Goal: Task Accomplishment & Management: Manage account settings

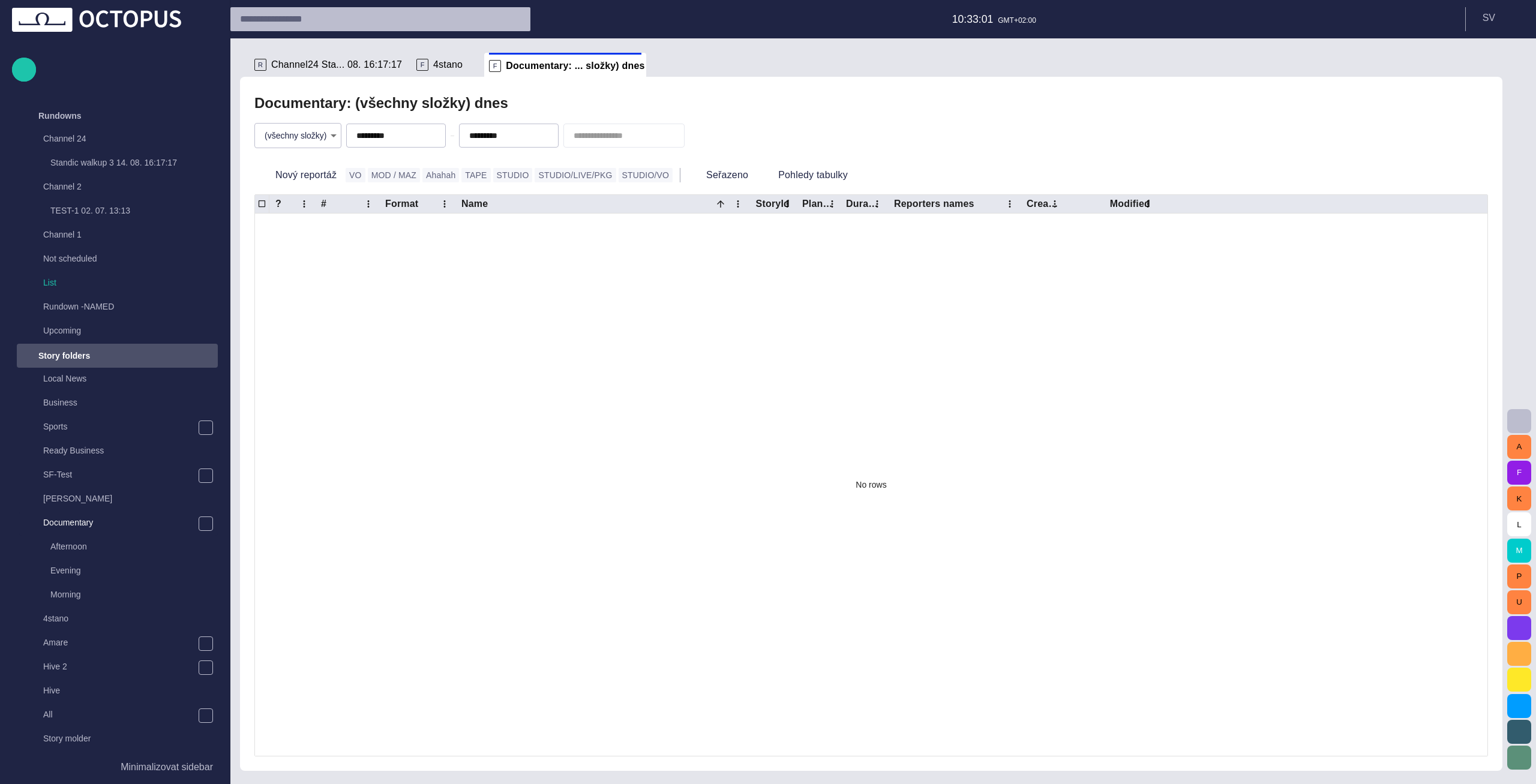
click at [186, 355] on div "Story folders" at bounding box center [106, 355] width 175 height 19
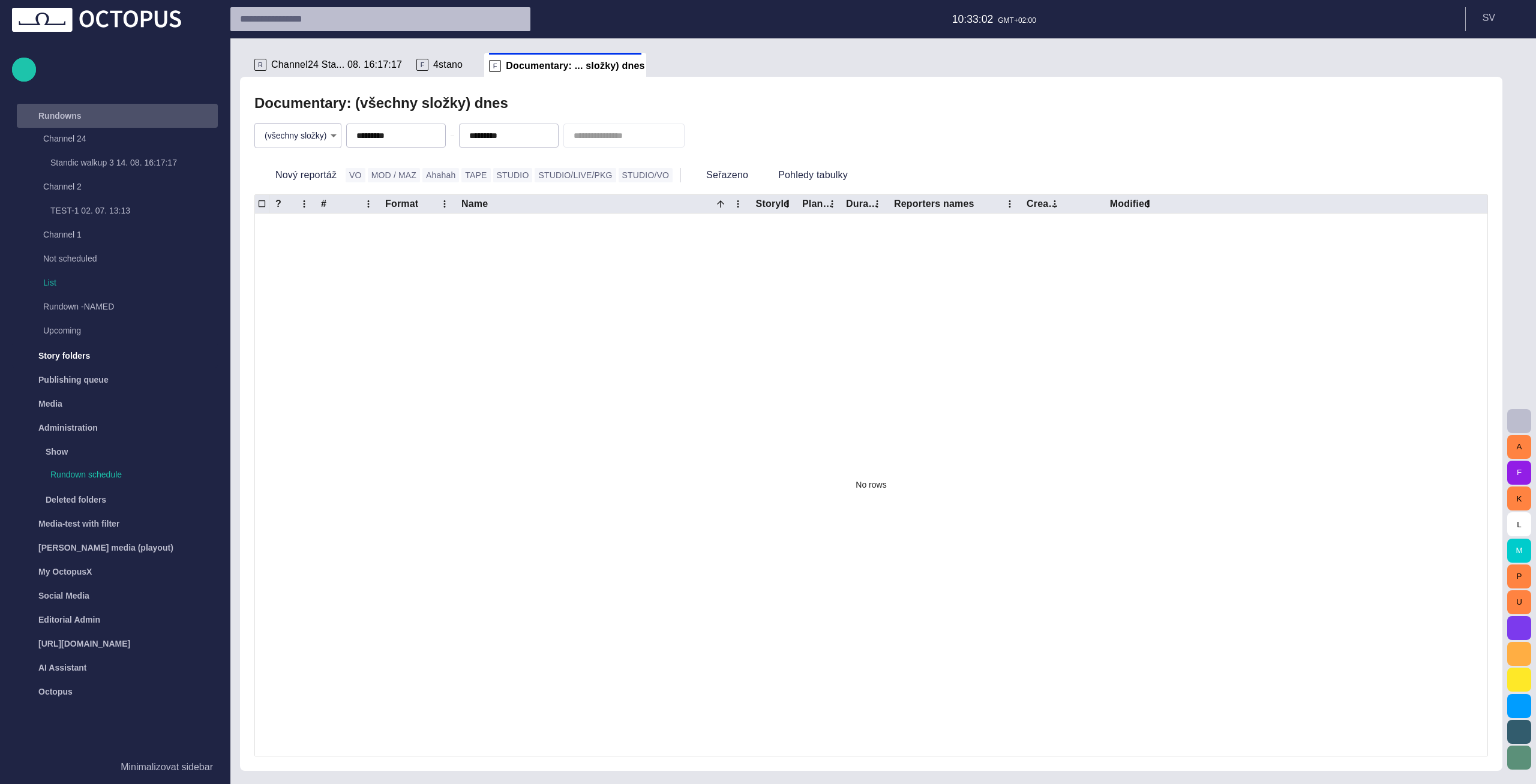
click at [133, 116] on div "Rundowns" at bounding box center [106, 115] width 175 height 19
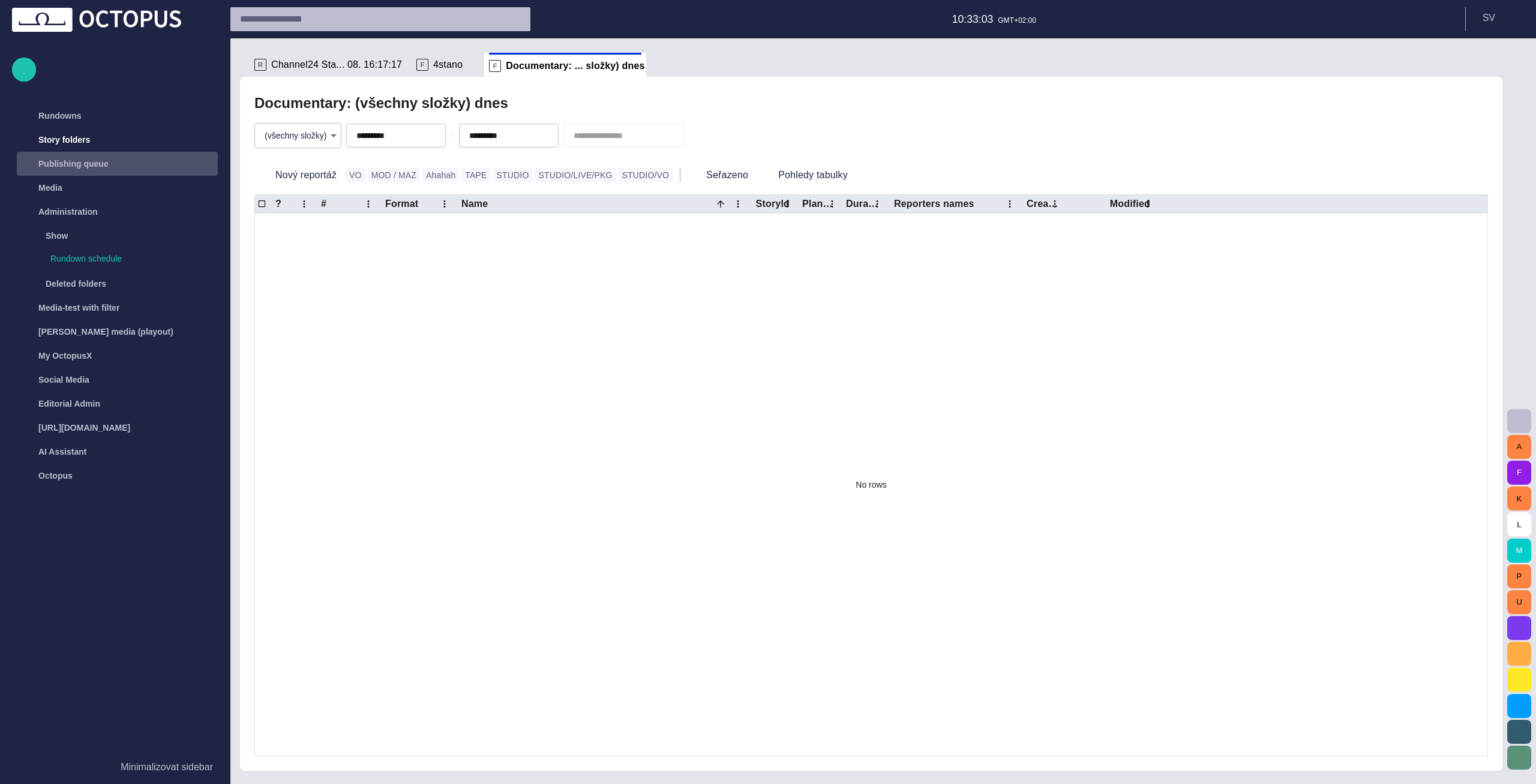
click at [125, 161] on div "Publishing queue" at bounding box center [118, 164] width 198 height 19
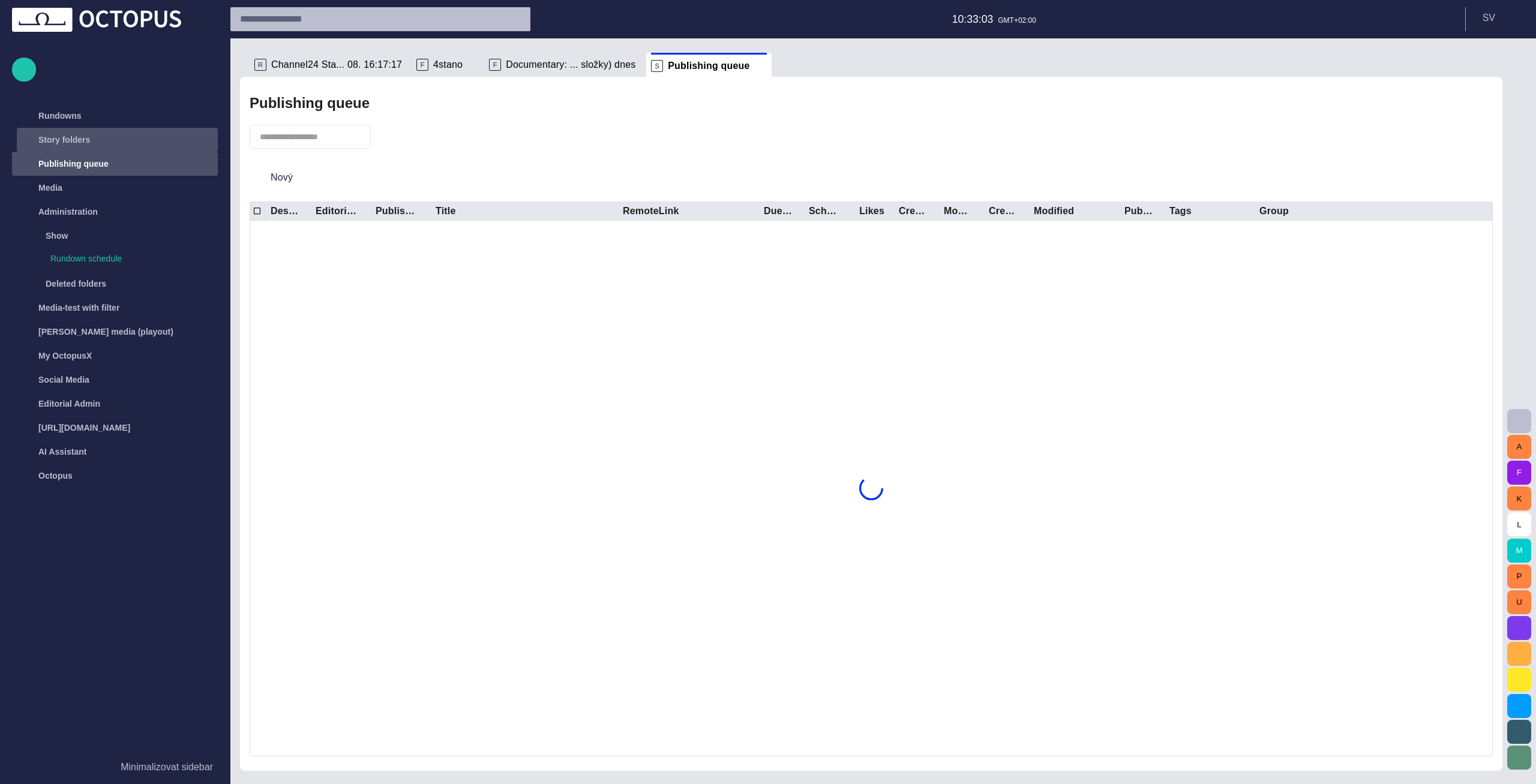
click at [179, 137] on div "Story folders" at bounding box center [106, 140] width 175 height 19
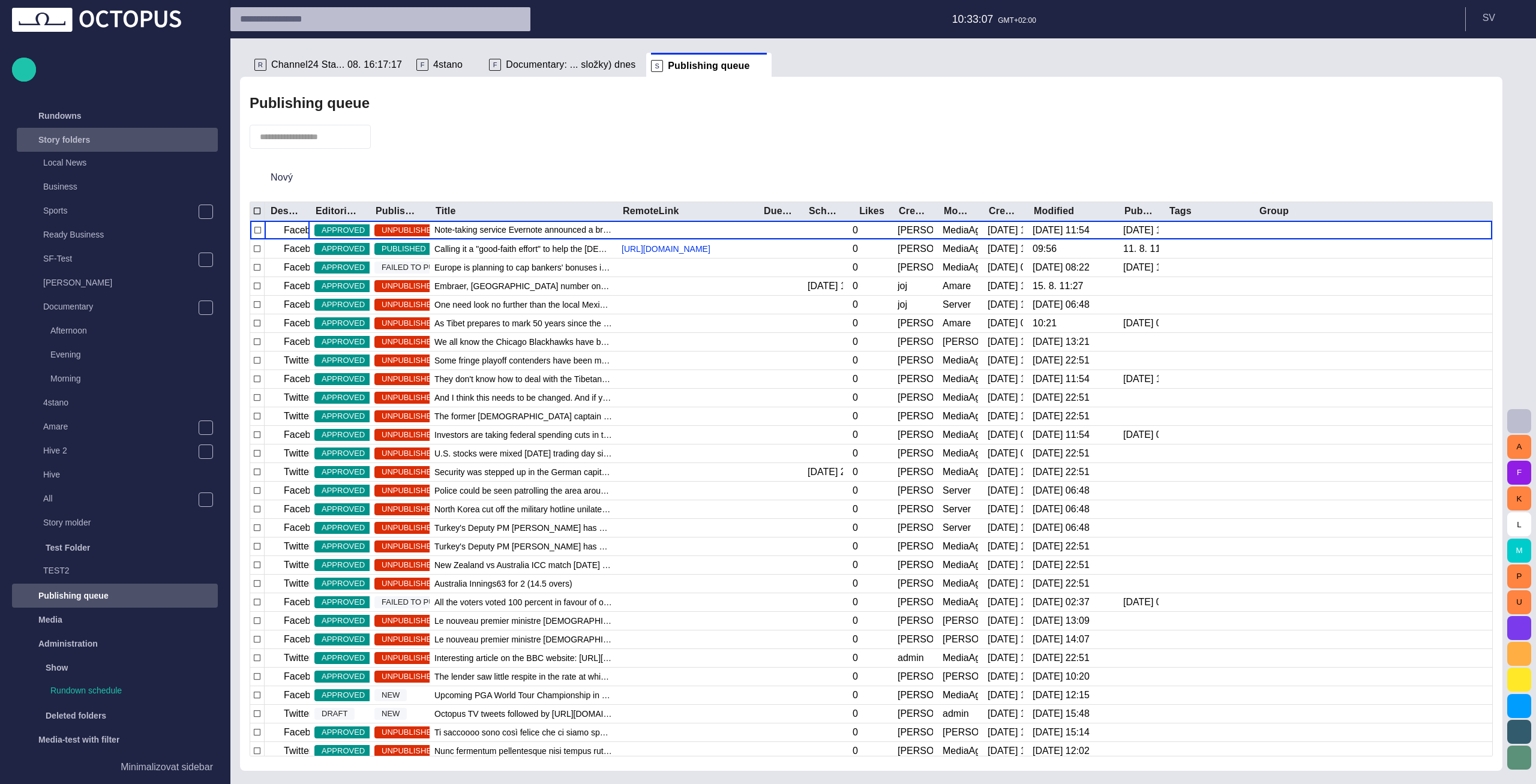
click at [176, 138] on div "Story folders" at bounding box center [106, 140] width 175 height 19
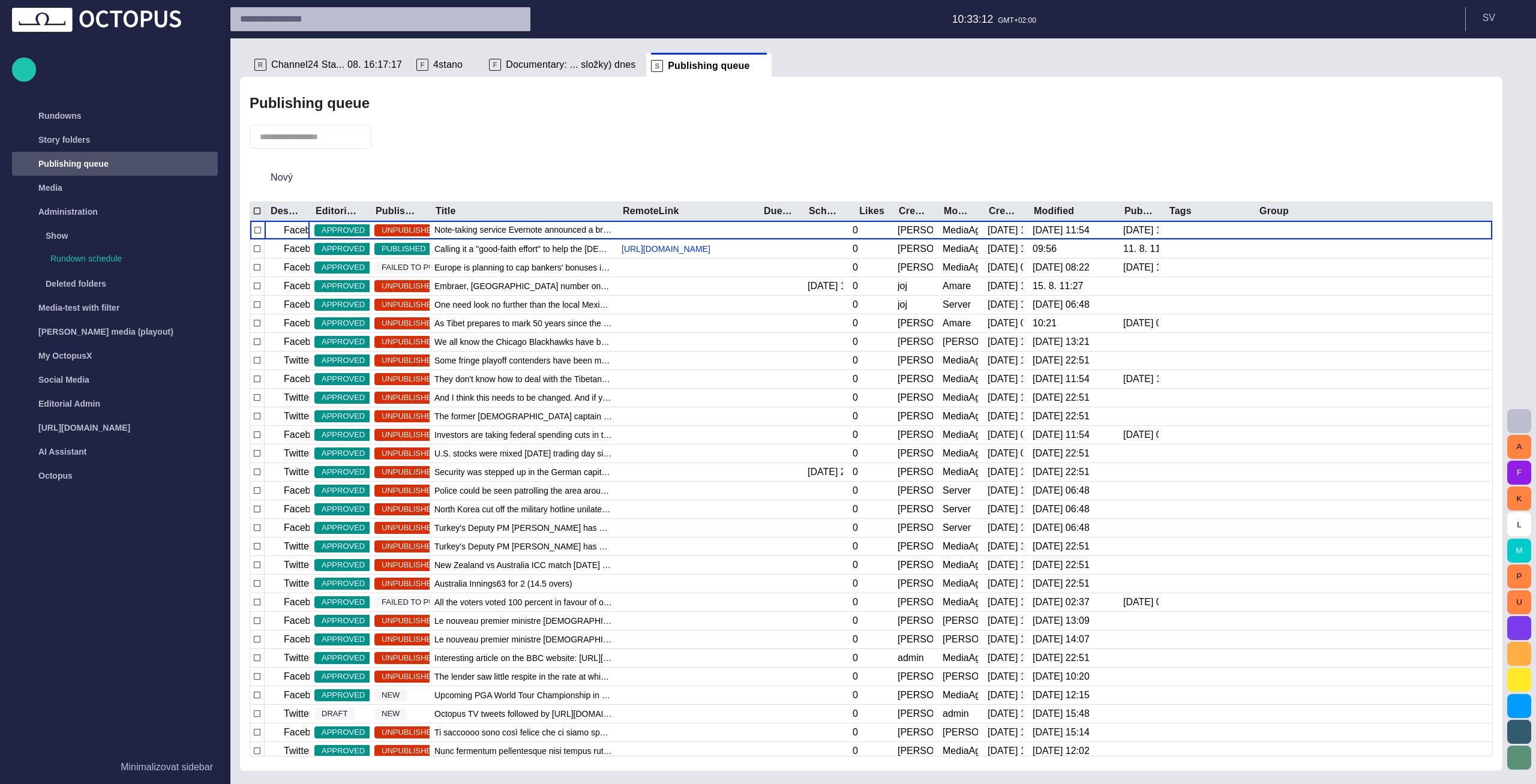
click at [393, 136] on span "button" at bounding box center [387, 136] width 12 height 12
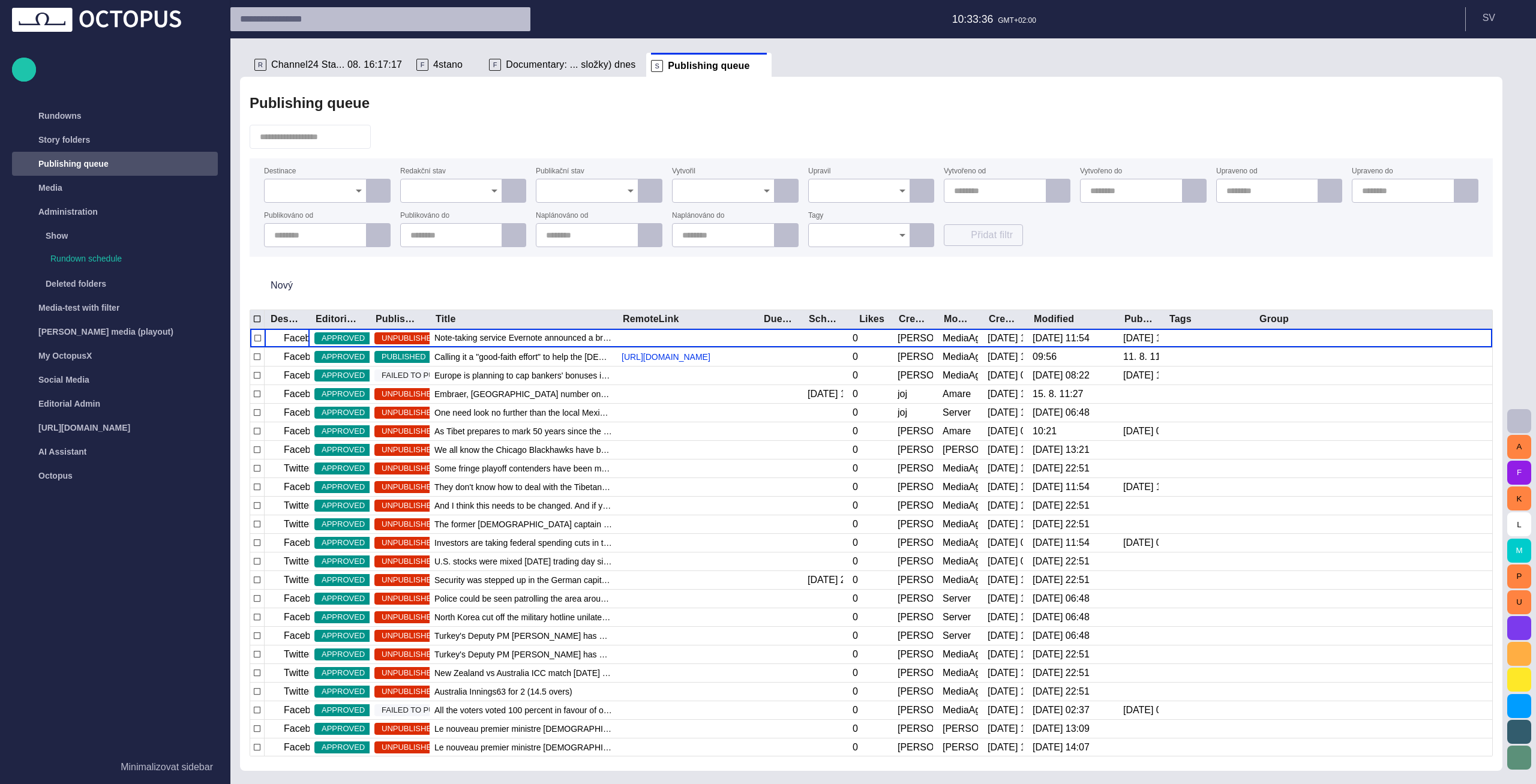
click at [565, 183] on div at bounding box center [587, 191] width 103 height 24
click at [595, 183] on div at bounding box center [587, 191] width 103 height 24
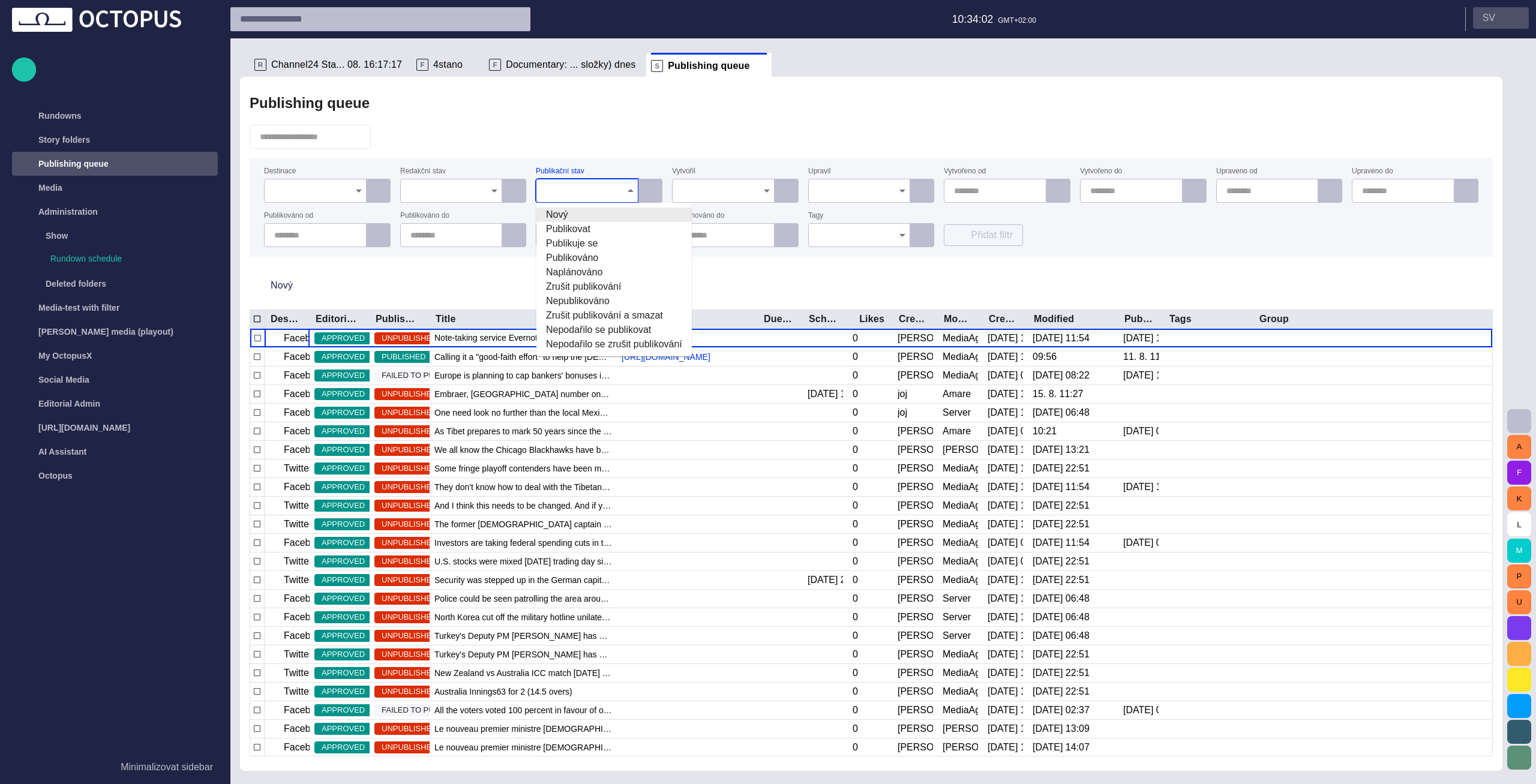
click at [1523, 14] on button "S V" at bounding box center [1501, 18] width 56 height 22
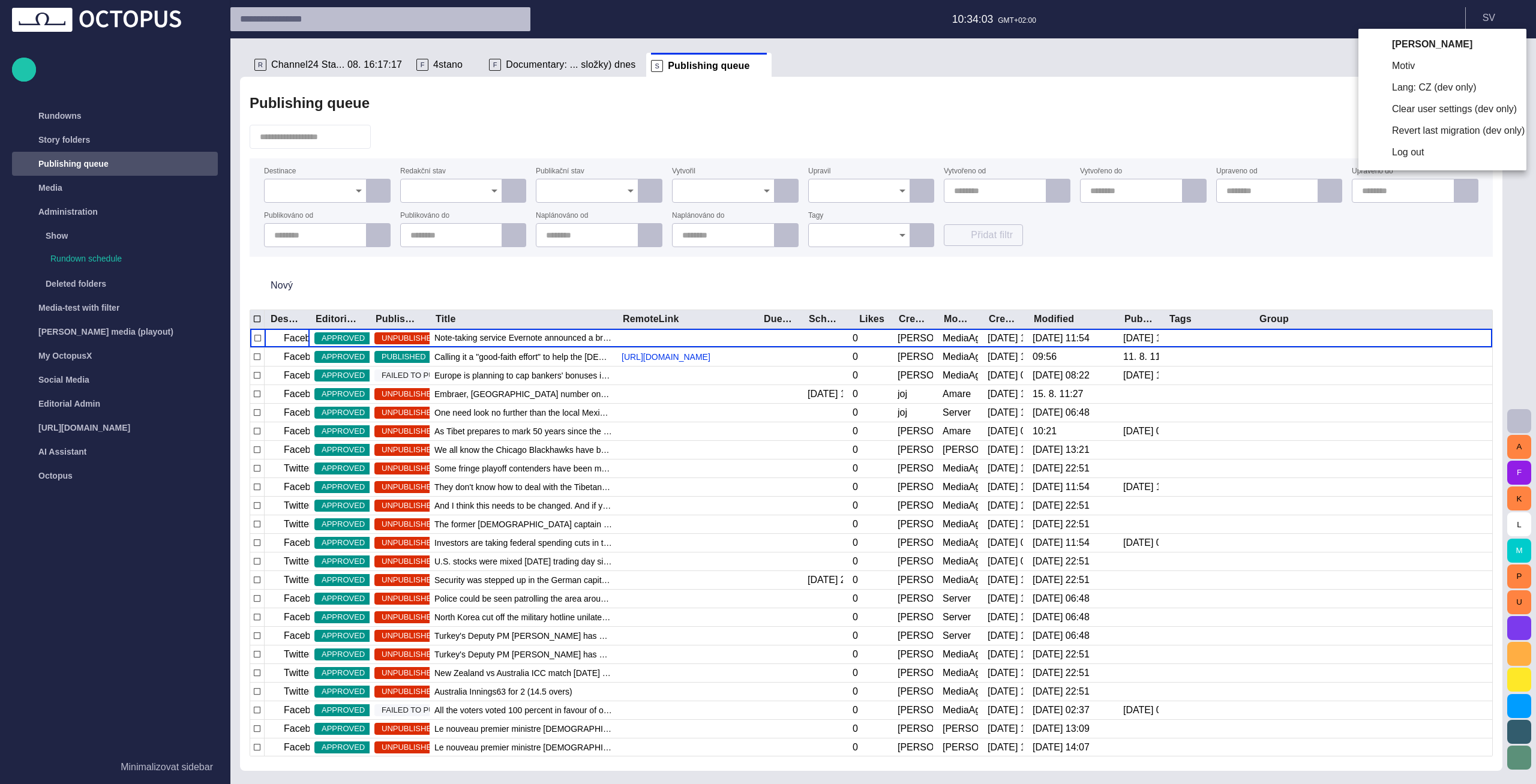
click at [1461, 82] on li "Tmavý" at bounding box center [1494, 76] width 64 height 12
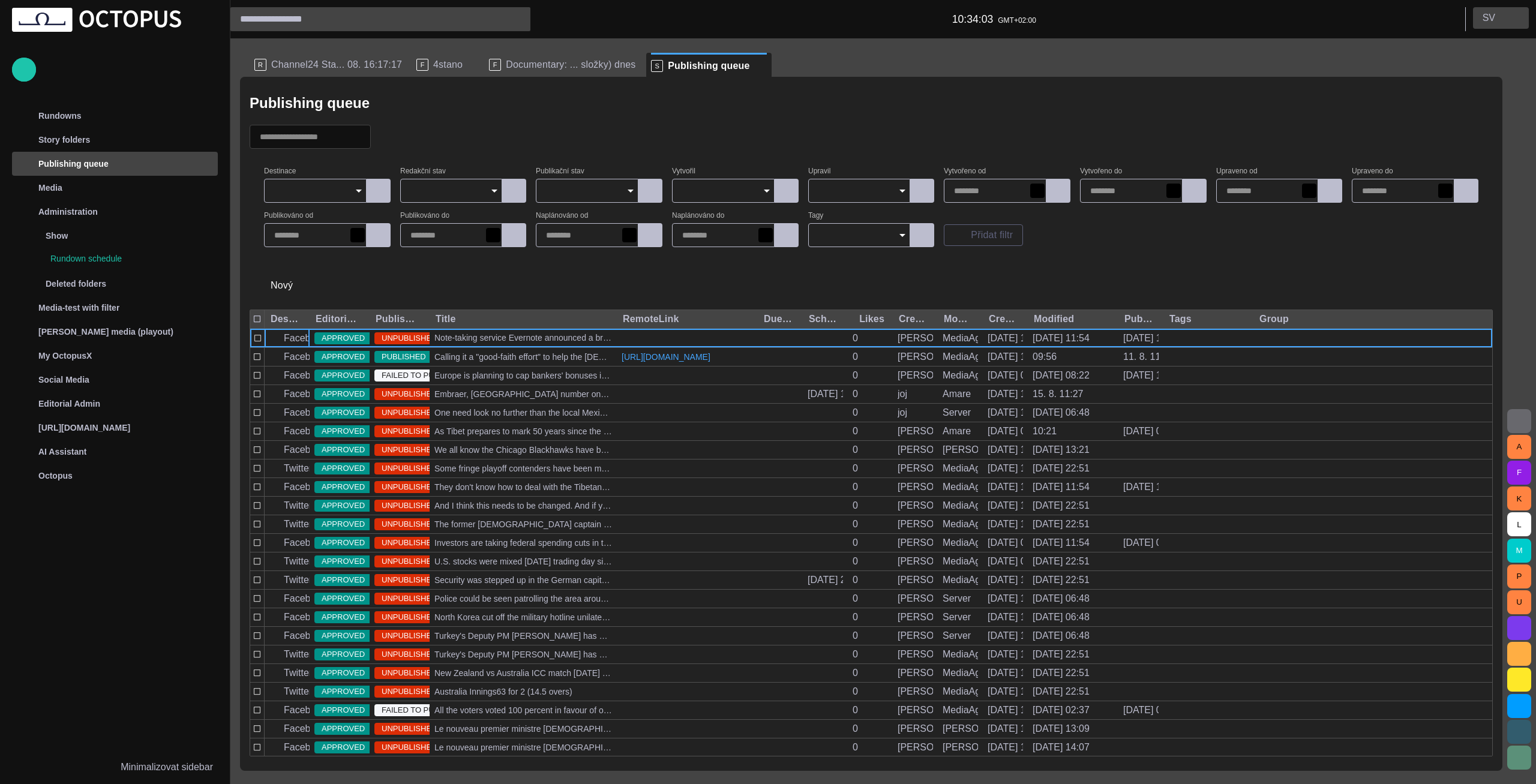
click at [1494, 24] on p "S V" at bounding box center [1489, 18] width 13 height 14
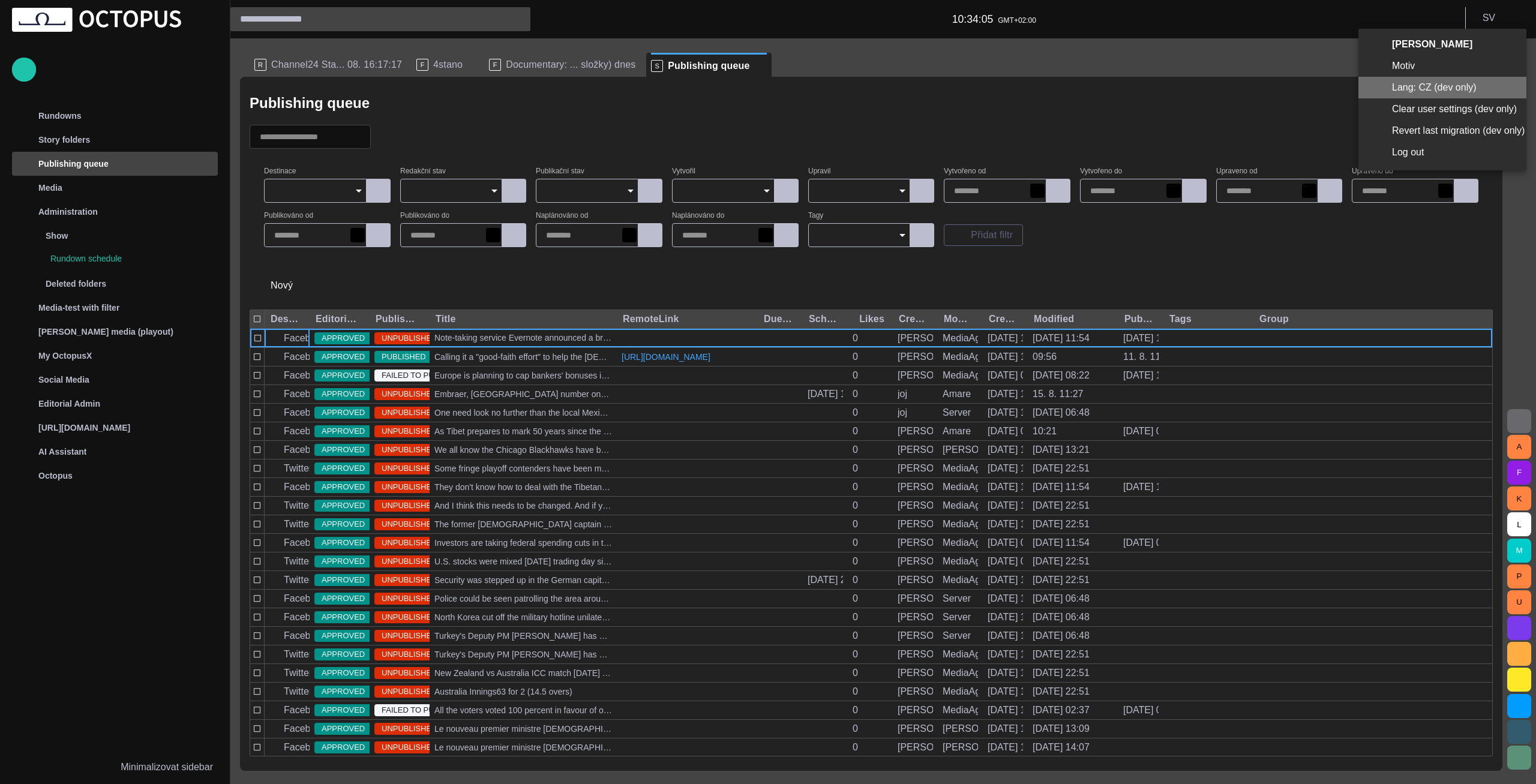
click at [1418, 87] on li "Lang: CZ (dev only)" at bounding box center [1443, 88] width 168 height 22
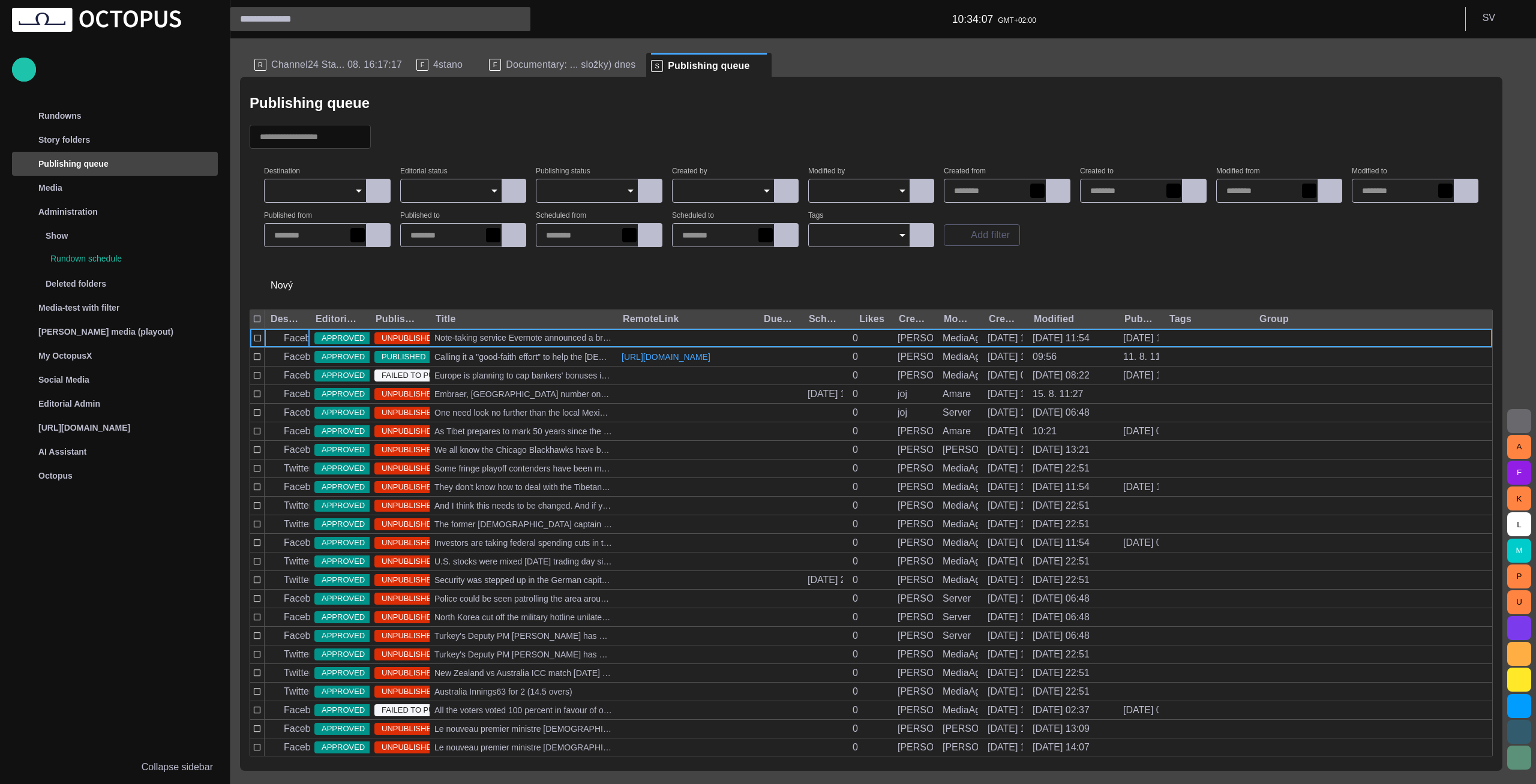
click at [613, 191] on input "Publishing status" at bounding box center [583, 191] width 74 height 12
click at [594, 146] on div at bounding box center [871, 136] width 1243 height 24
click at [539, 60] on span "Documentary: ... složky) dnes" at bounding box center [570, 64] width 129 height 12
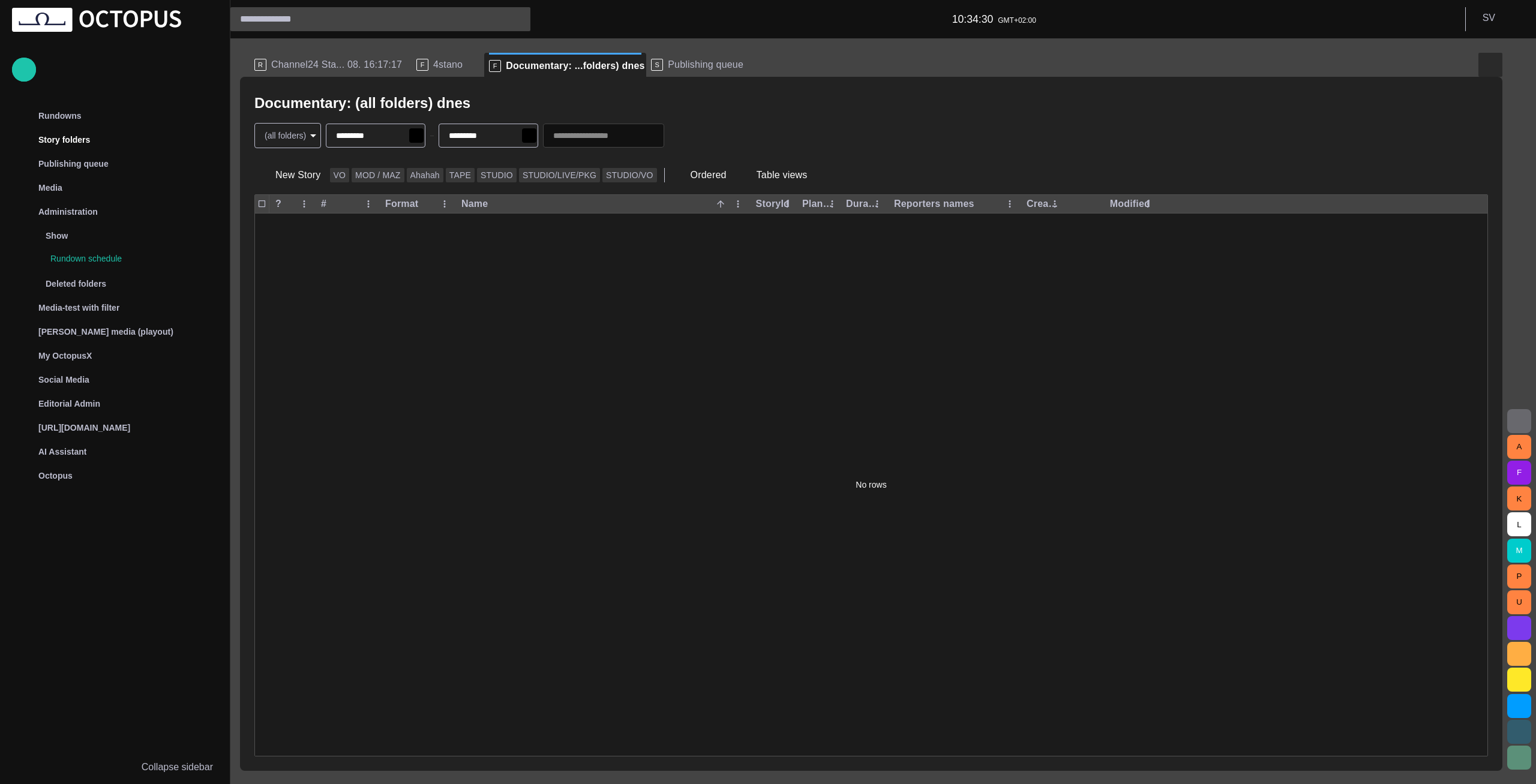
click at [1486, 73] on button "button" at bounding box center [1491, 64] width 24 height 24
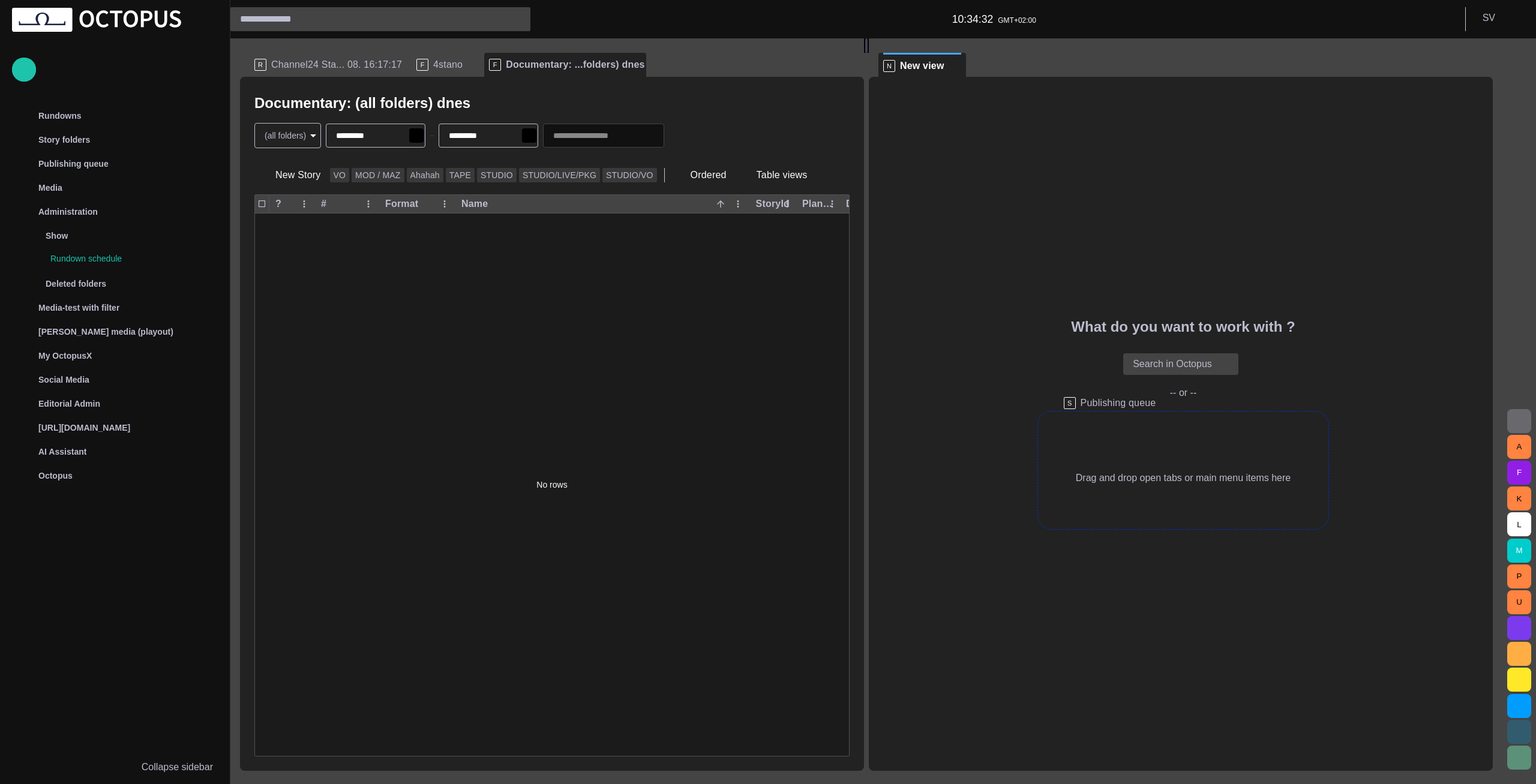
drag, startPoint x: 680, startPoint y: 65, endPoint x: 1124, endPoint y: 459, distance: 593.6
click at [1124, 459] on div "R Channel24 Sta... 08. 16:17:17 F 4stano F Documentary: ...folders) dnes S Publ…" at bounding box center [872, 405] width 1263 height 732
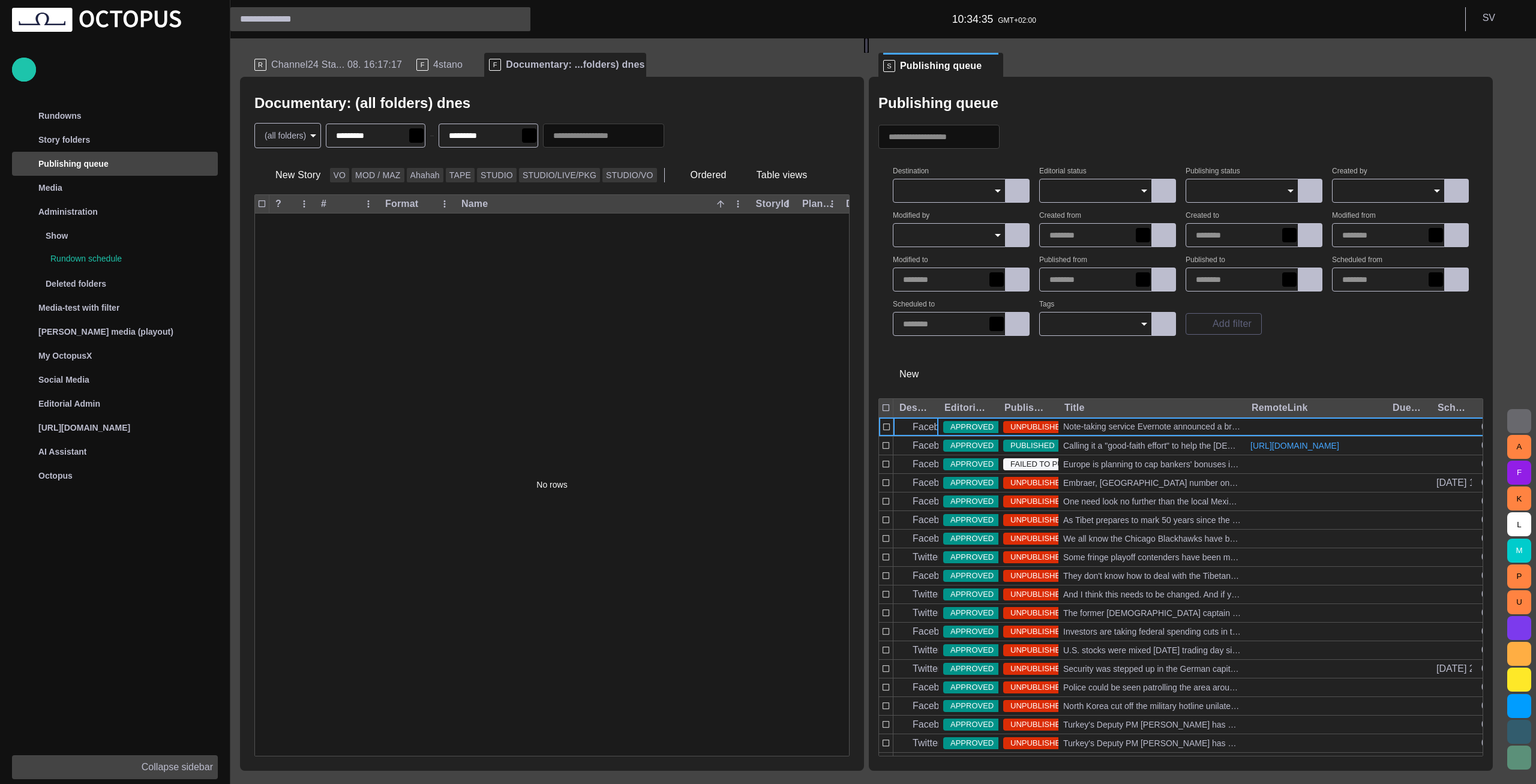
click at [166, 765] on p "Collapse sidebar" at bounding box center [177, 767] width 71 height 14
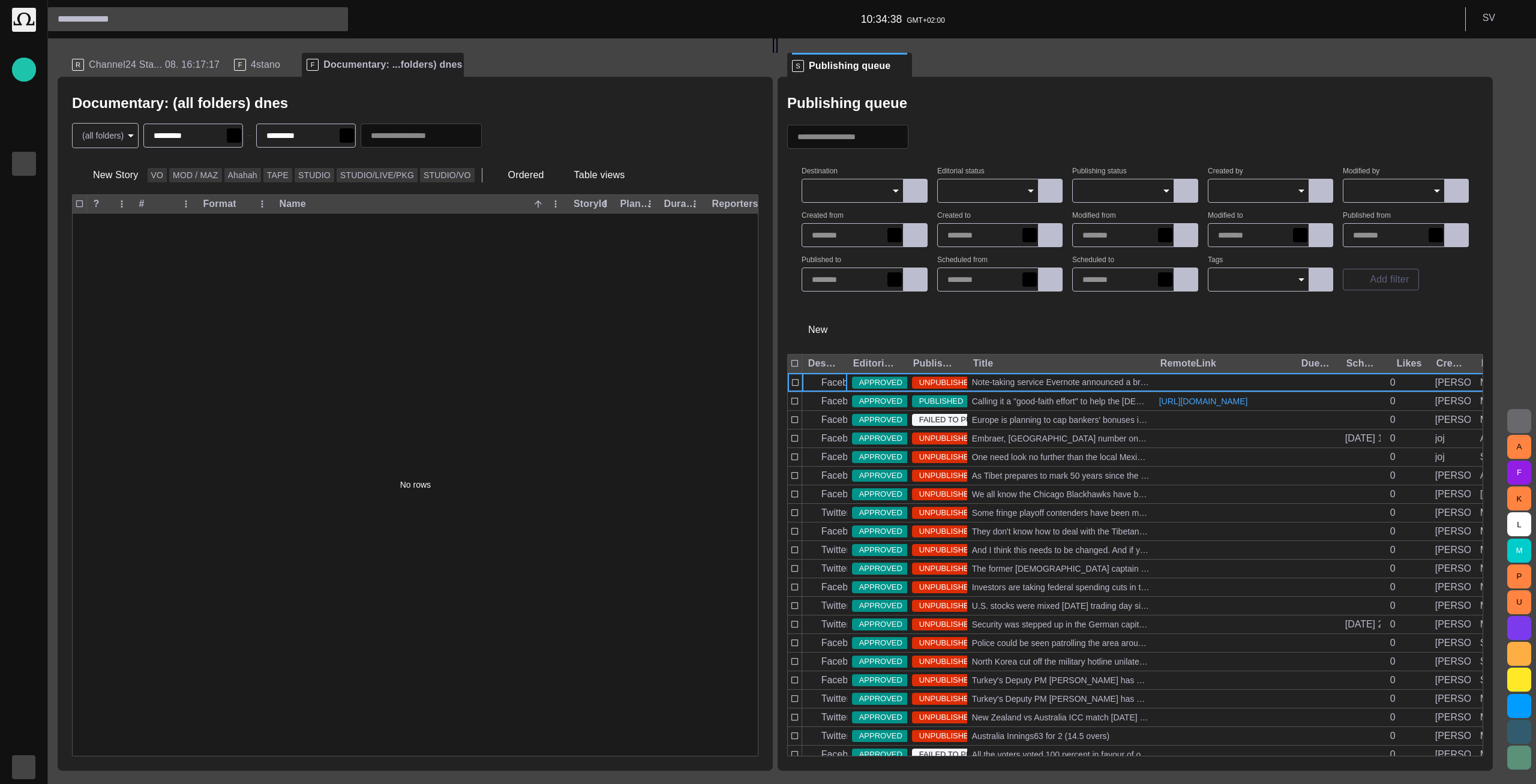
click at [504, 138] on span "button" at bounding box center [497, 135] width 12 height 12
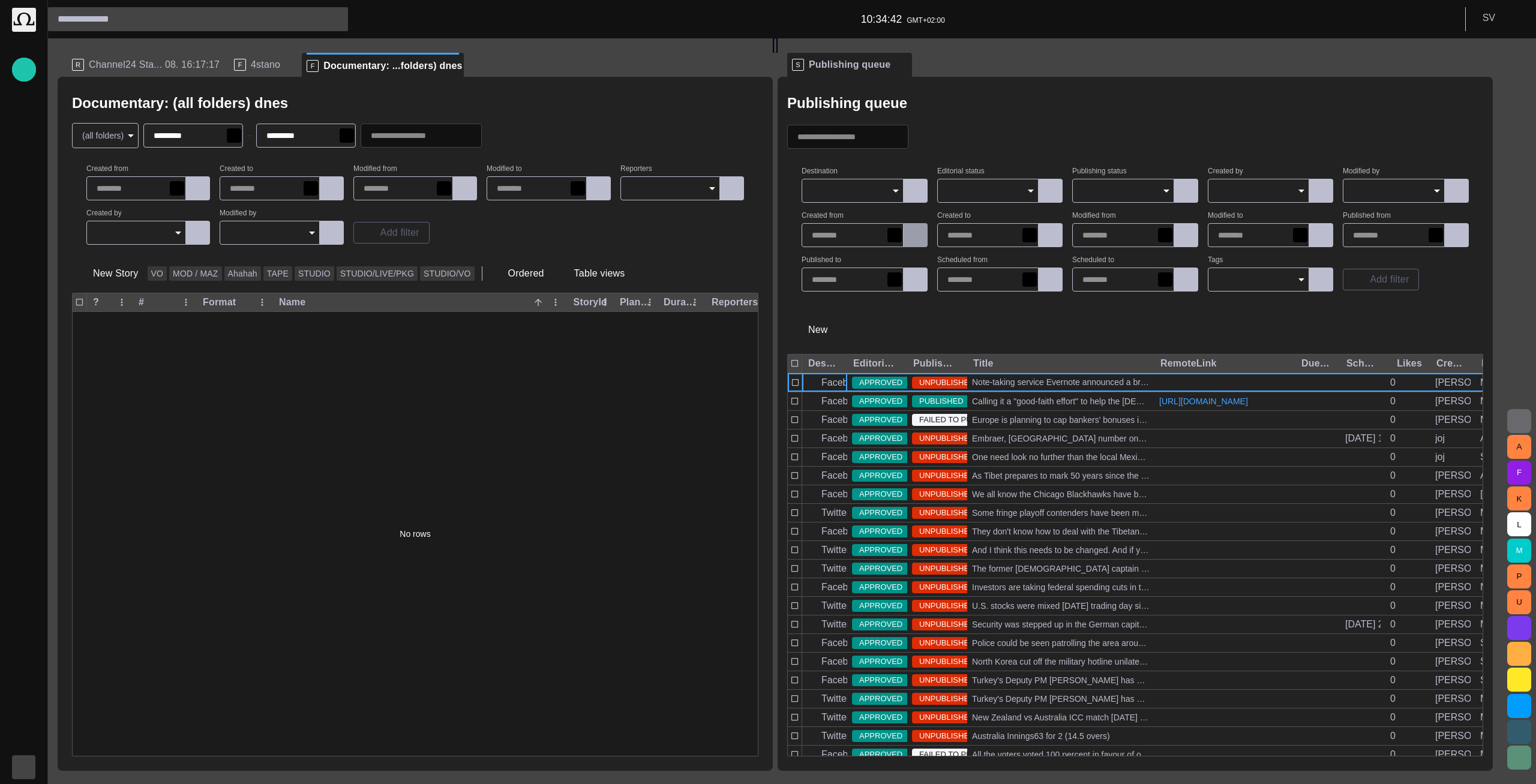
click at [922, 231] on span "button" at bounding box center [915, 234] width 12 height 12
click at [922, 235] on span "button" at bounding box center [915, 234] width 12 height 12
click at [1045, 235] on span "button" at bounding box center [1050, 234] width 12 height 12
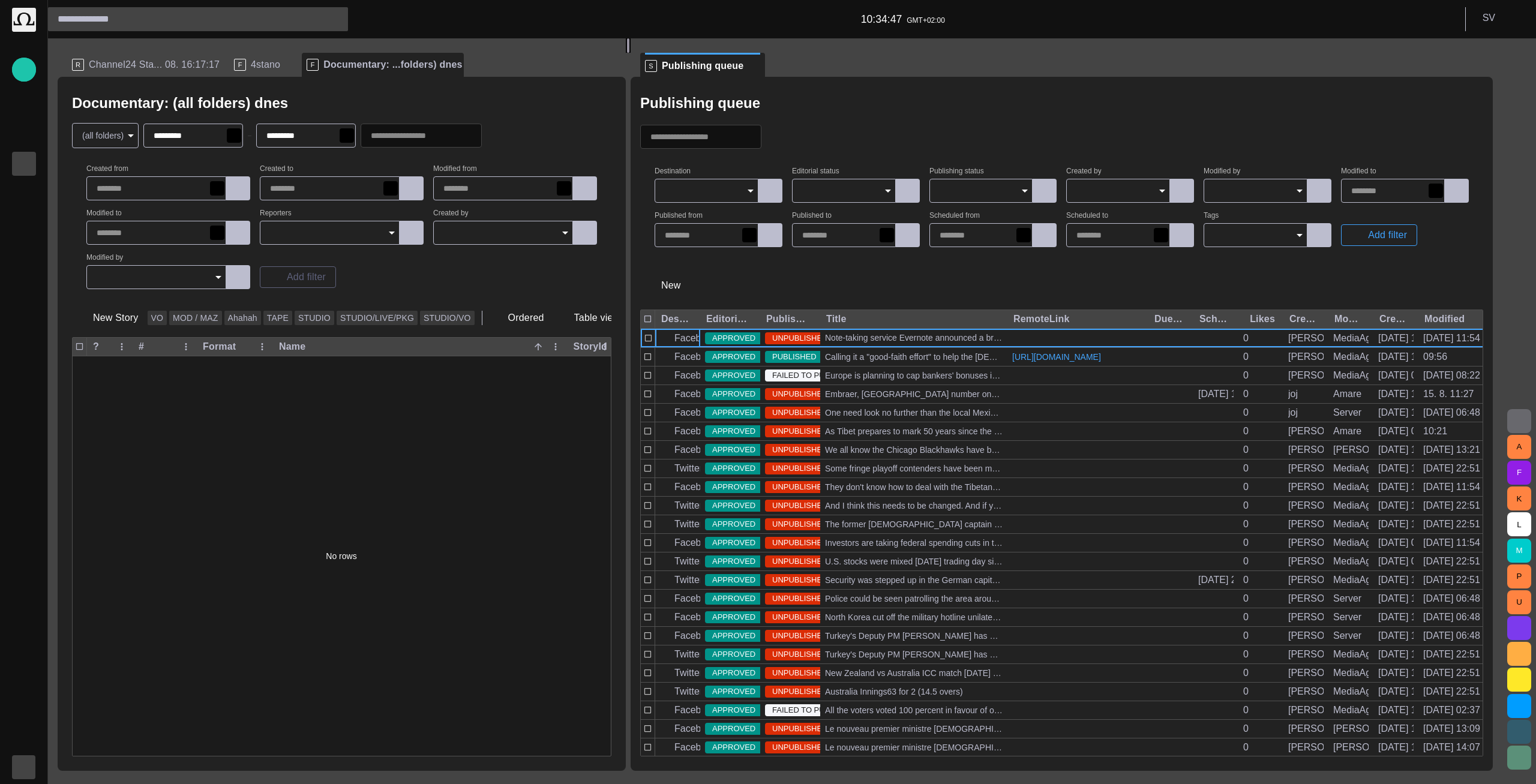
drag, startPoint x: 763, startPoint y: 402, endPoint x: 637, endPoint y: 414, distance: 126.6
click at [631, 53] on div at bounding box center [628, 45] width 5 height 14
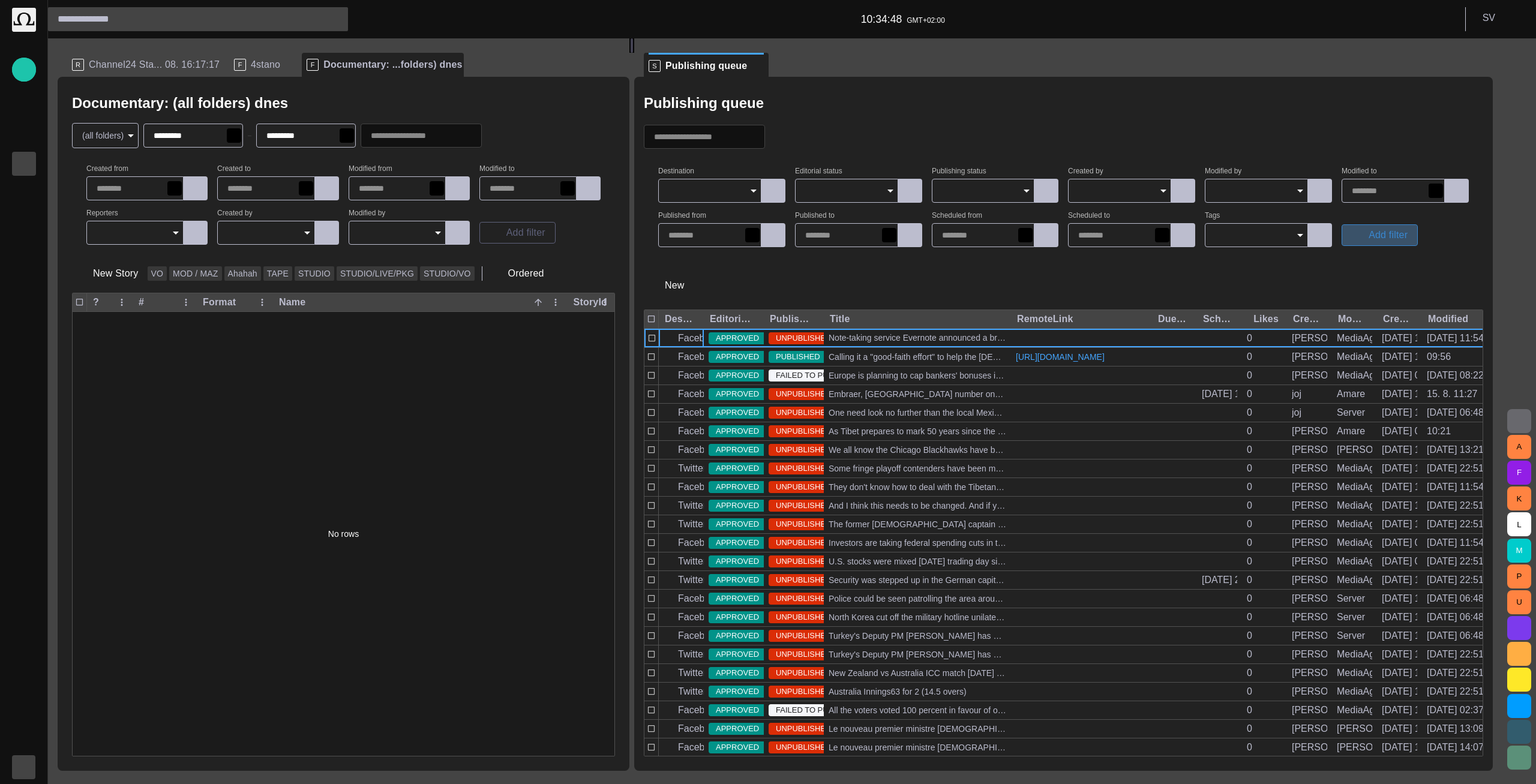
click at [1363, 231] on span "button" at bounding box center [1358, 234] width 12 height 12
click at [1365, 269] on button "Created from" at bounding box center [1390, 263] width 78 height 22
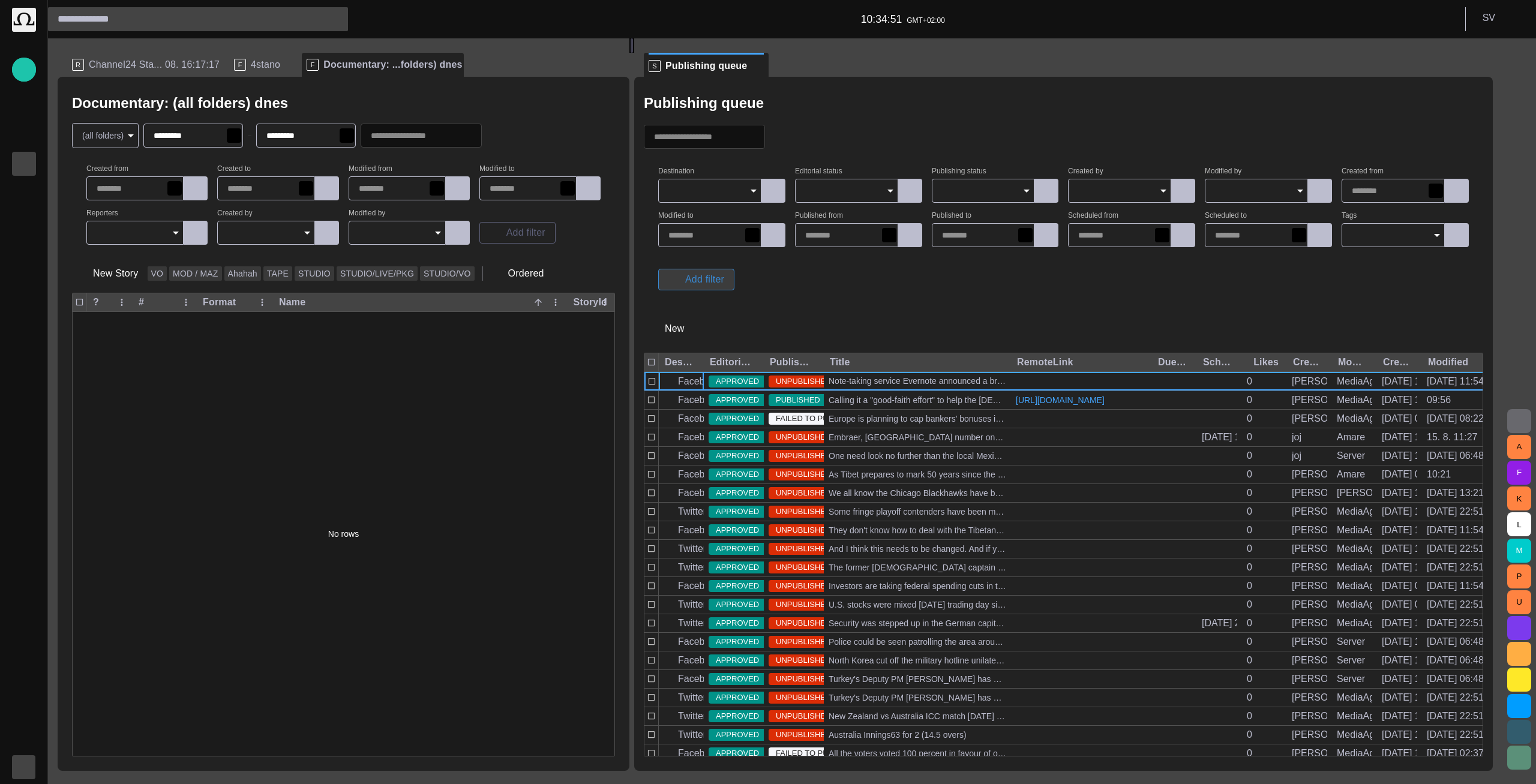
click at [701, 278] on button "Add filter" at bounding box center [696, 280] width 76 height 22
drag, startPoint x: 715, startPoint y: 310, endPoint x: 716, endPoint y: 332, distance: 22.0
click at [715, 313] on button "Created to" at bounding box center [706, 306] width 78 height 22
click at [716, 332] on div "Created to Modified from" at bounding box center [706, 316] width 78 height 53
click at [716, 332] on div at bounding box center [768, 392] width 1536 height 784
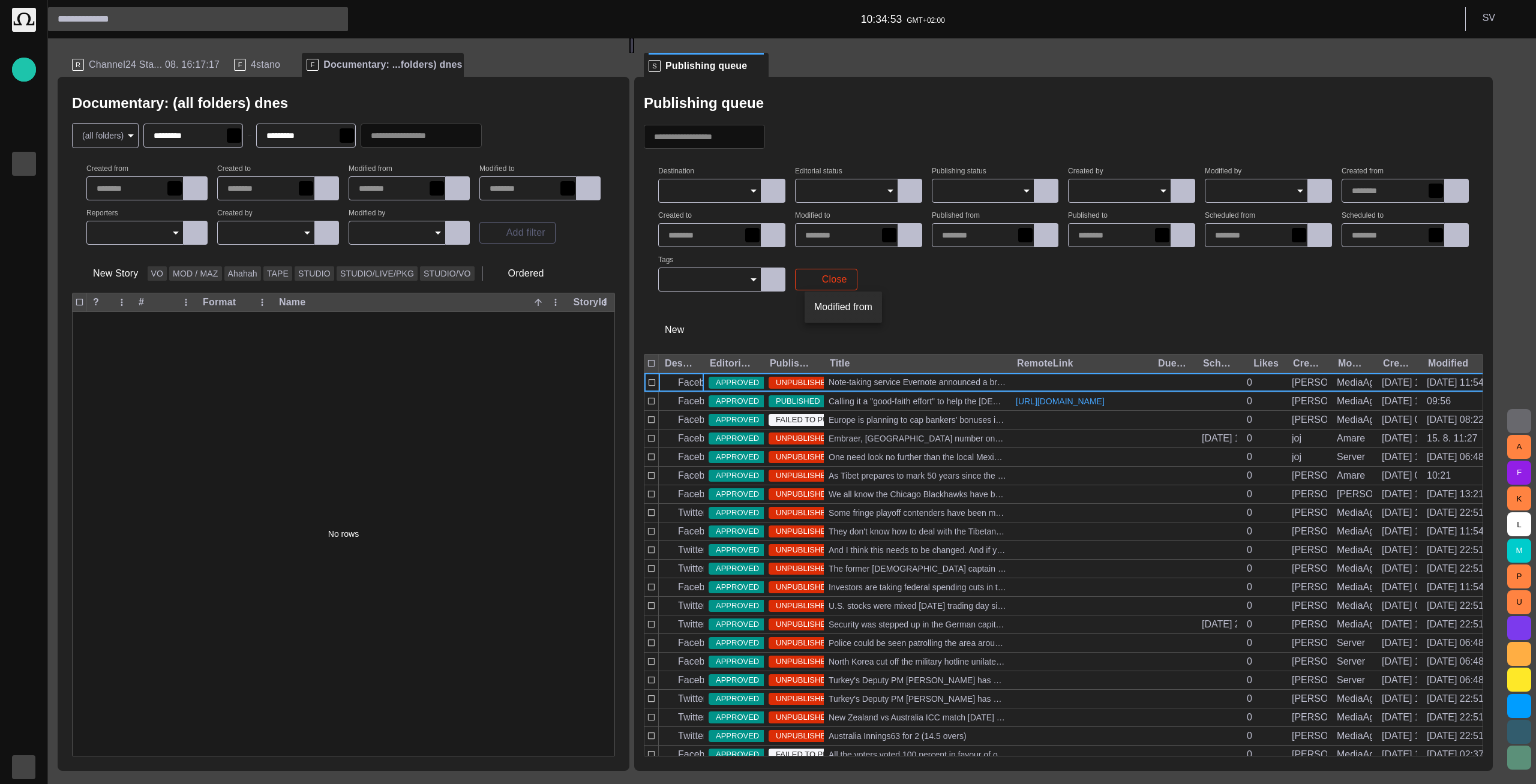
click at [860, 310] on button "Modified from" at bounding box center [843, 307] width 78 height 22
click at [826, 321] on div "New" at bounding box center [1064, 329] width 839 height 38
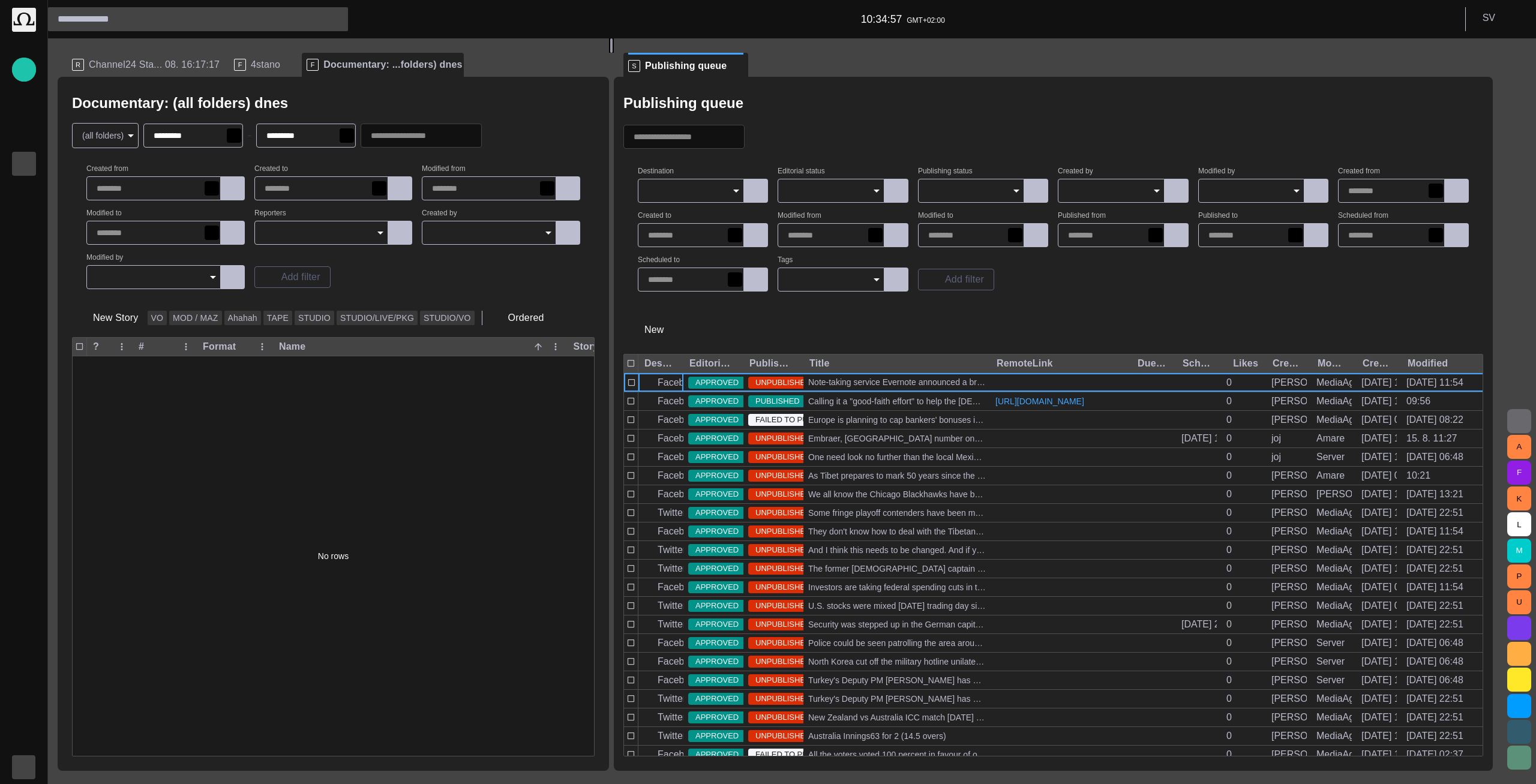
drag, startPoint x: 640, startPoint y: 333, endPoint x: 617, endPoint y: 336, distance: 23.2
click at [614, 53] on div at bounding box center [611, 45] width 5 height 14
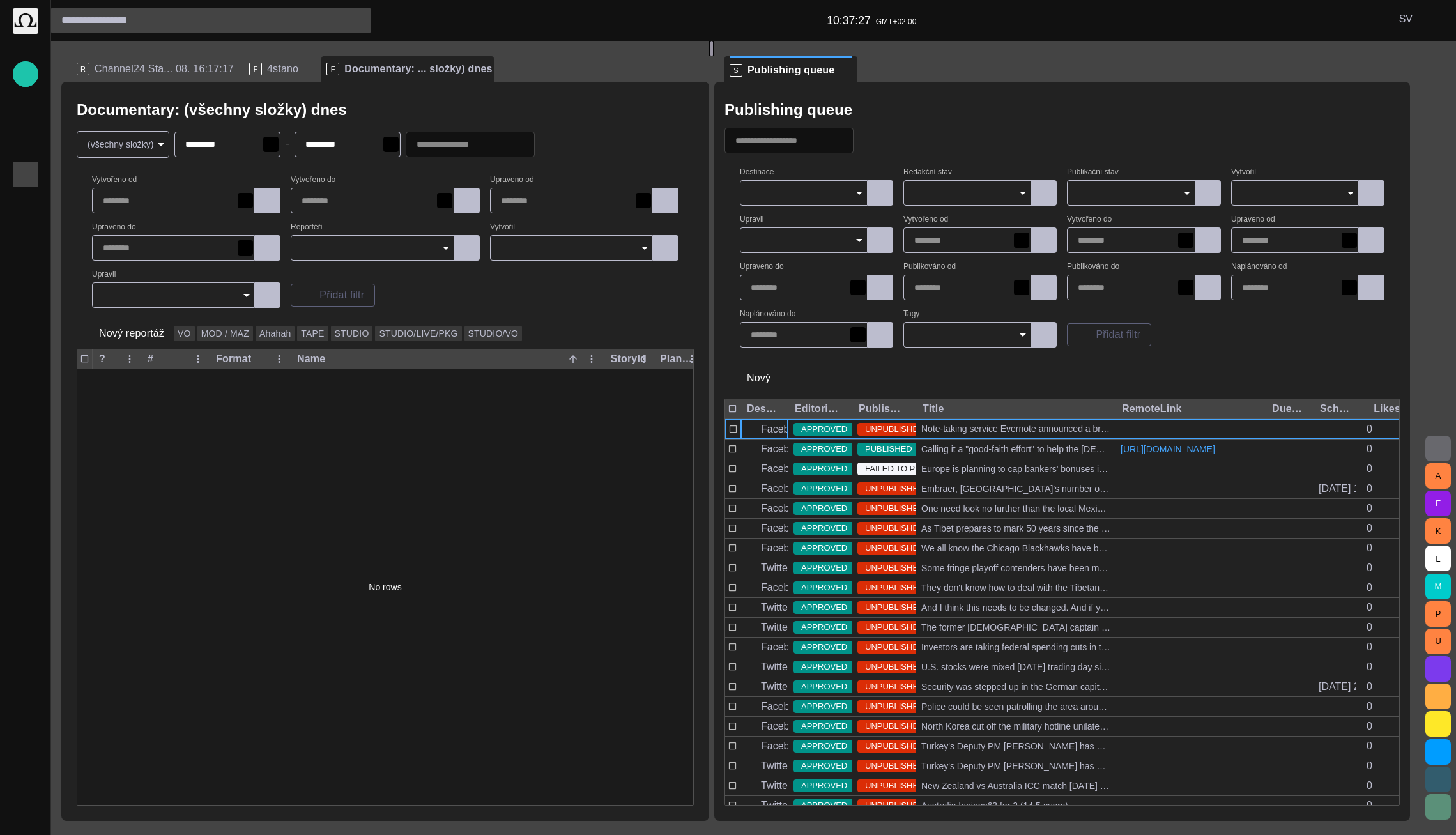
drag, startPoint x: 586, startPoint y: 245, endPoint x: 717, endPoint y: 235, distance: 131.4
click at [714, 56] on div at bounding box center [712, 48] width 5 height 15
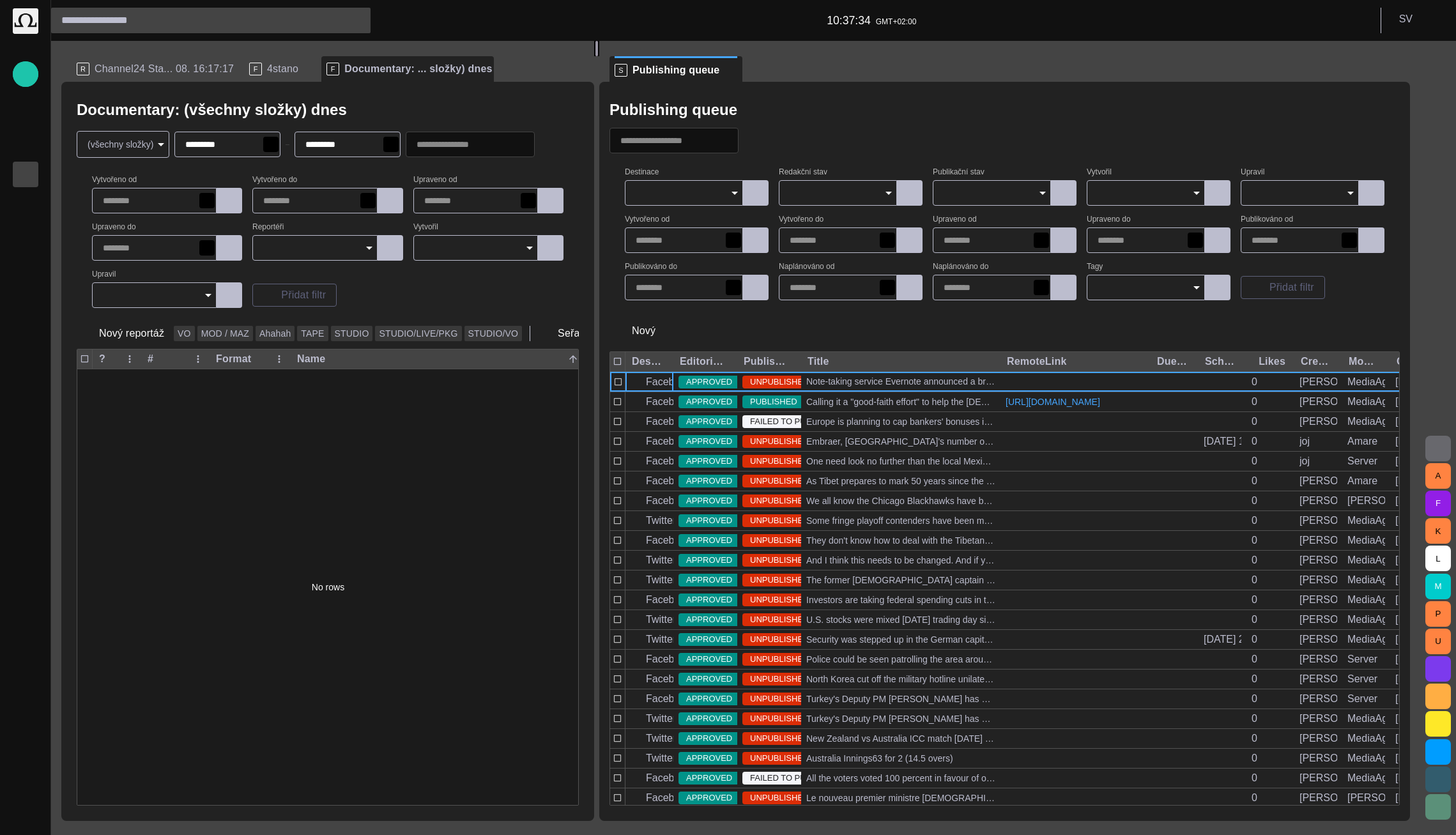
drag, startPoint x: 715, startPoint y: 352, endPoint x: 602, endPoint y: 337, distance: 114.0
click at [600, 56] on div at bounding box center [596, 48] width 5 height 15
click at [165, 72] on span "Channel24 Sta... 08. 16:17:17" at bounding box center [164, 68] width 140 height 13
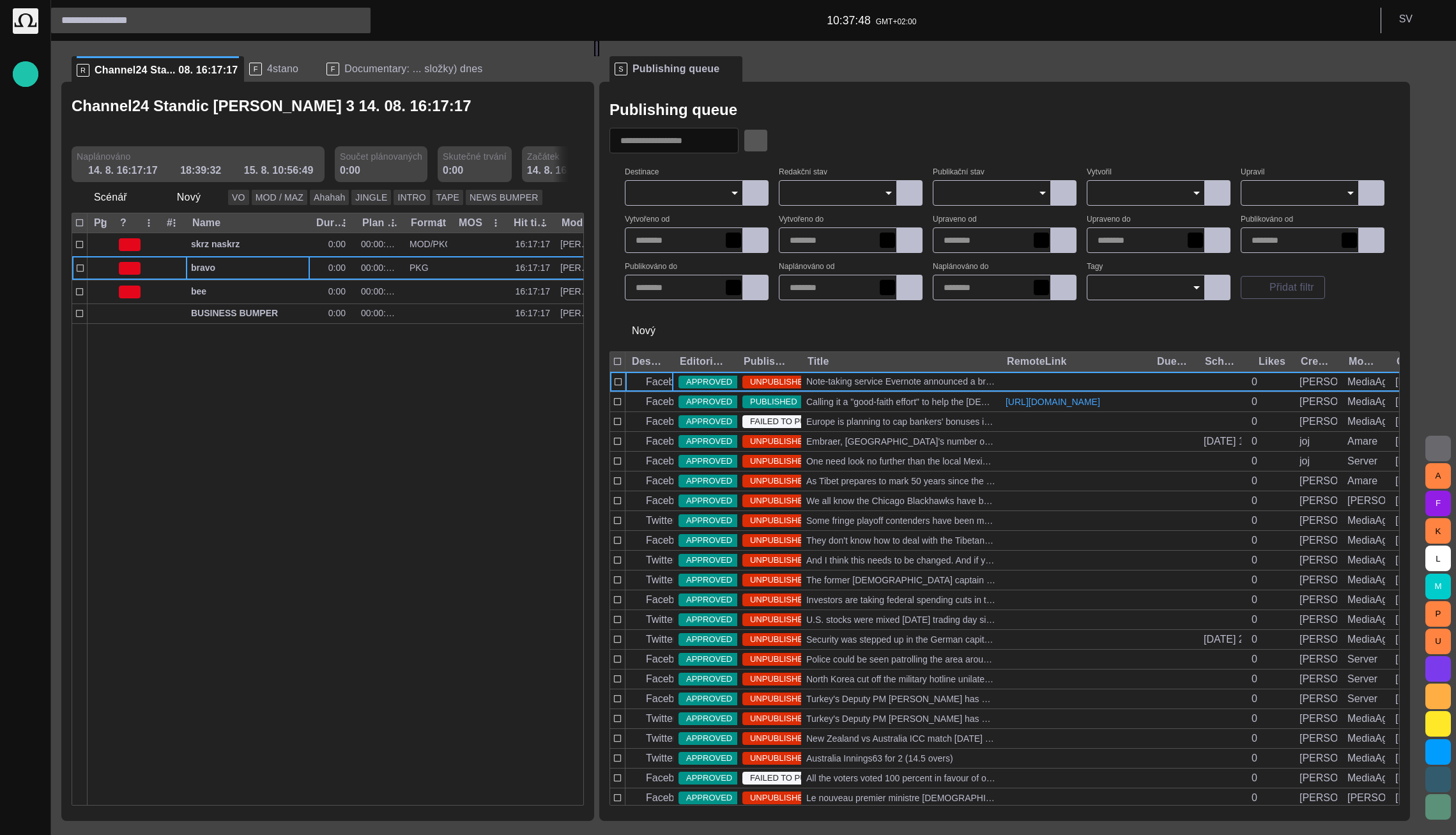
click at [763, 134] on span "button" at bounding box center [755, 140] width 13 height 13
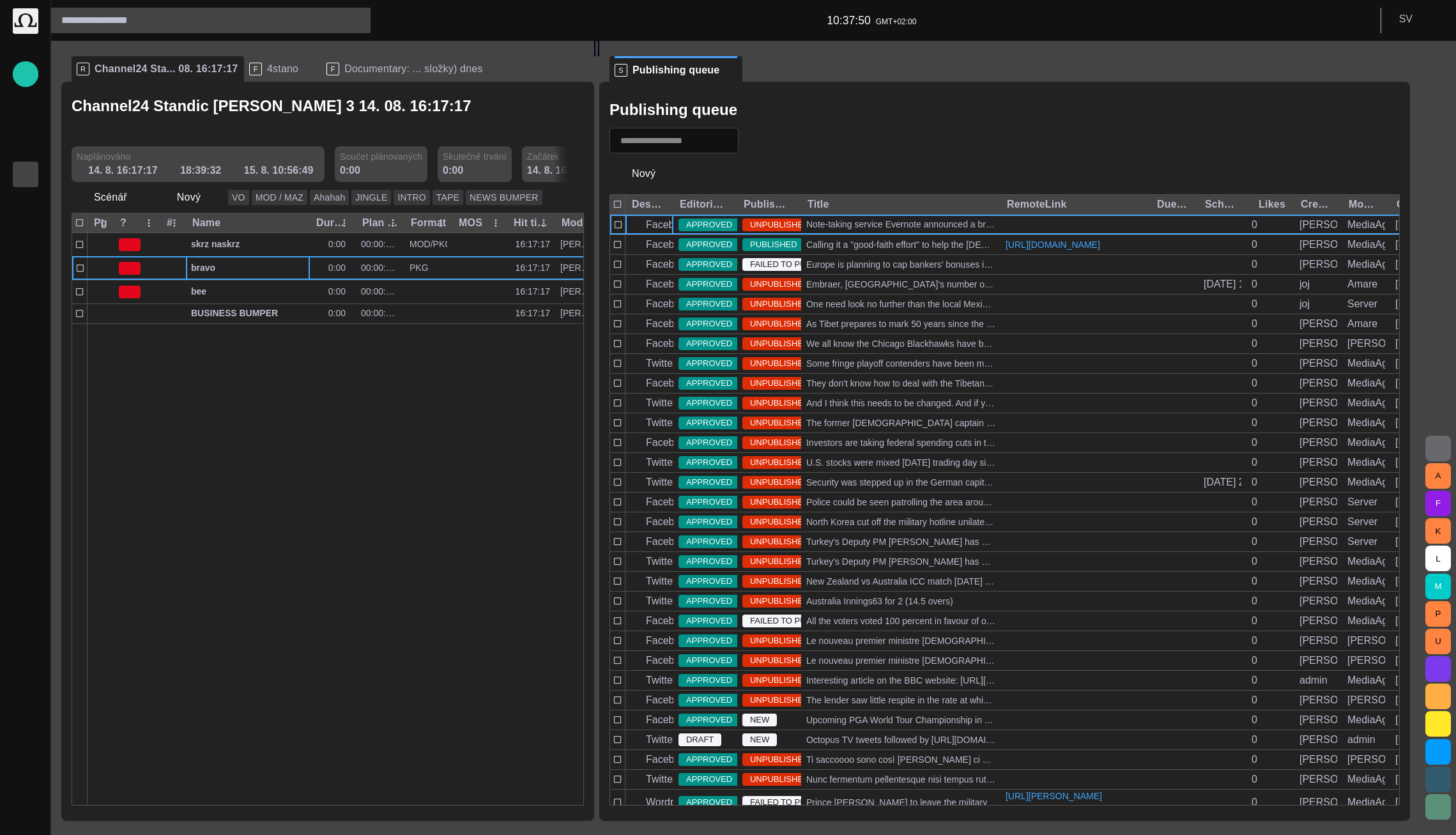
drag, startPoint x: 515, startPoint y: 111, endPoint x: 521, endPoint y: 266, distance: 155.1
click at [515, 121] on span "button" at bounding box center [520, 129] width 15 height 15
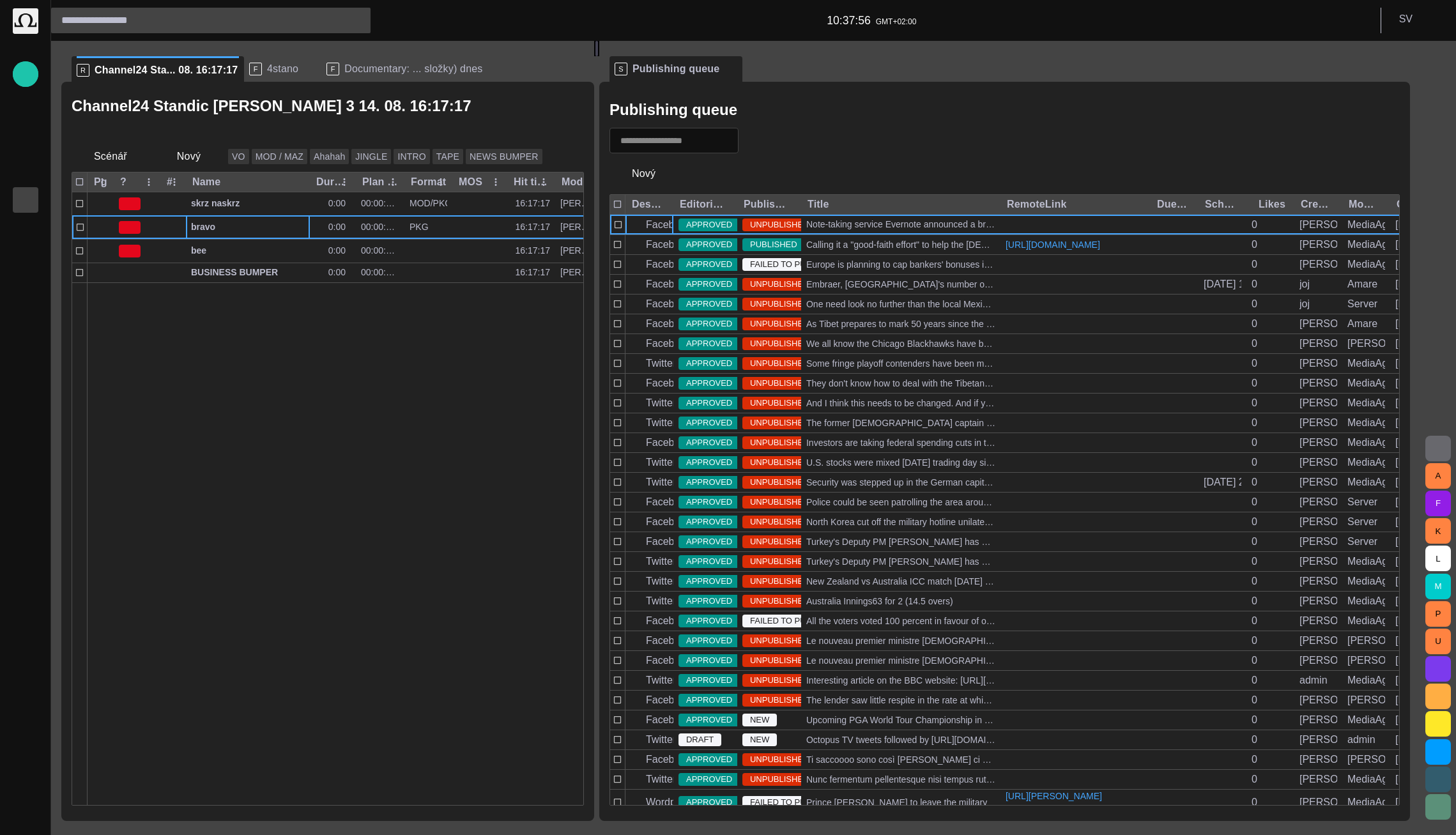
click at [26, 208] on div "Media" at bounding box center [25, 200] width 15 height 20
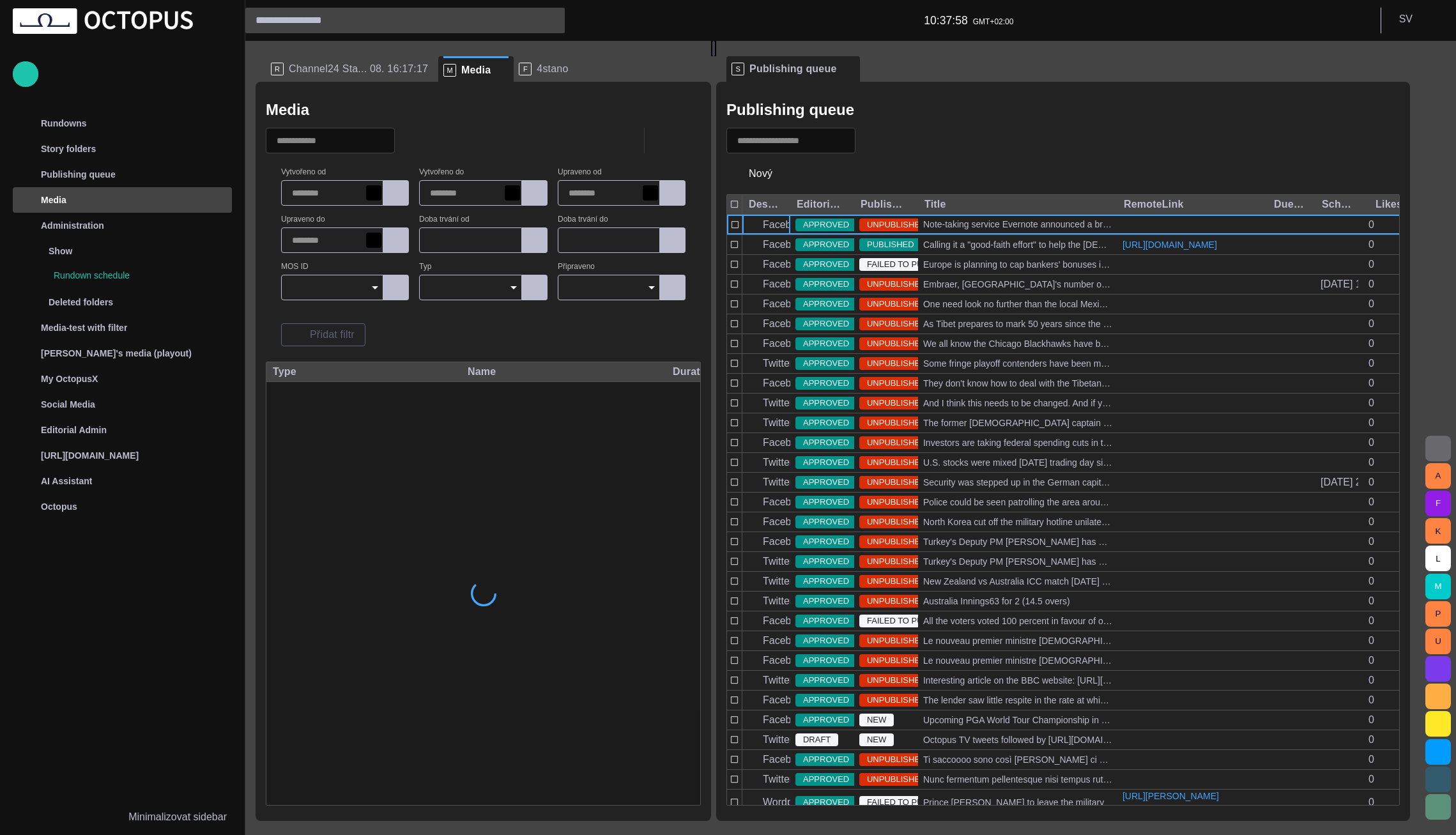
click at [200, 825] on button "Minimalizovat sidebar" at bounding box center [122, 817] width 219 height 26
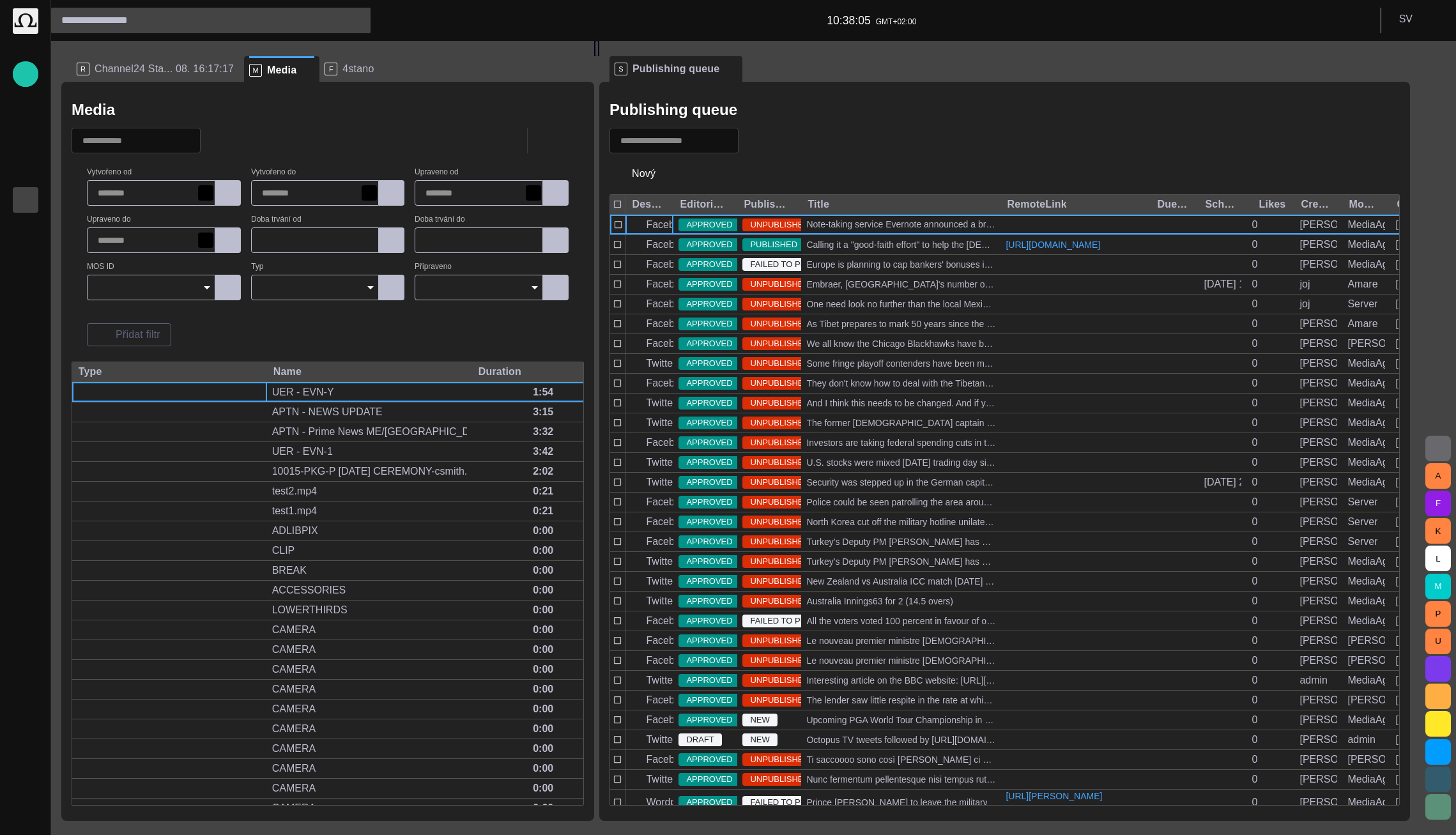
click at [763, 140] on span "button" at bounding box center [755, 140] width 13 height 13
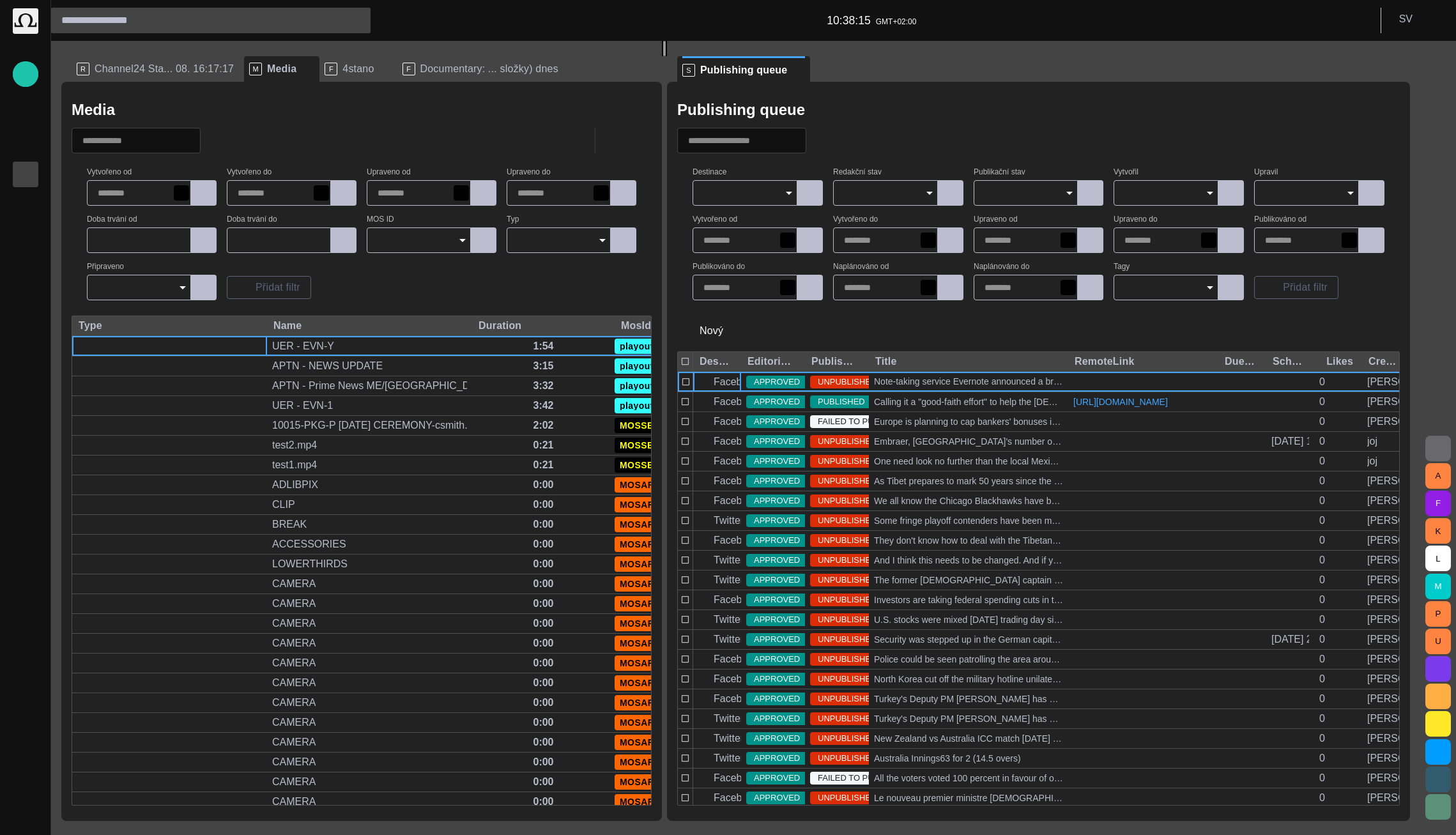
drag, startPoint x: 607, startPoint y: 271, endPoint x: 670, endPoint y: 275, distance: 63.1
click at [667, 56] on div at bounding box center [665, 48] width 5 height 15
click at [503, 65] on span "Documentary: ... složky) dnes" at bounding box center [489, 68] width 138 height 13
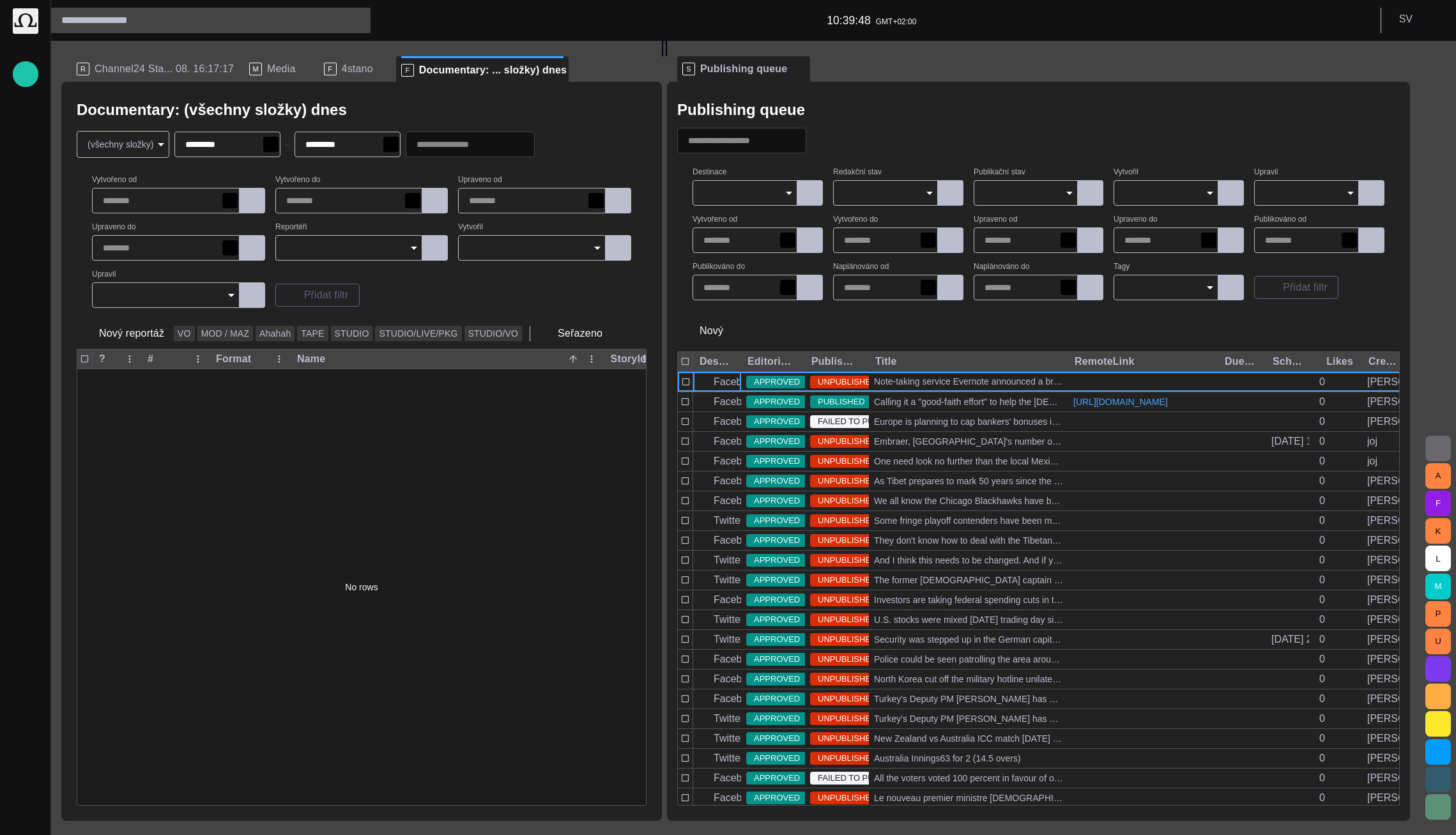
drag, startPoint x: 1328, startPoint y: 91, endPoint x: 1320, endPoint y: 84, distance: 10.6
click at [1327, 91] on div "Publishing queue Destinace Redakční stav Publikační stav Vytvořil Upravil Vytvo…" at bounding box center [1039, 451] width 743 height 739
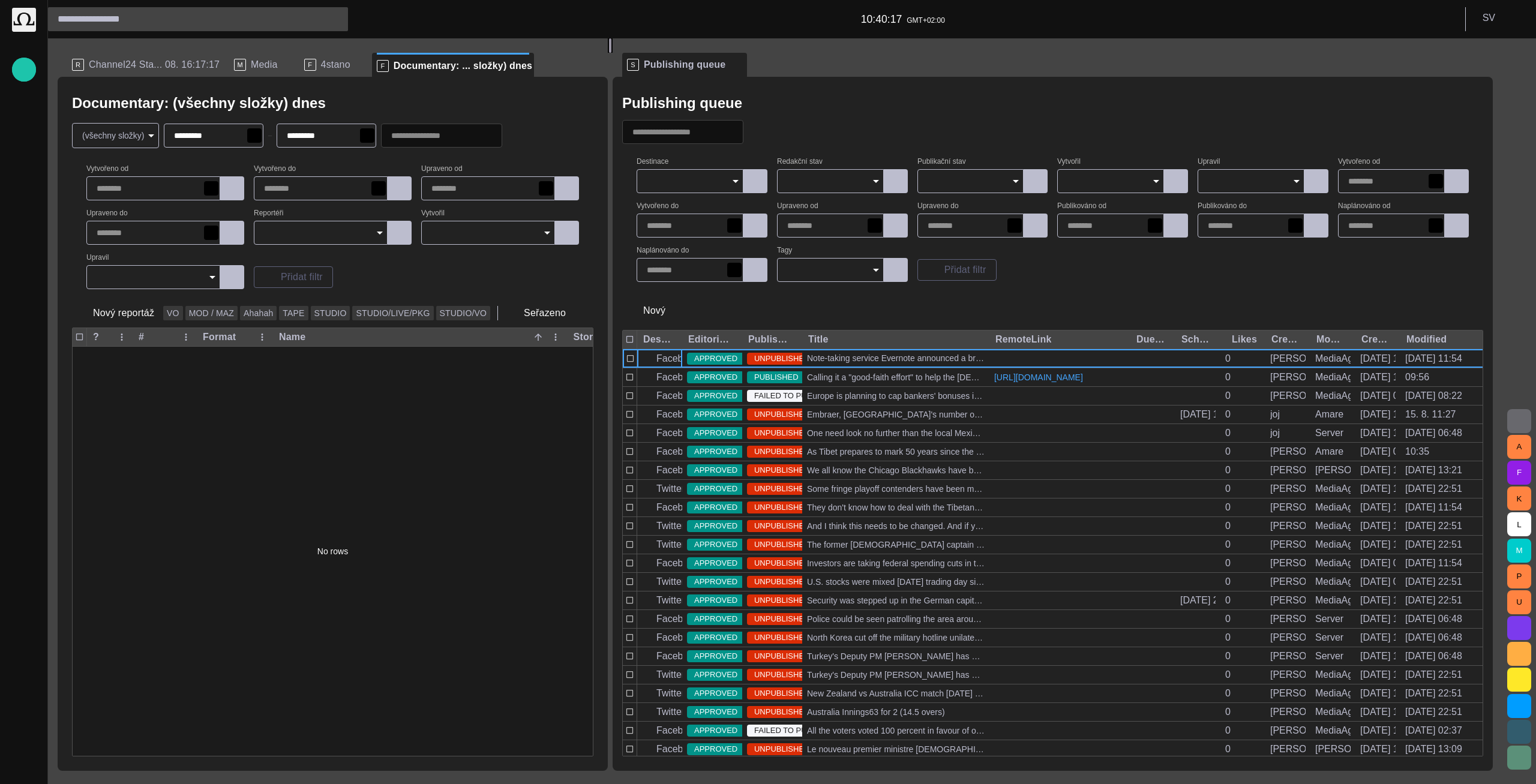
drag, startPoint x: 701, startPoint y: 321, endPoint x: 615, endPoint y: 317, distance: 86.1
click at [613, 53] on div at bounding box center [610, 45] width 5 height 14
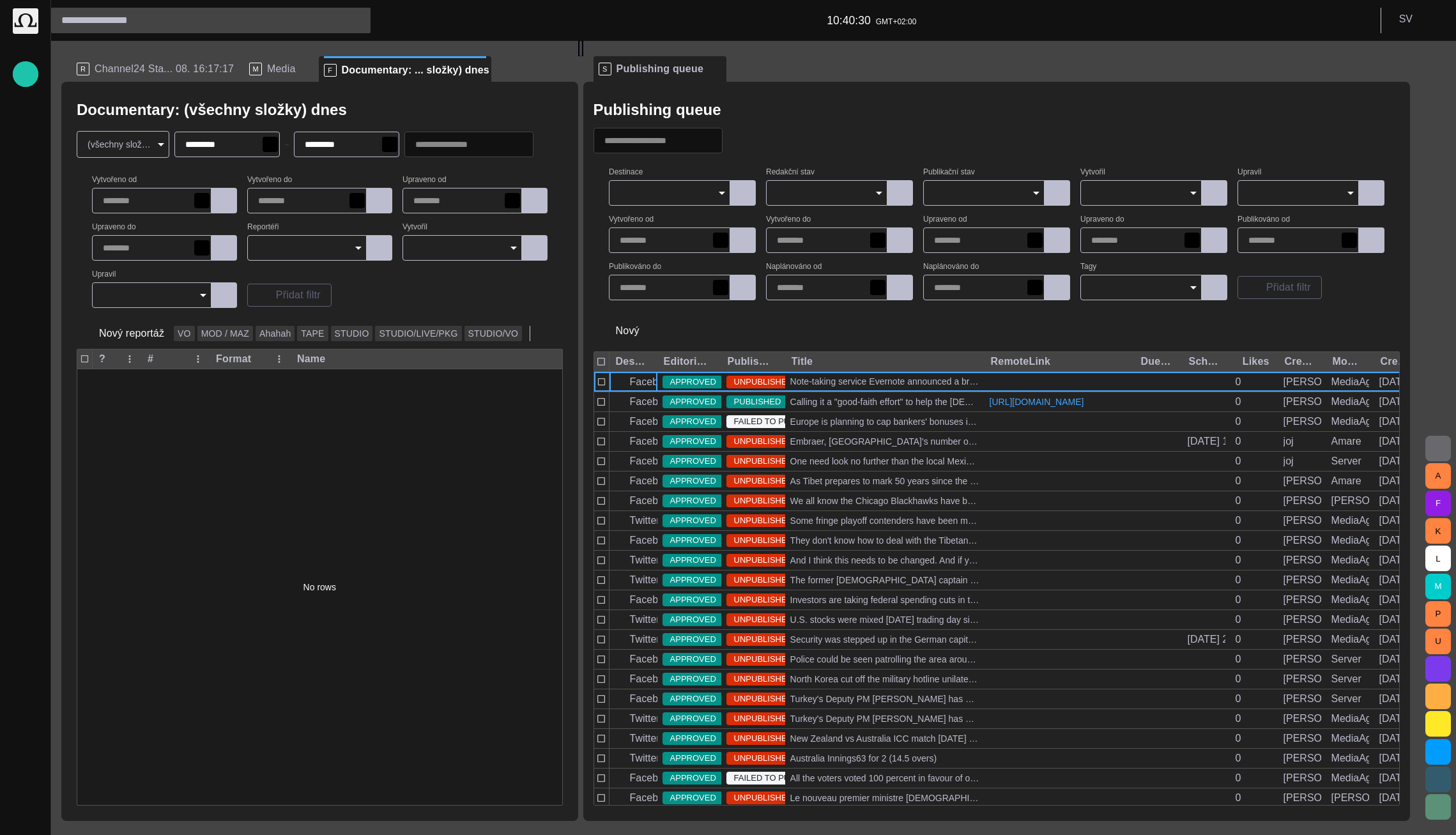
click at [153, 71] on span "Channel24 Sta... 08. 16:17:17" at bounding box center [164, 68] width 140 height 13
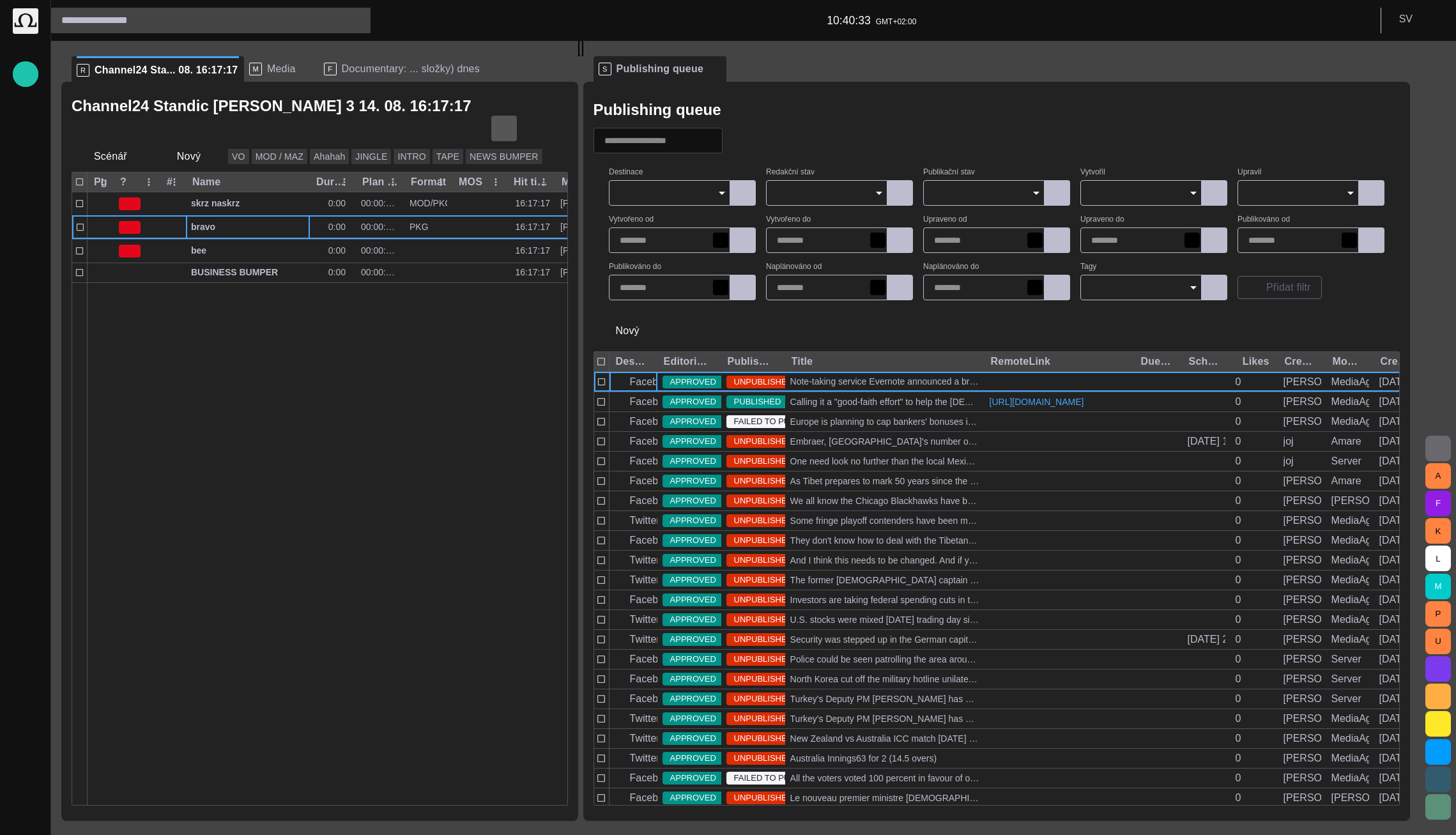
click at [500, 121] on span "button" at bounding box center [504, 129] width 15 height 15
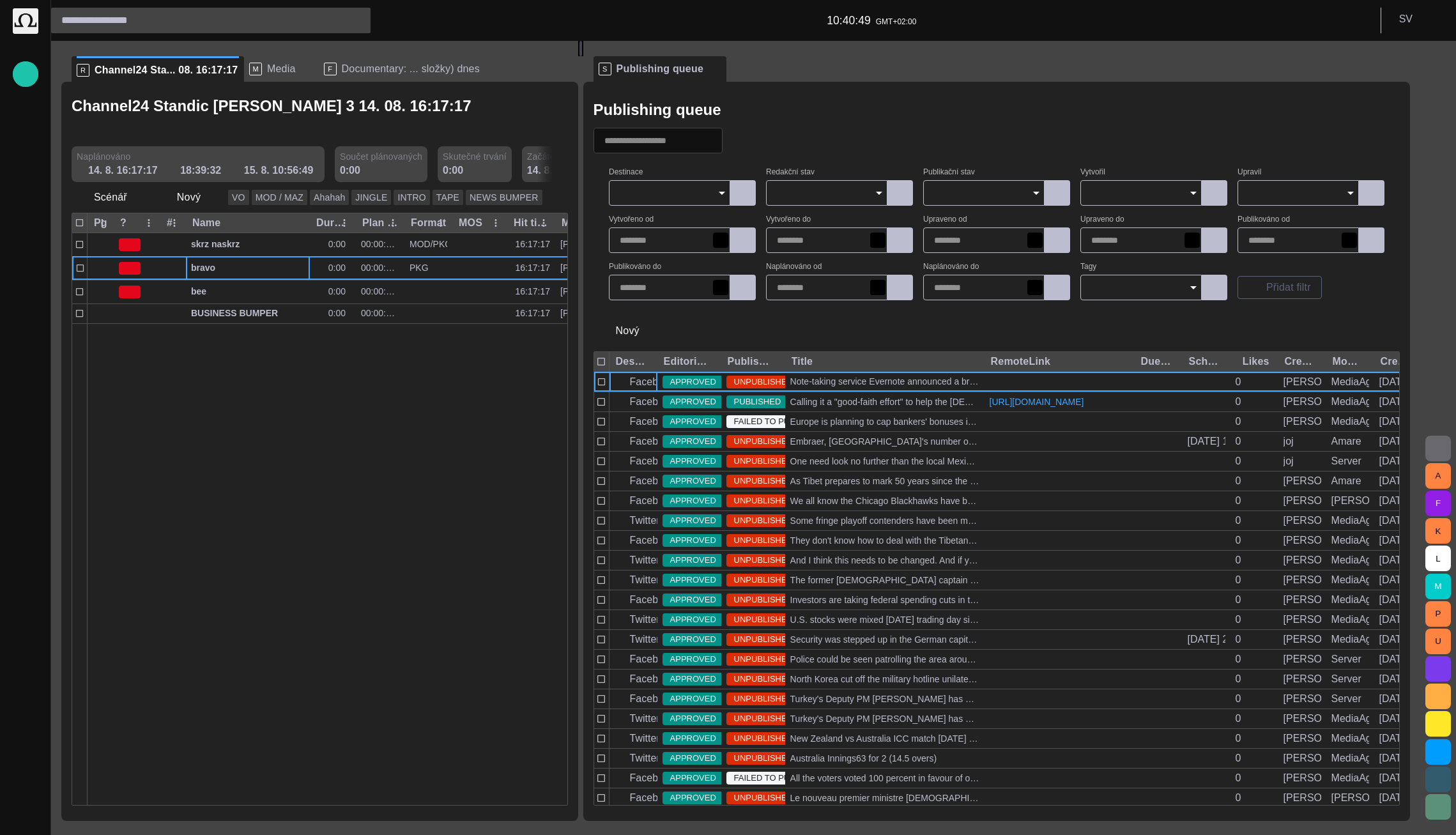
click at [361, 70] on span "Documentary: ... složky) dnes" at bounding box center [410, 68] width 138 height 13
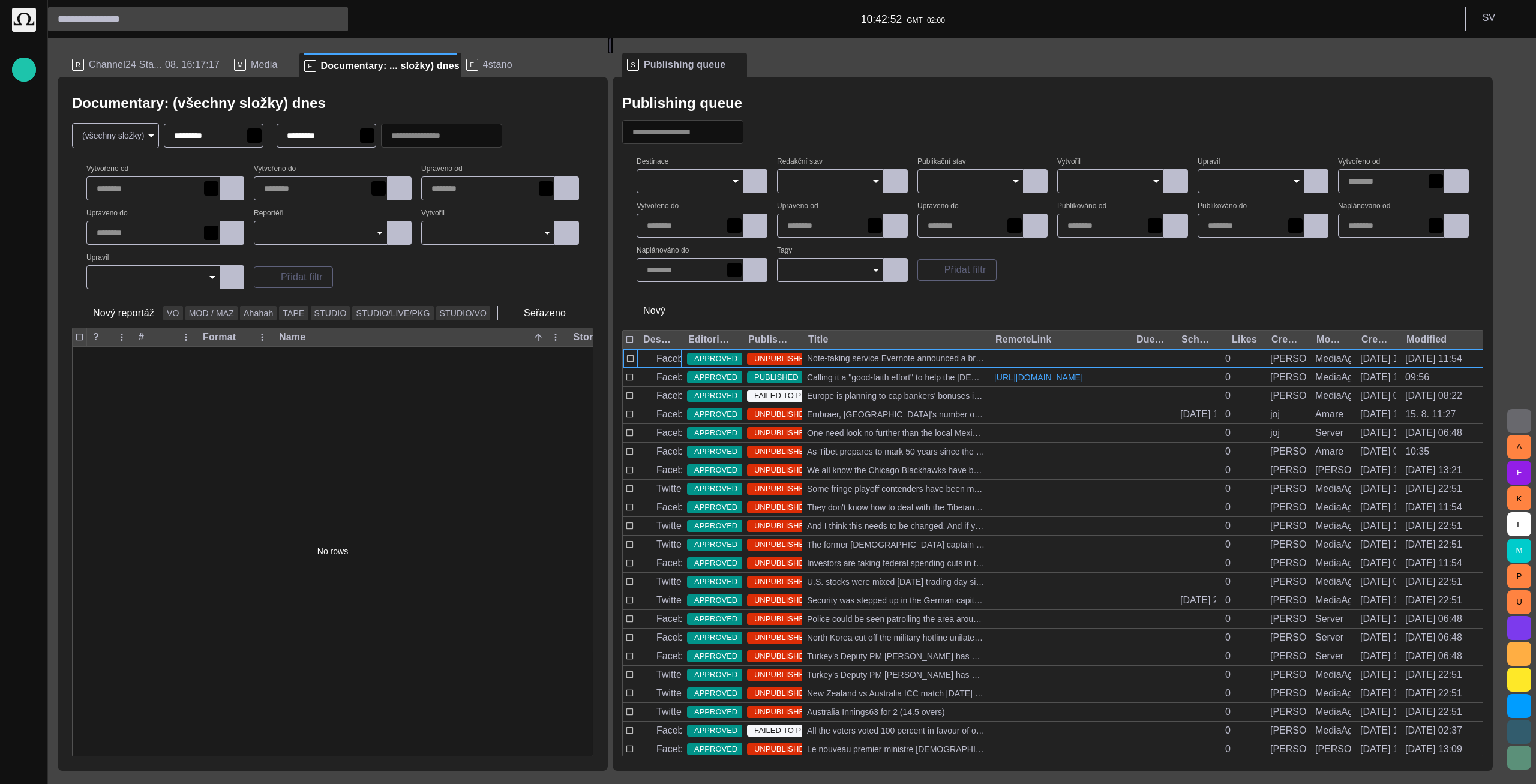
click at [959, 178] on input "Publikační stav" at bounding box center [966, 180] width 78 height 12
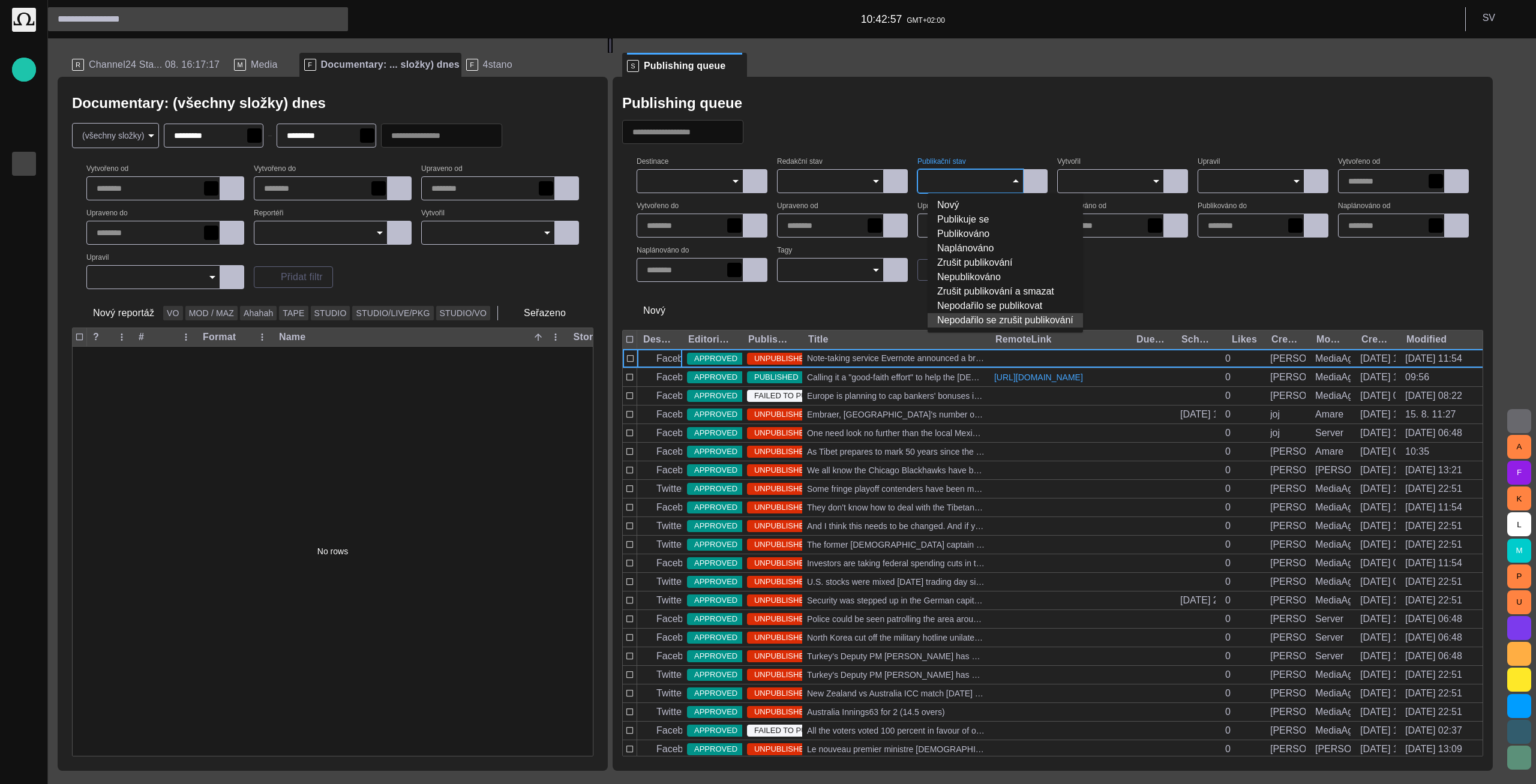
click at [948, 92] on div "Publishing queue" at bounding box center [1053, 103] width 861 height 24
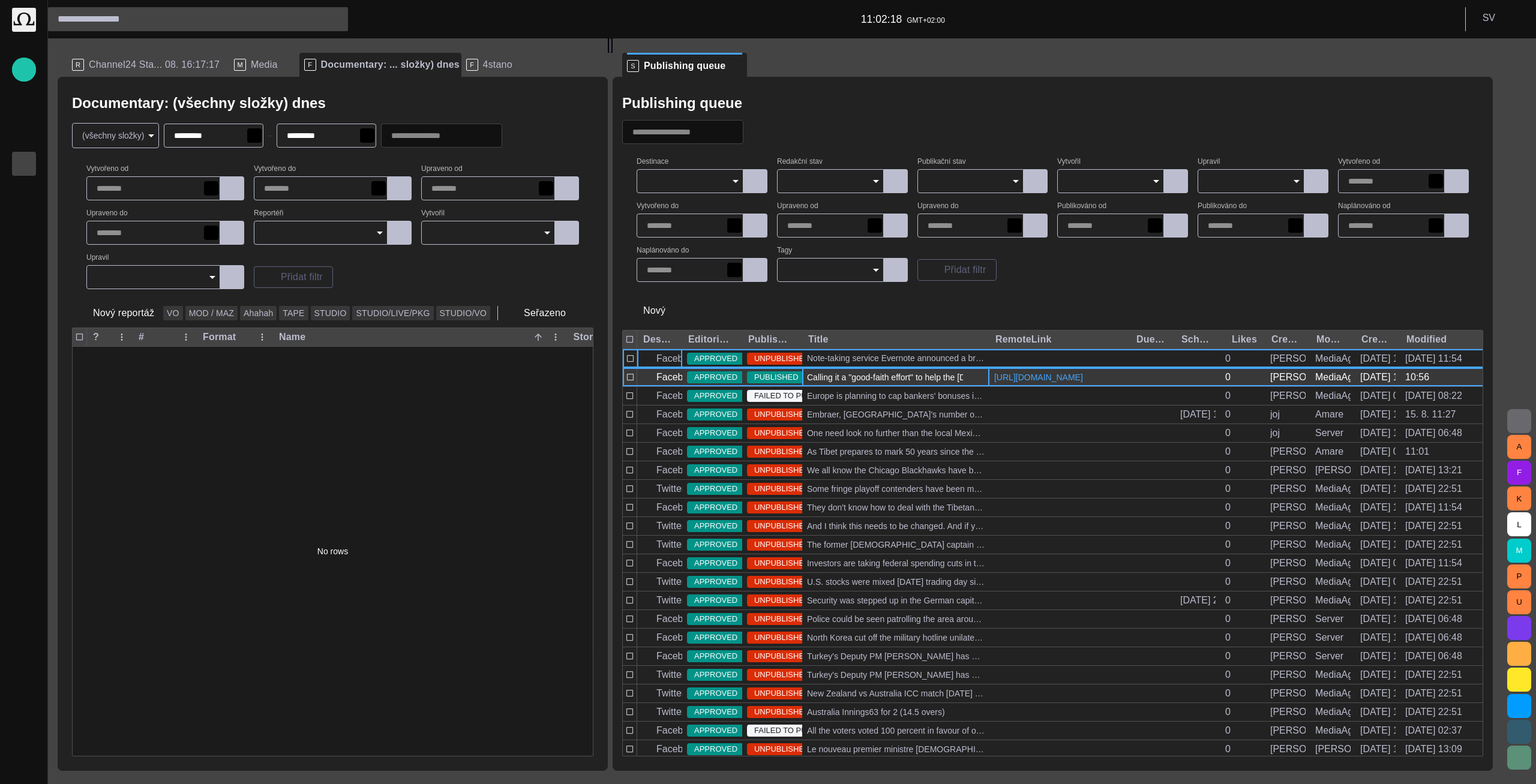
click at [982, 384] on span "button" at bounding box center [975, 377] width 14 height 14
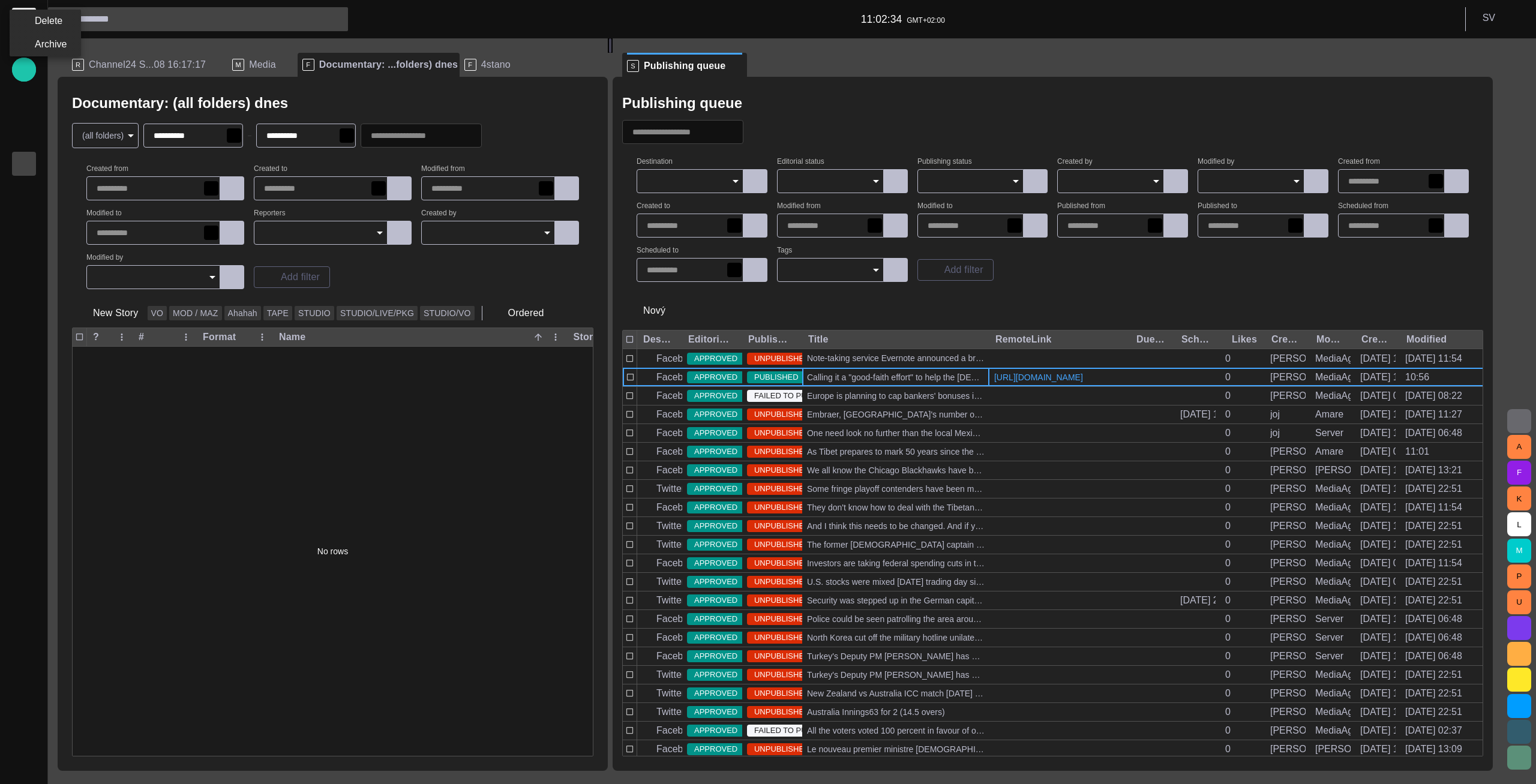
type input "**********"
click at [978, 361] on div at bounding box center [768, 392] width 1536 height 784
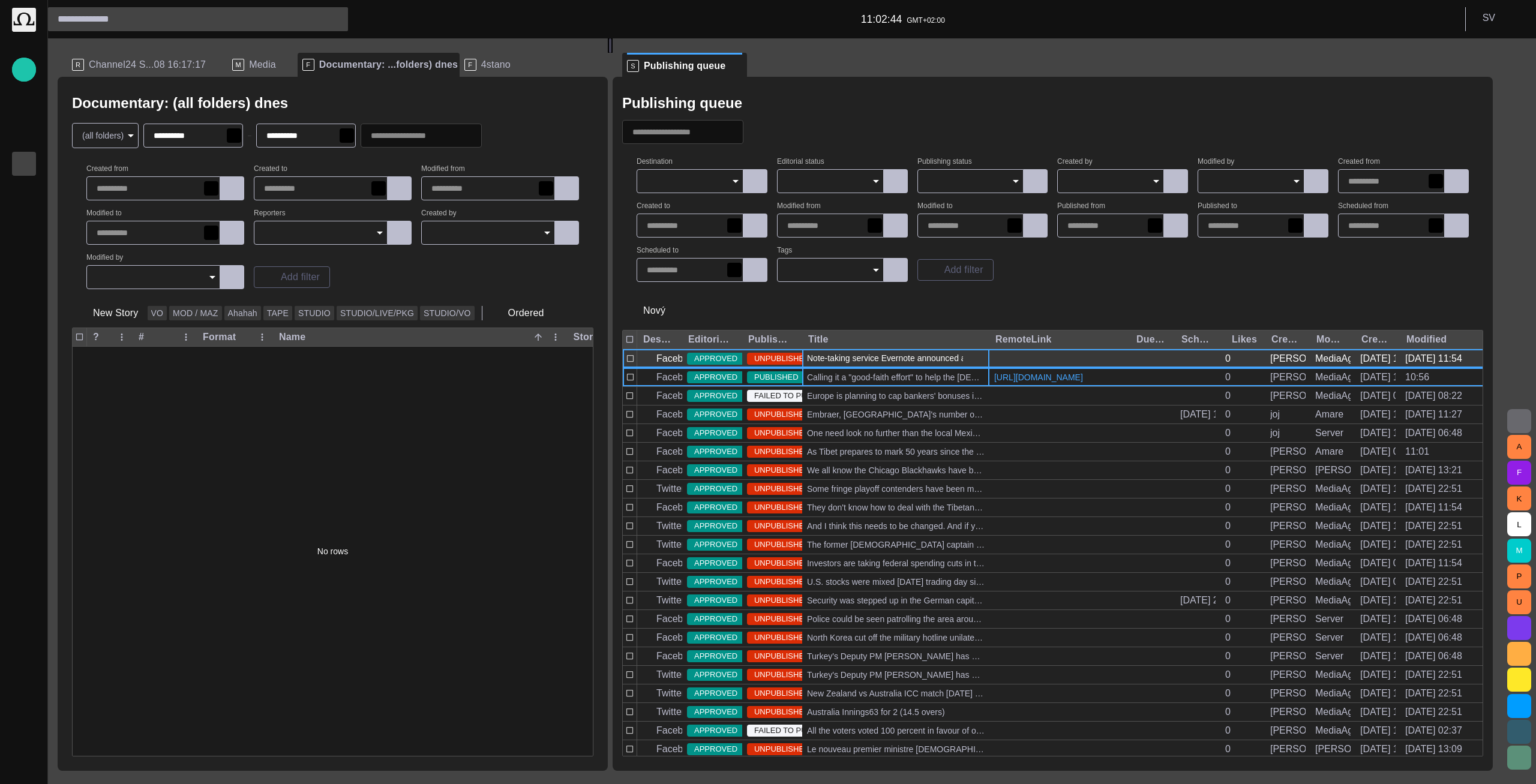
click at [982, 358] on span "button" at bounding box center [975, 358] width 14 height 14
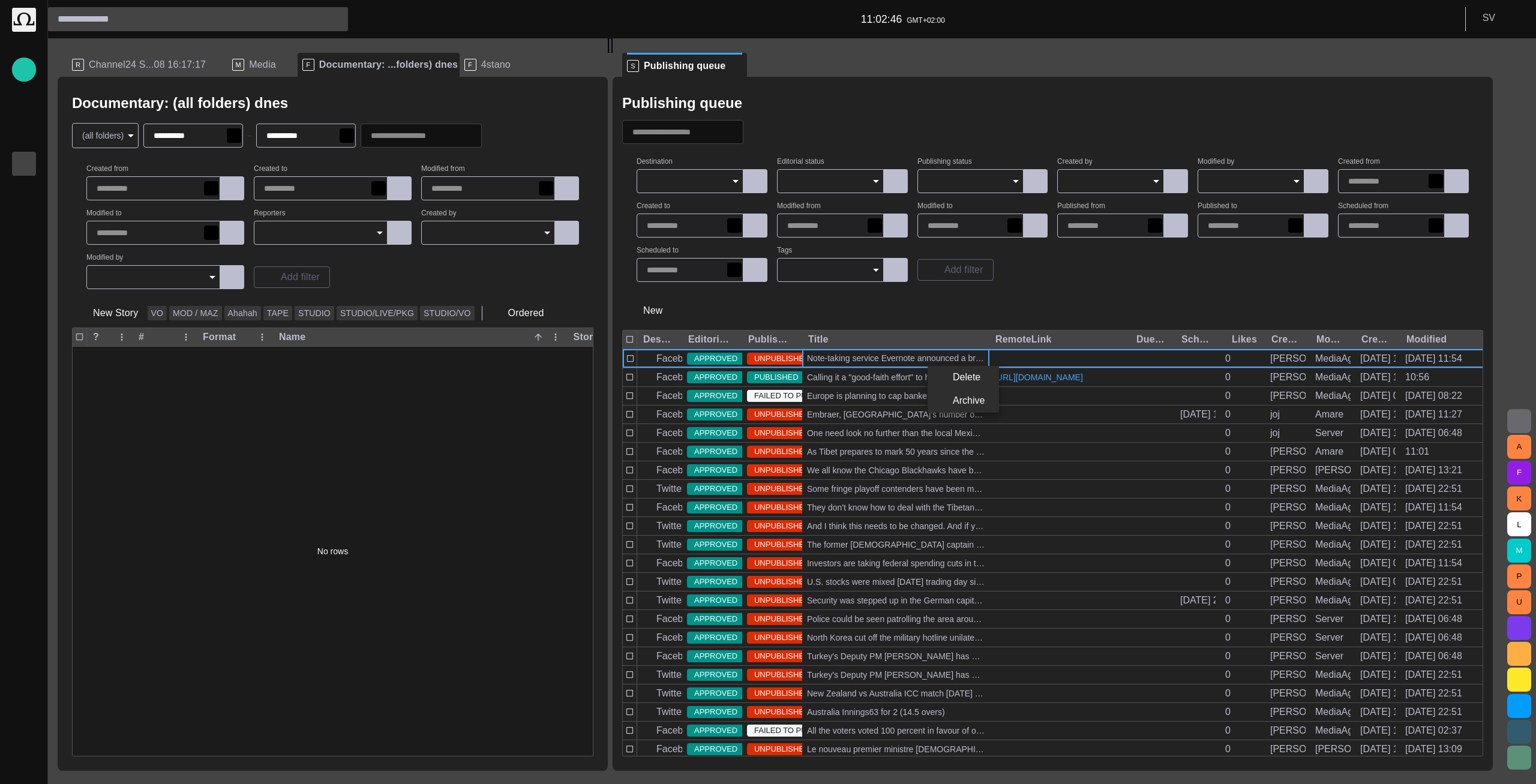
click at [1014, 306] on div at bounding box center [768, 392] width 1536 height 784
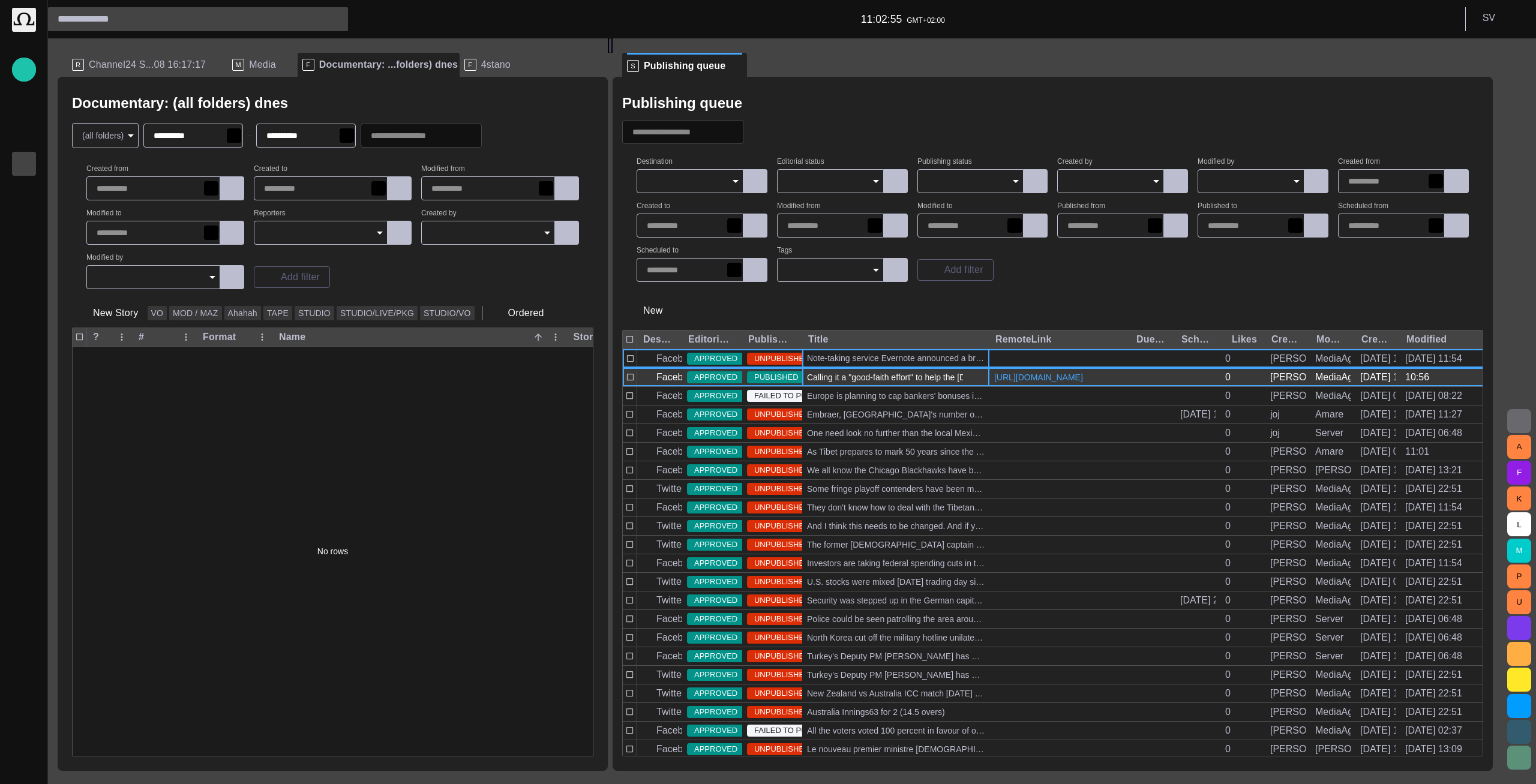
click at [982, 384] on span "button" at bounding box center [975, 377] width 14 height 14
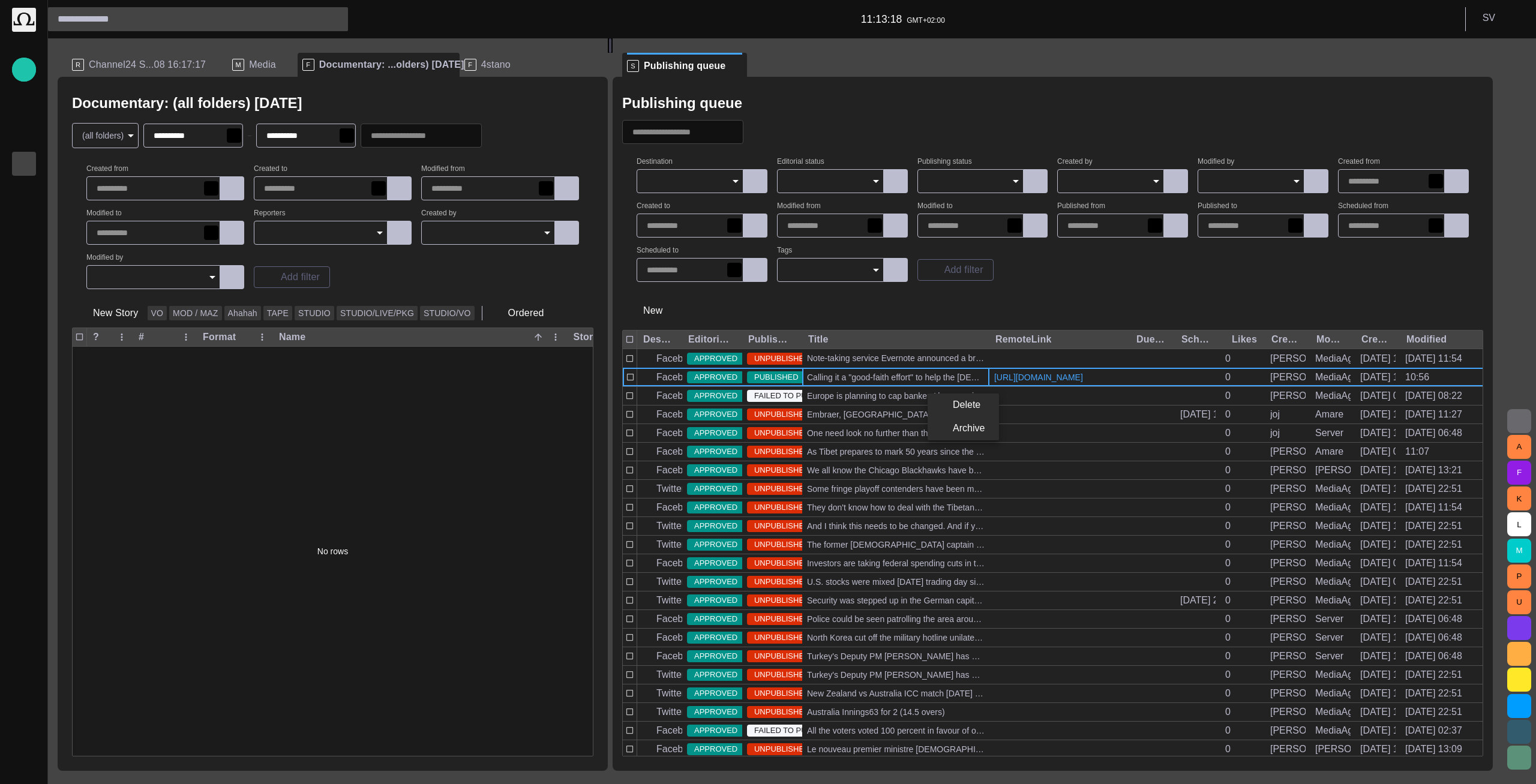
click at [940, 91] on div at bounding box center [768, 392] width 1536 height 784
click at [964, 177] on input "Publishing status" at bounding box center [966, 180] width 78 height 12
click at [968, 249] on span "Scheduled" at bounding box center [984, 249] width 93 height 14
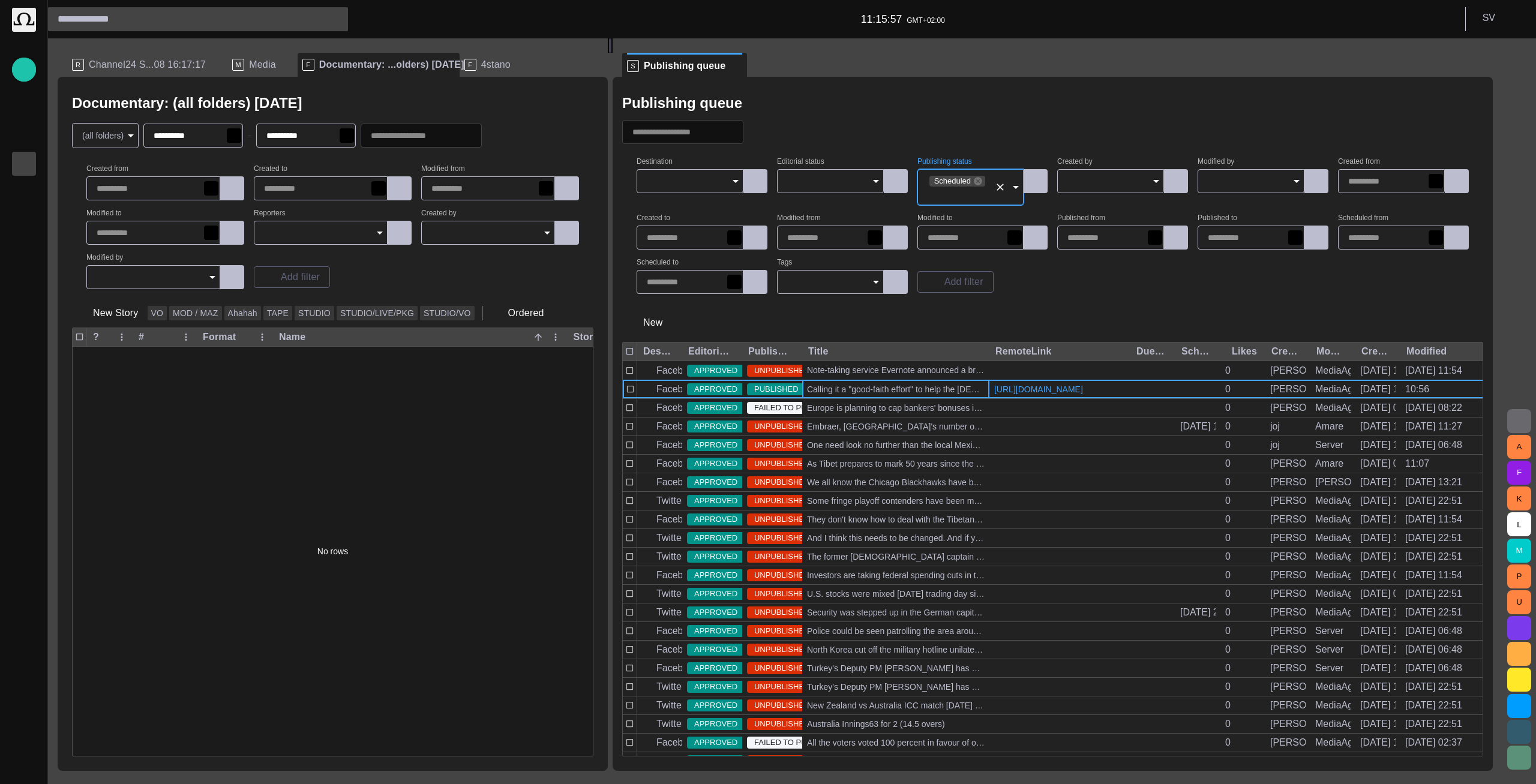
click at [1028, 283] on div "Destination Editorial status Publishing status Scheduled Created by Modified by…" at bounding box center [1053, 226] width 832 height 136
click at [1006, 189] on icon "Clear" at bounding box center [1000, 187] width 12 height 12
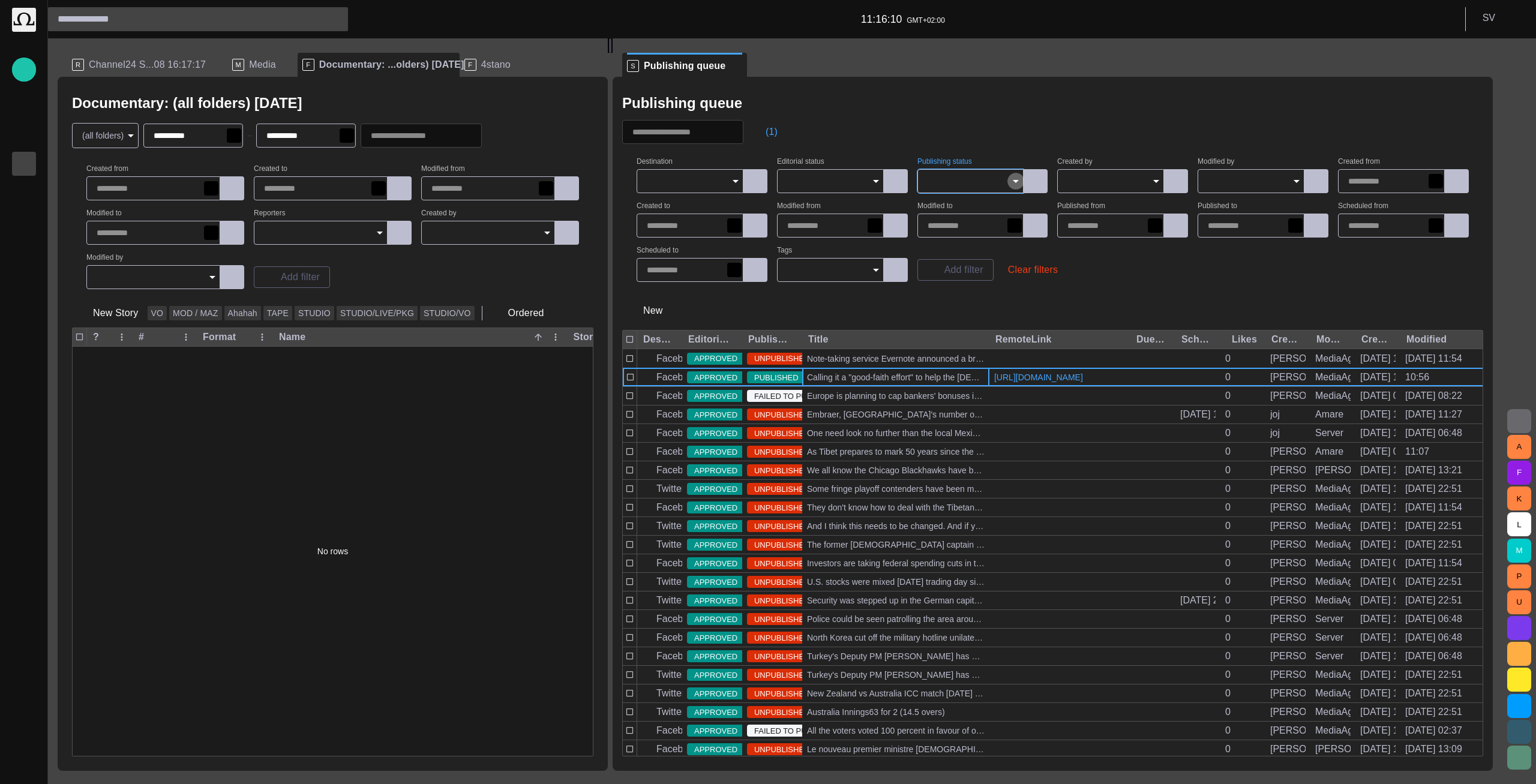
click at [1019, 184] on icon "Open" at bounding box center [1016, 181] width 14 height 14
click at [986, 272] on span "Unpublished" at bounding box center [984, 277] width 93 height 14
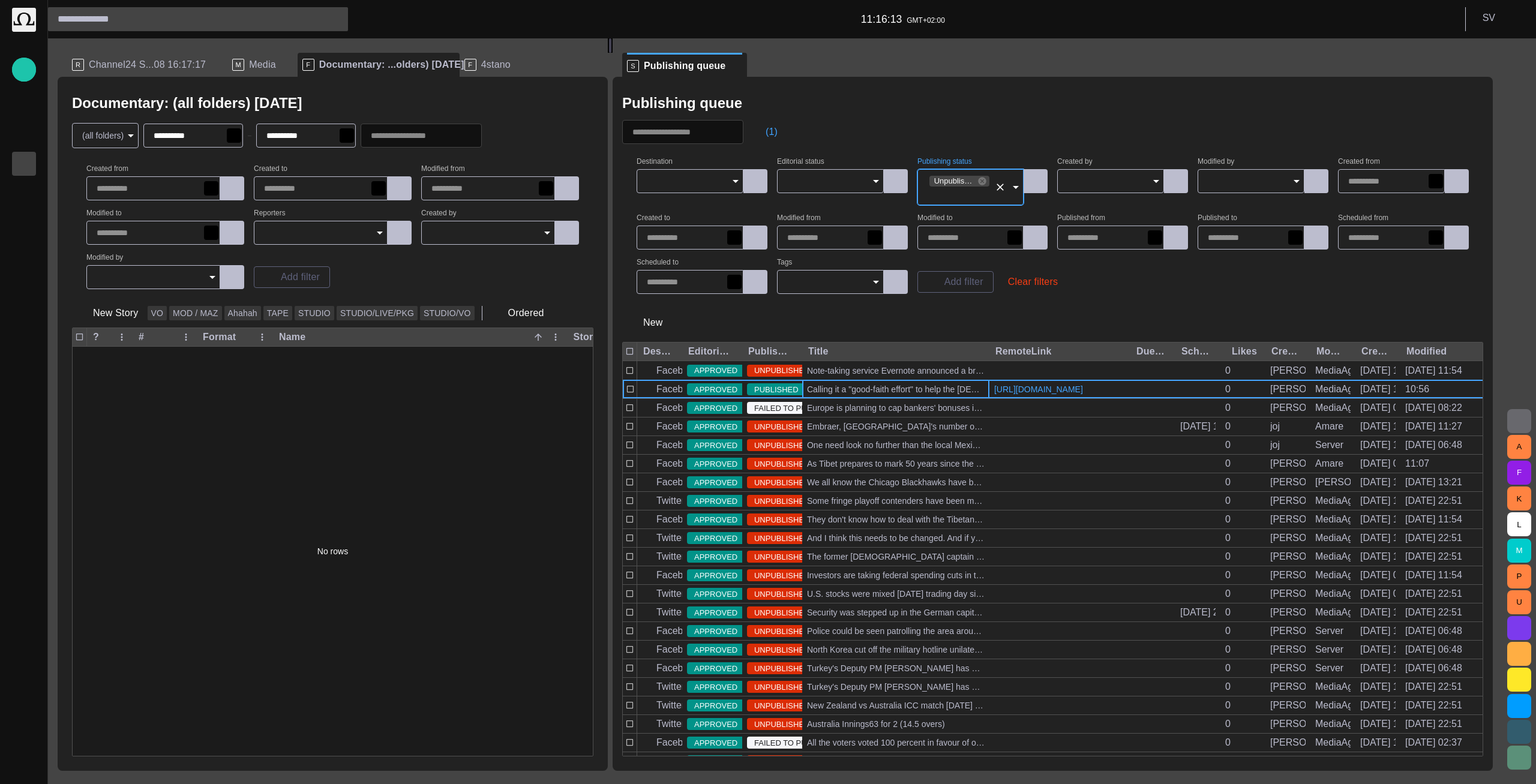
click at [1163, 277] on div "Destination Editorial status Publishing status Unpublished Created by Modified …" at bounding box center [1053, 226] width 832 height 136
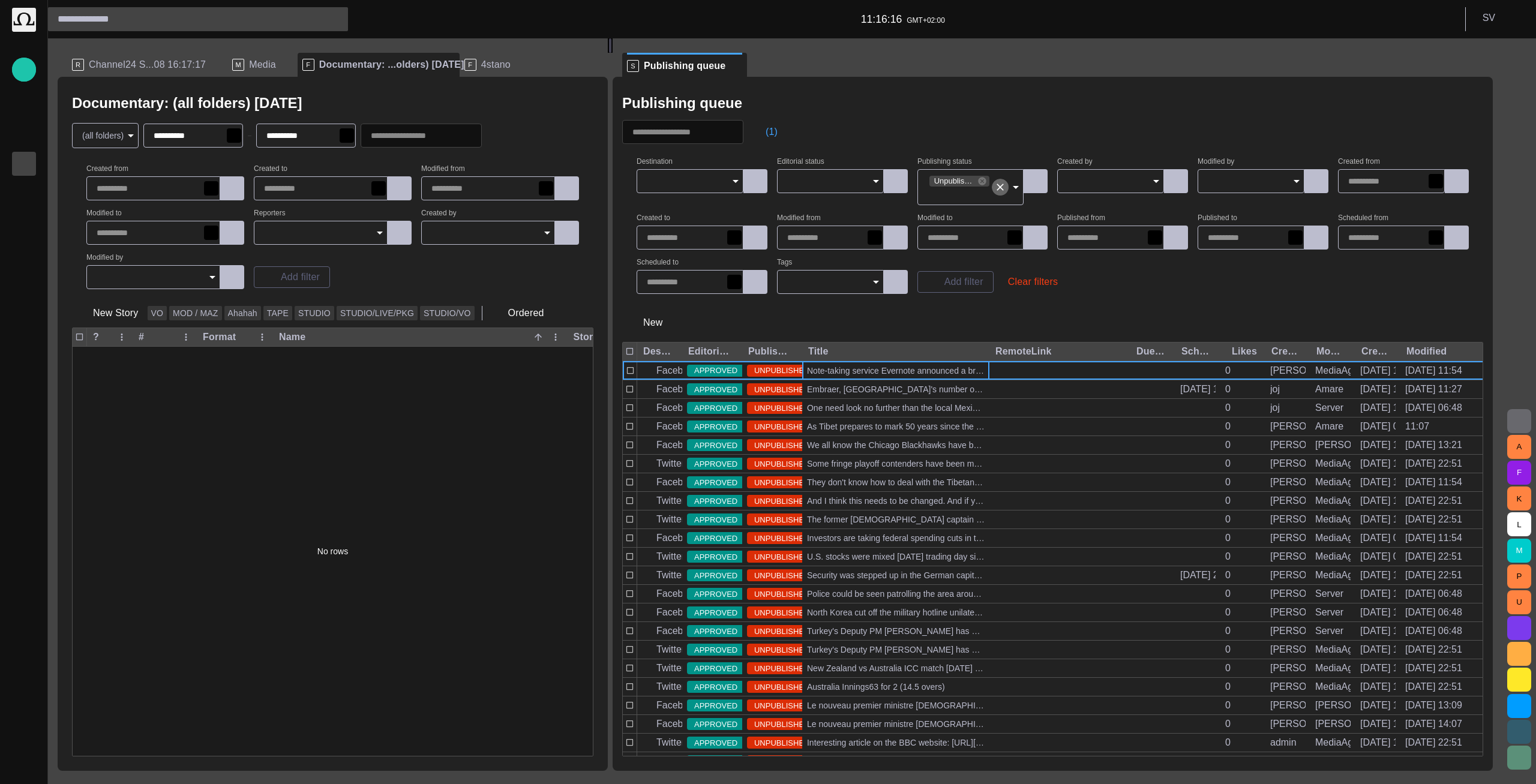
click at [1006, 185] on icon "Clear" at bounding box center [1000, 187] width 12 height 12
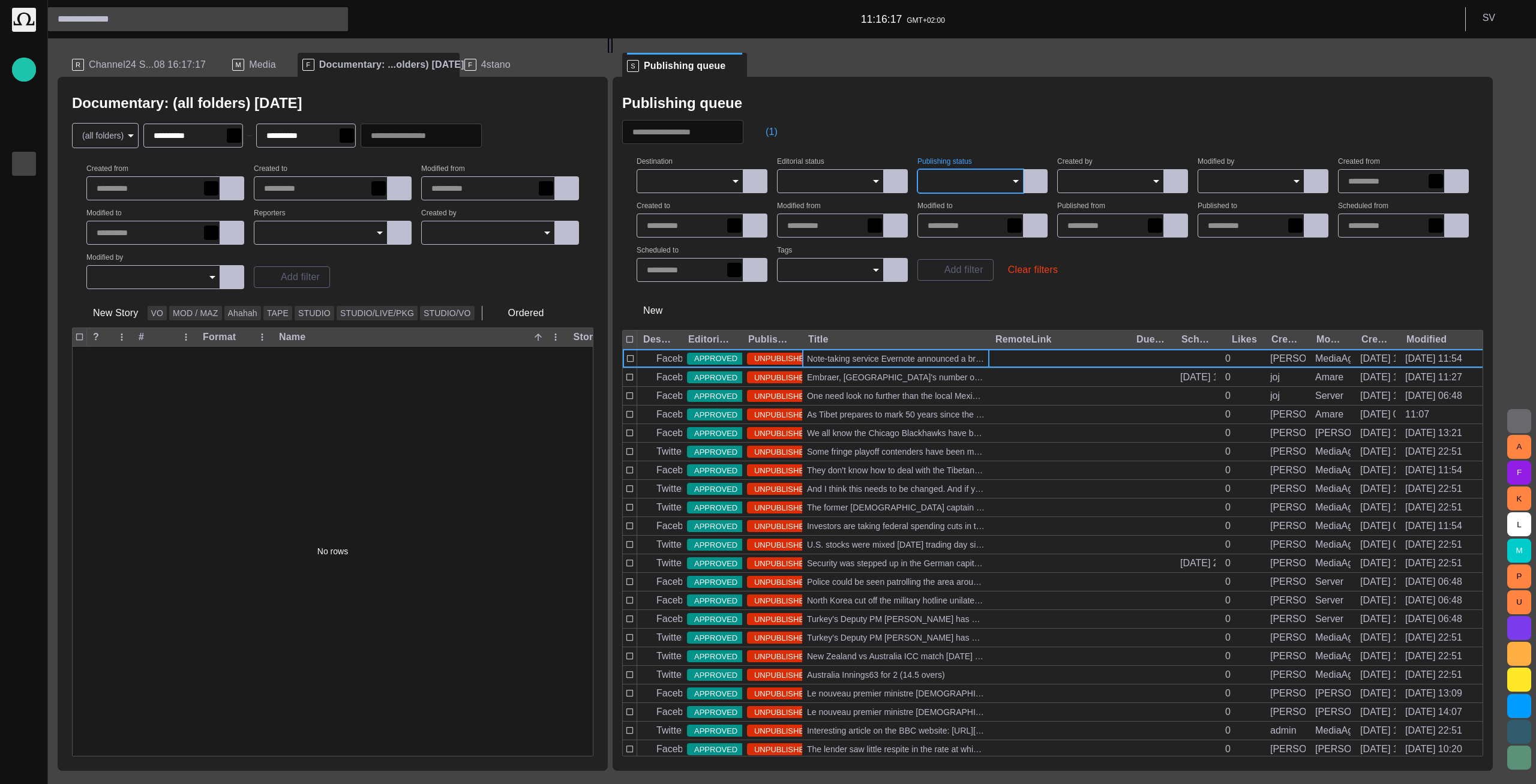
click at [1015, 114] on div "Publishing queue" at bounding box center [1053, 103] width 861 height 24
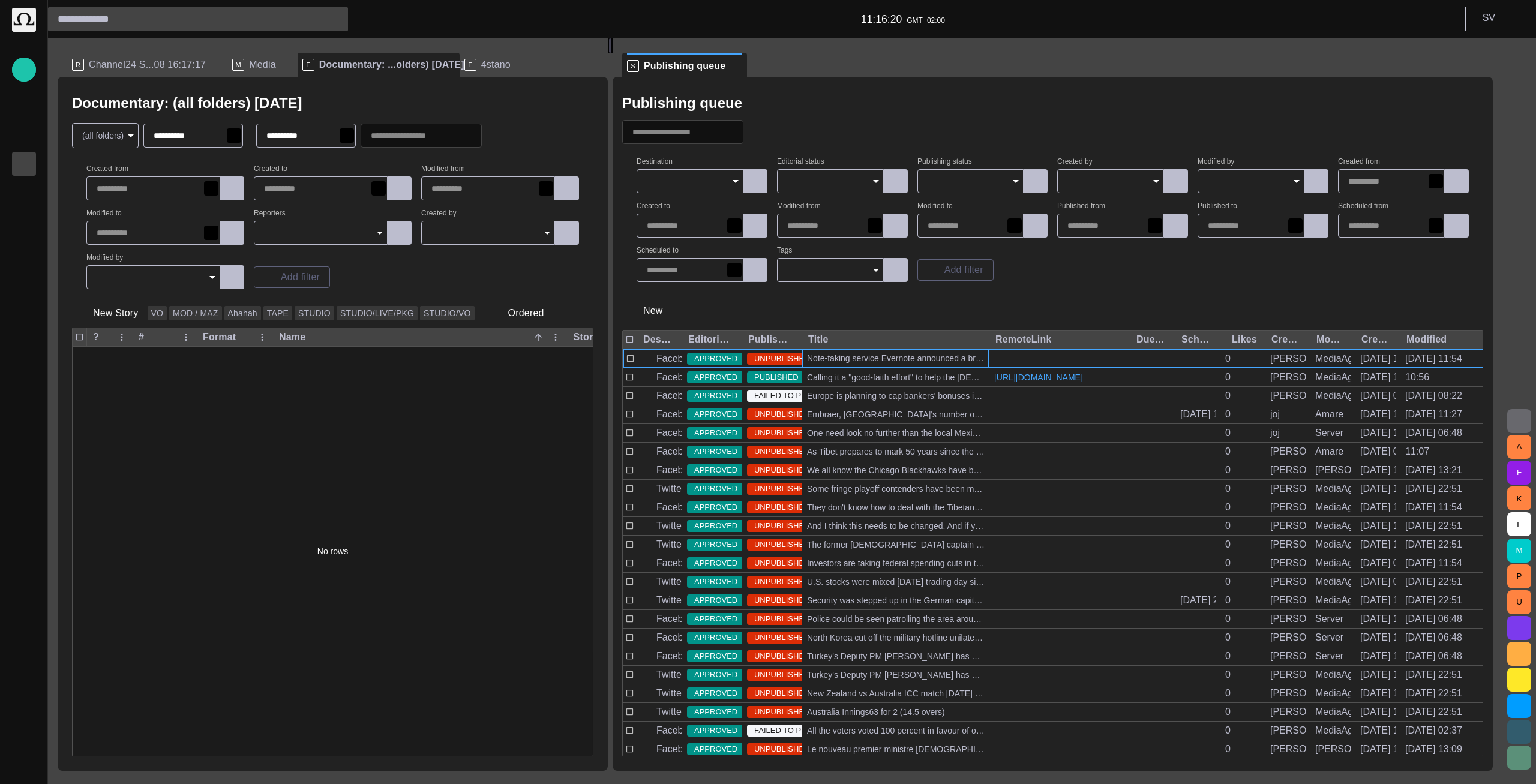
click at [1000, 173] on div at bounding box center [971, 181] width 107 height 24
click at [985, 206] on span "New" at bounding box center [984, 205] width 93 height 14
click at [1020, 122] on div at bounding box center [1053, 132] width 861 height 24
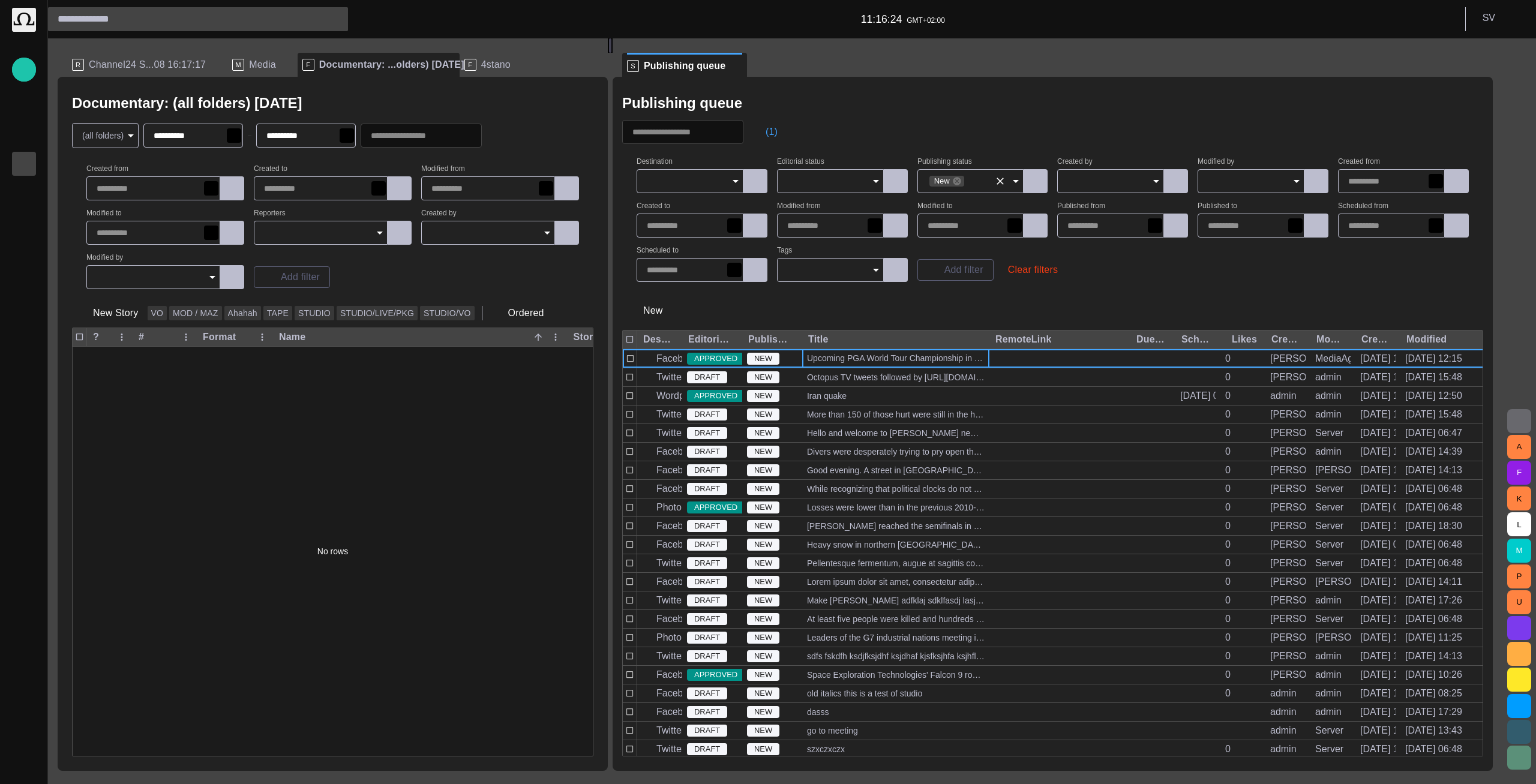
click at [1003, 180] on button "Clear" at bounding box center [1000, 180] width 16 height 16
click at [997, 185] on input "Publishing status" at bounding box center [966, 180] width 78 height 12
click at [985, 221] on span "Publishing" at bounding box center [984, 220] width 93 height 14
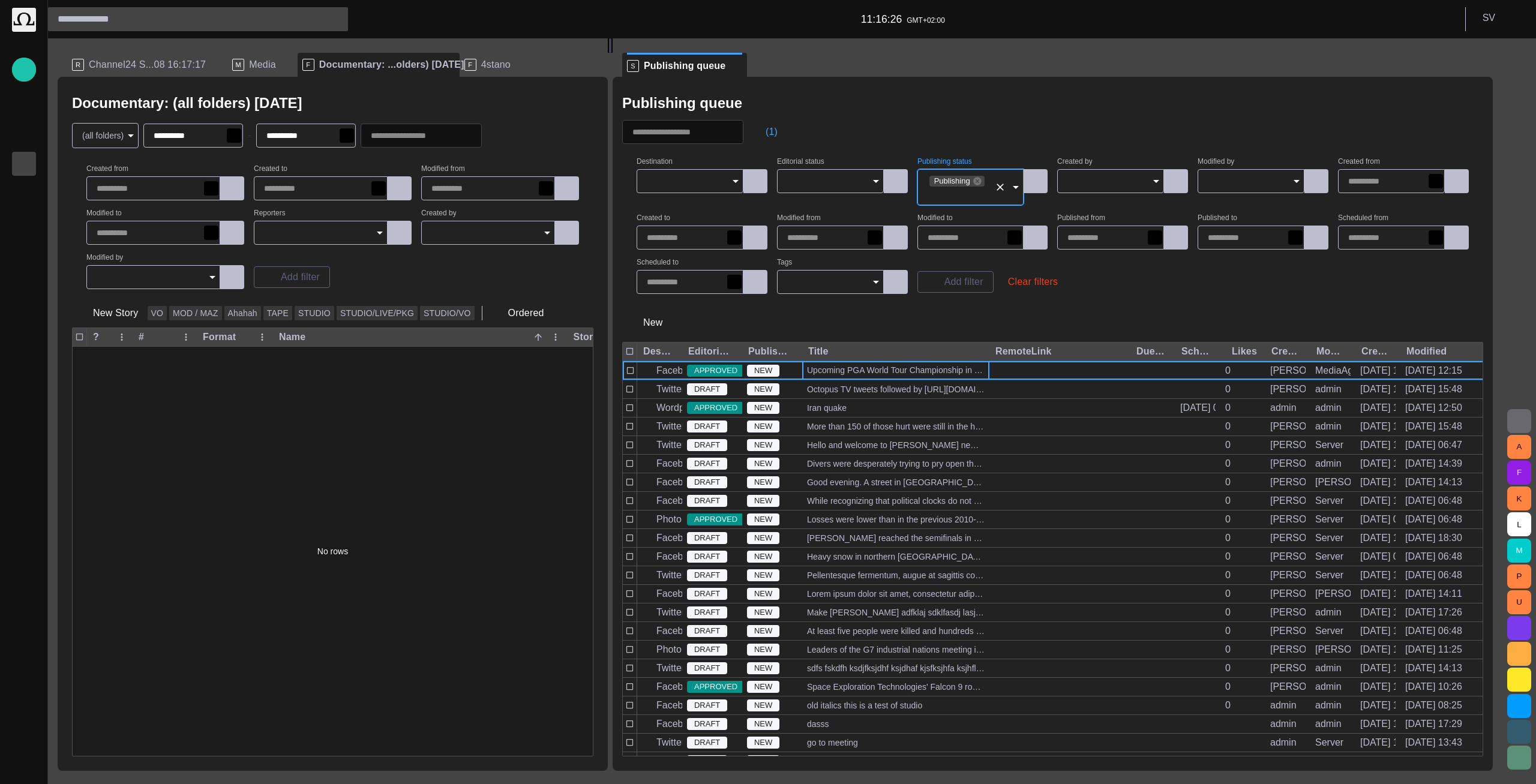
click at [1019, 103] on div "Publishing queue" at bounding box center [1053, 103] width 861 height 24
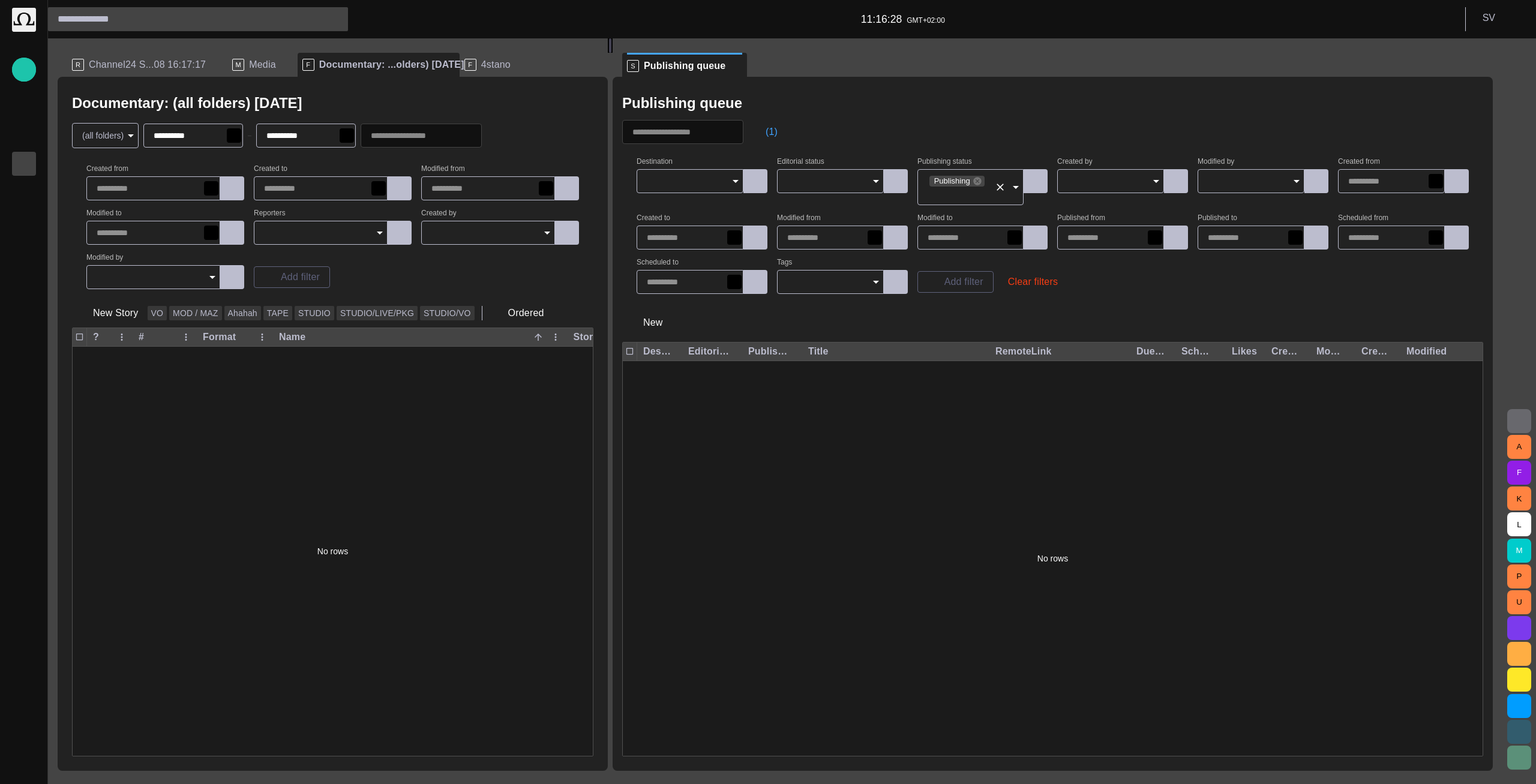
click at [1001, 185] on div "Publishing" at bounding box center [971, 187] width 107 height 36
click at [983, 241] on span "Scheduled" at bounding box center [984, 245] width 93 height 14
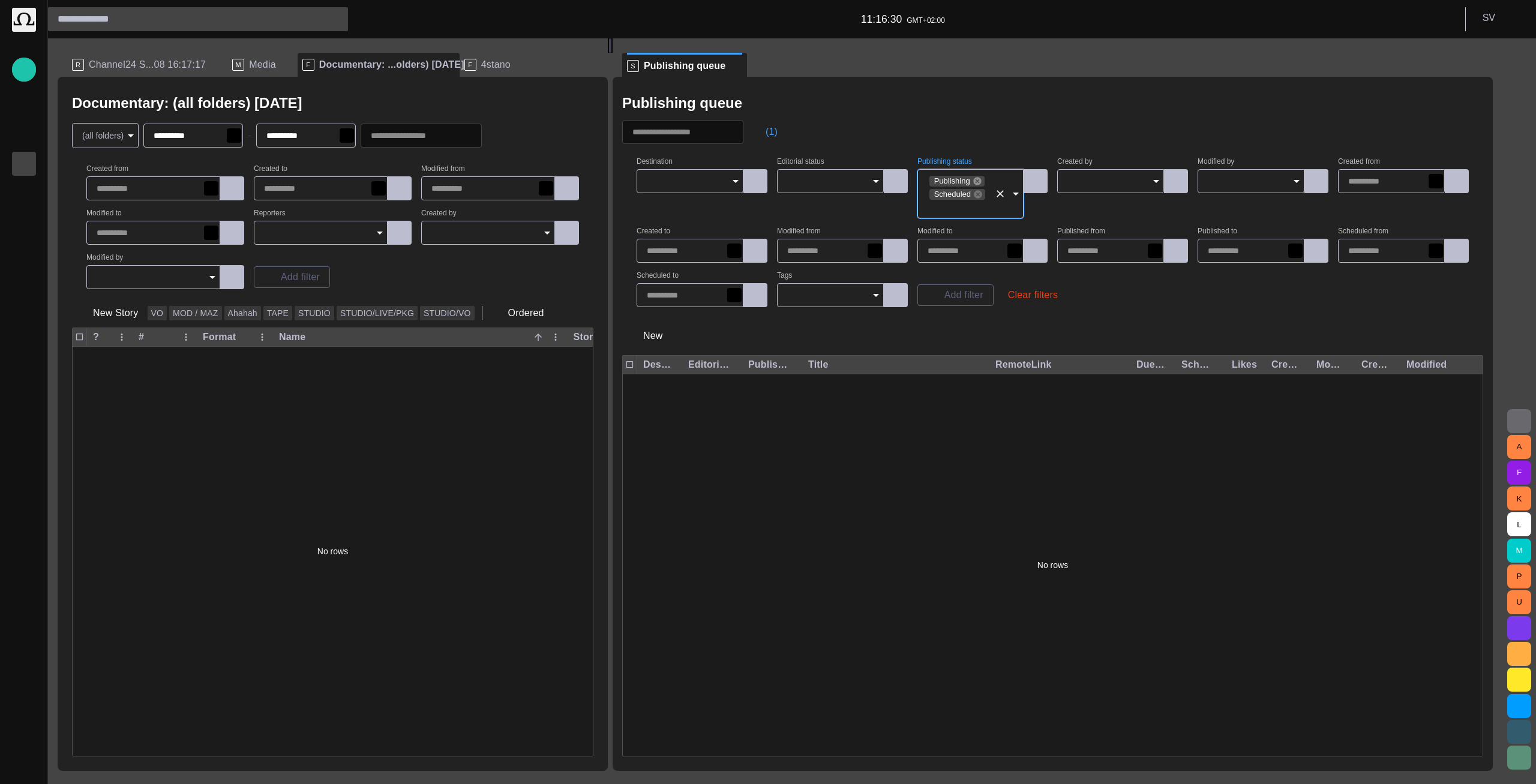
click at [981, 180] on icon at bounding box center [977, 181] width 8 height 8
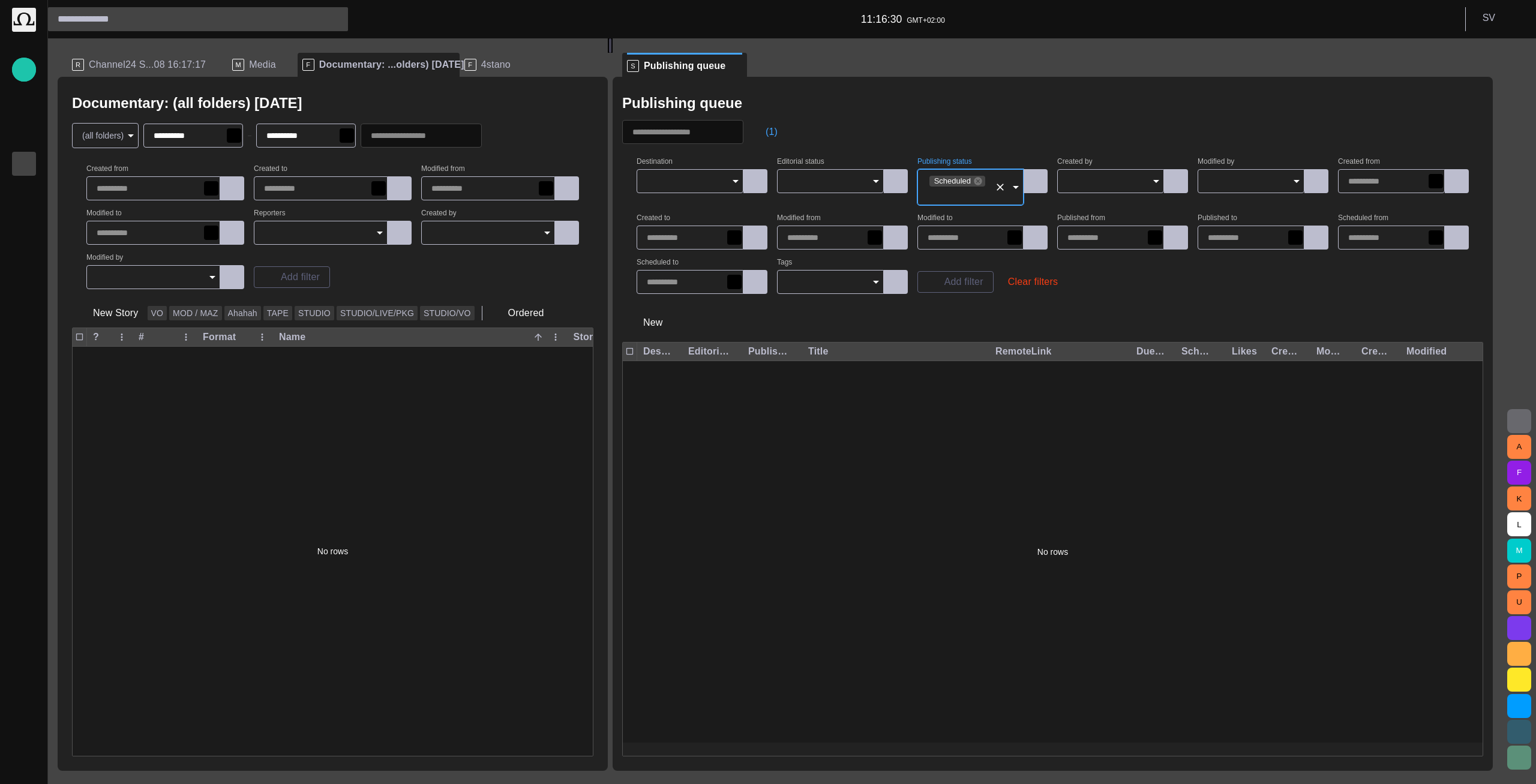
click at [1002, 136] on div "(1)" at bounding box center [1053, 132] width 861 height 24
click at [1041, 147] on div "Publishing queue (1) Destination Editorial status Publishing status Scheduled C…" at bounding box center [1053, 423] width 880 height 694
click at [990, 192] on input "Publishing status" at bounding box center [959, 193] width 63 height 12
click at [1030, 136] on div "(1)" at bounding box center [1053, 132] width 861 height 24
click at [982, 182] on icon at bounding box center [978, 181] width 8 height 8
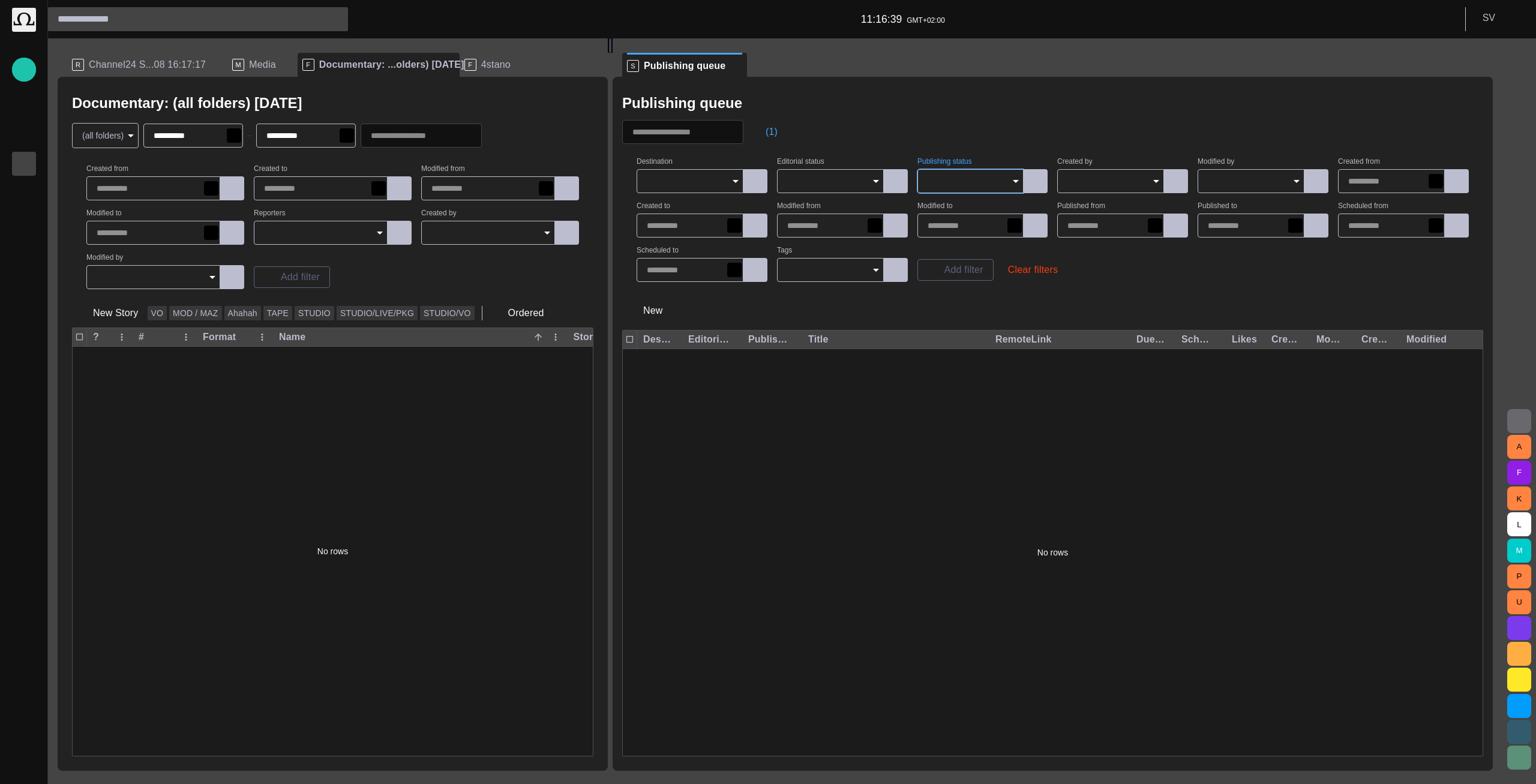
click at [985, 180] on input "Publishing status" at bounding box center [966, 180] width 78 height 12
click at [974, 248] on span "Scheduled" at bounding box center [984, 249] width 93 height 14
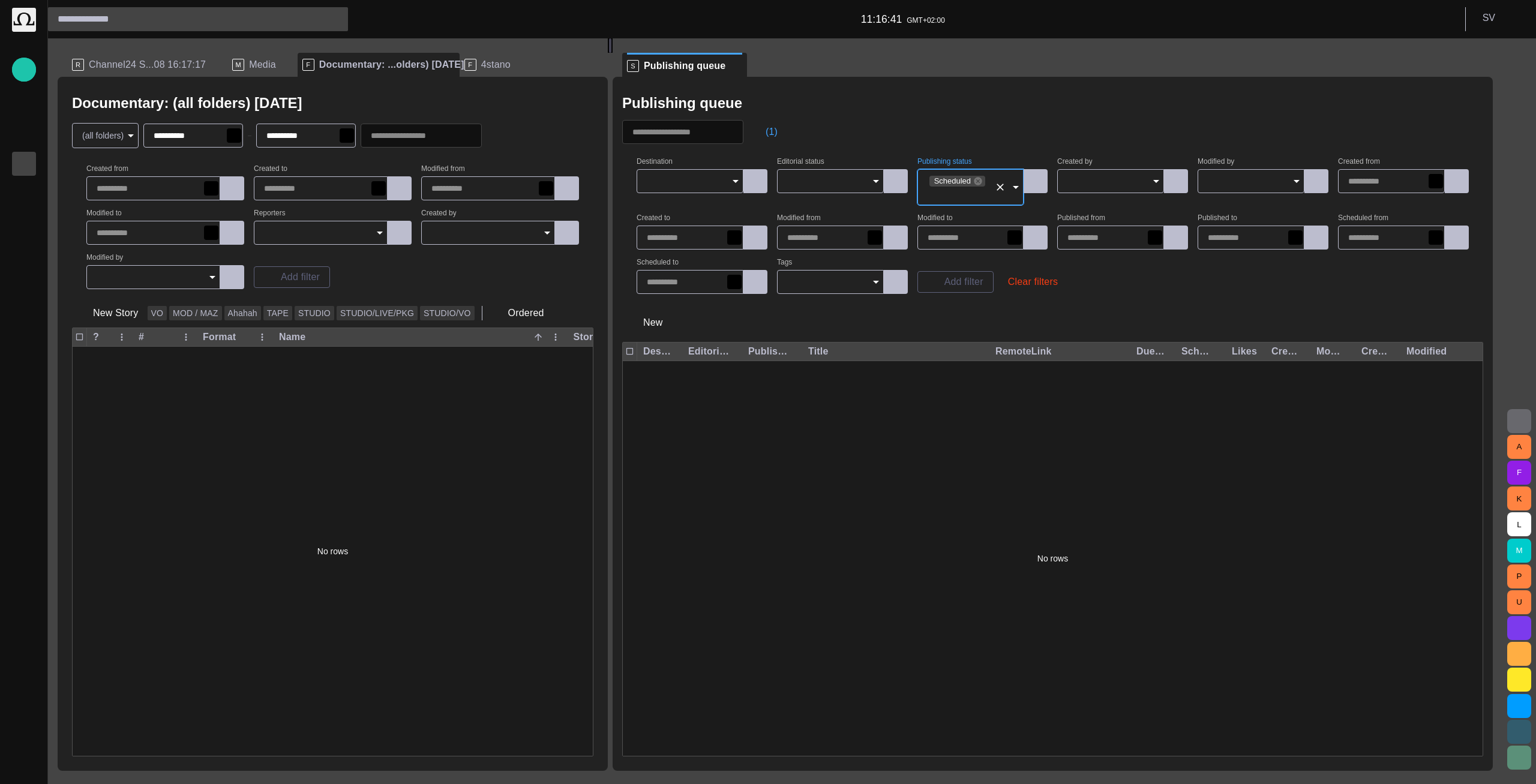
click at [990, 129] on div "(1)" at bounding box center [1053, 132] width 861 height 24
click at [982, 180] on icon at bounding box center [978, 181] width 8 height 8
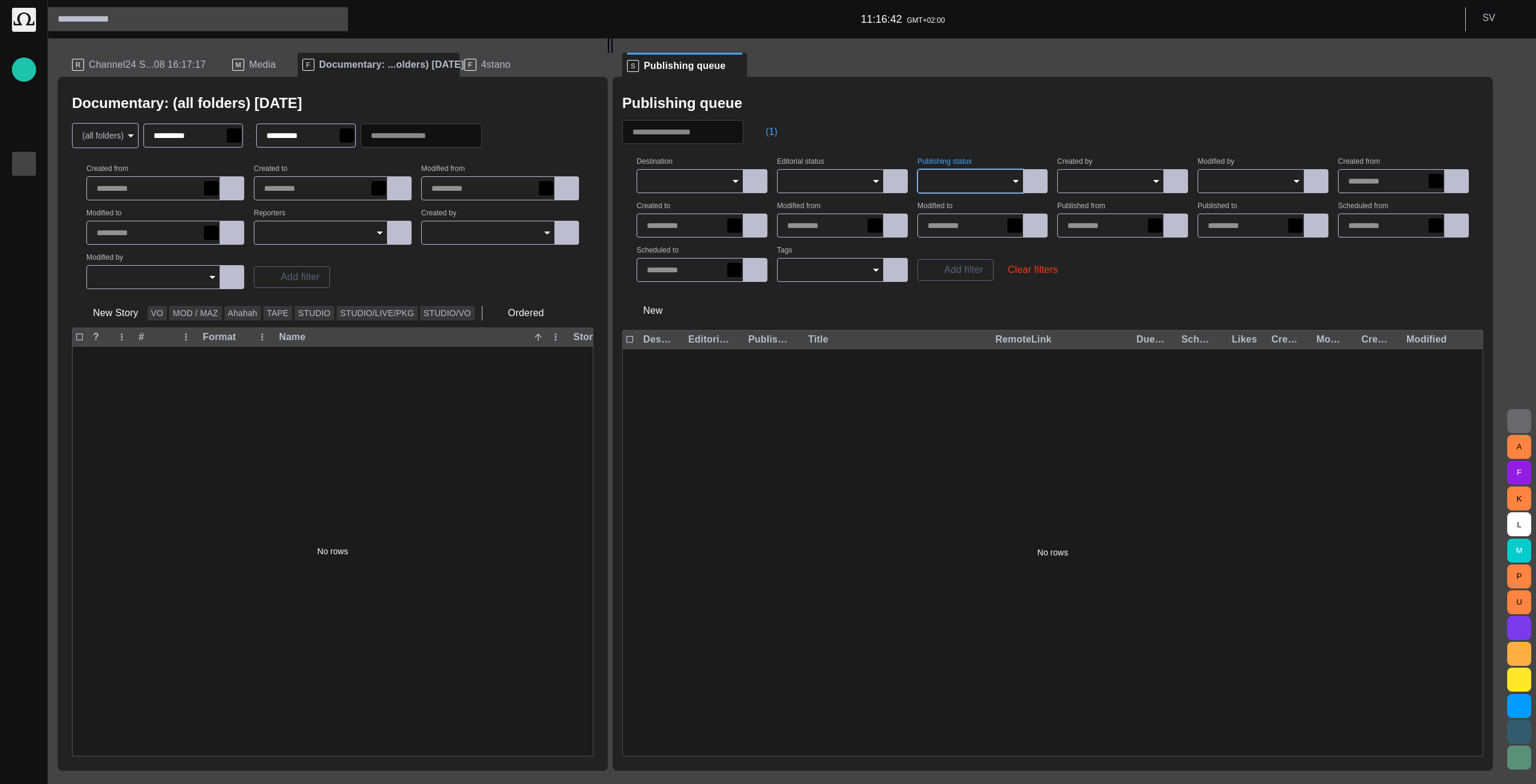
click at [985, 183] on input "Publishing status" at bounding box center [966, 180] width 78 height 12
click at [980, 260] on span "Un-publish" at bounding box center [984, 263] width 93 height 14
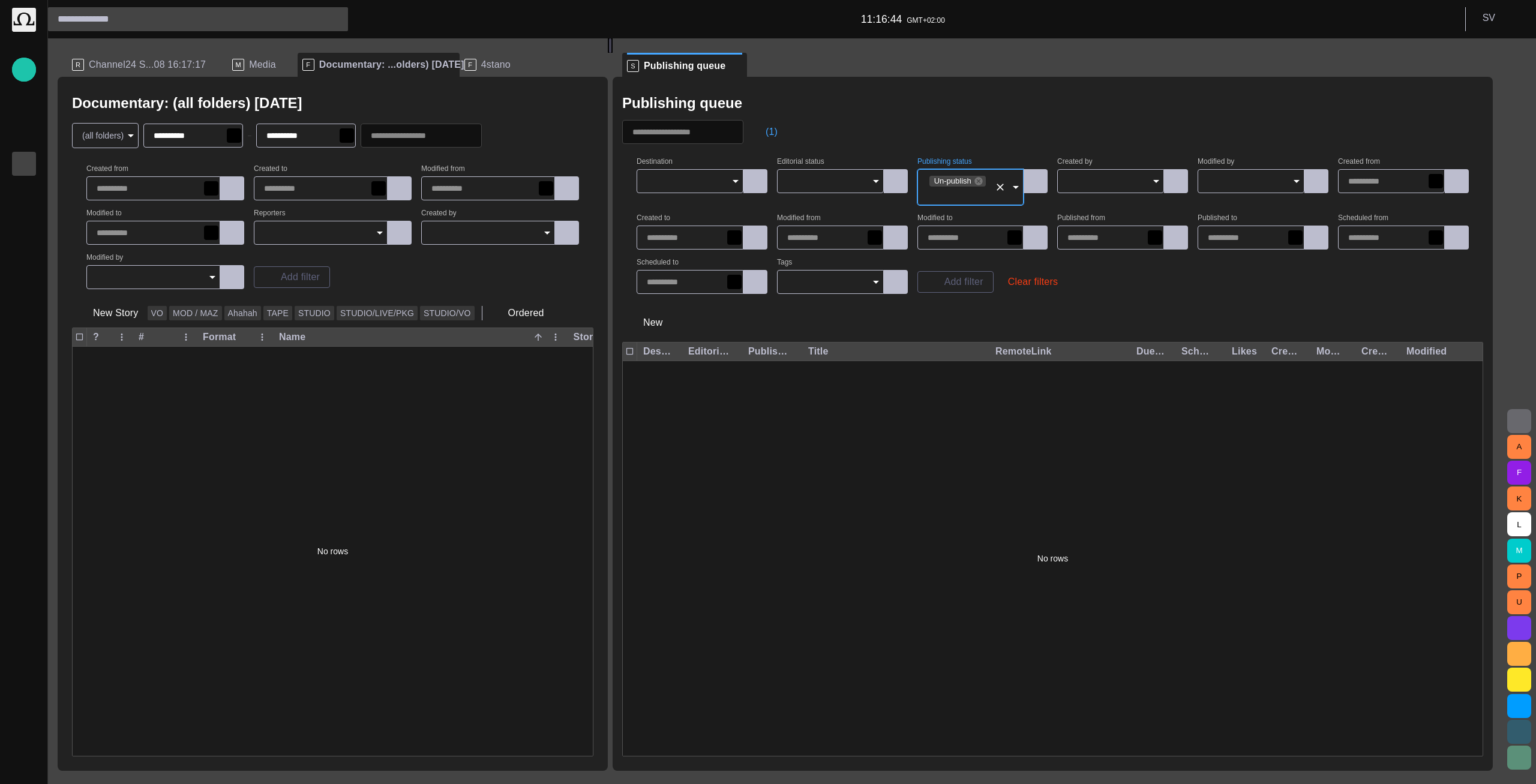
click at [977, 136] on div "(1)" at bounding box center [1053, 132] width 861 height 24
click at [982, 184] on icon at bounding box center [978, 181] width 8 height 8
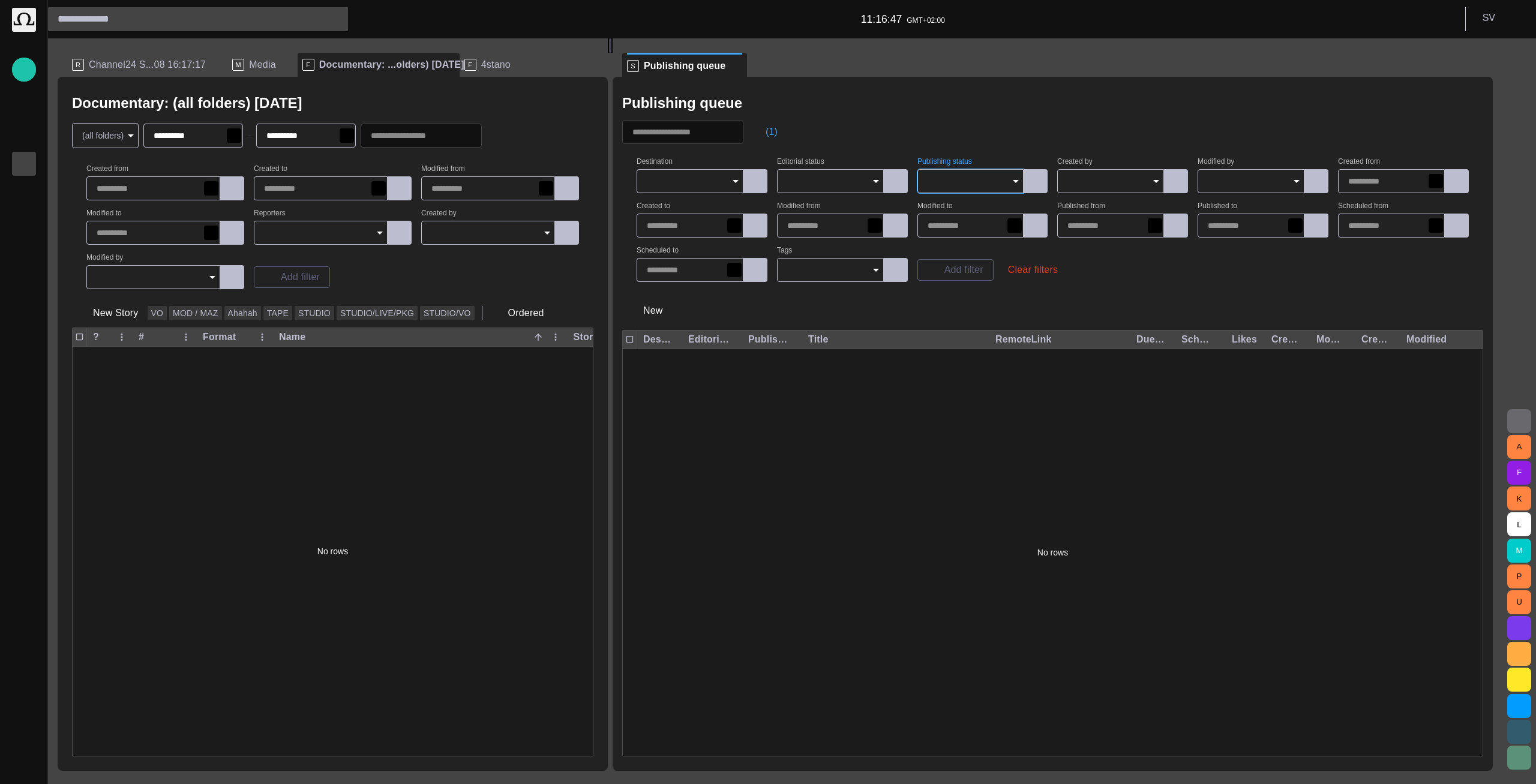
click at [984, 182] on input "Publishing status" at bounding box center [966, 180] width 78 height 12
click at [985, 274] on span "Unpublished" at bounding box center [984, 277] width 93 height 14
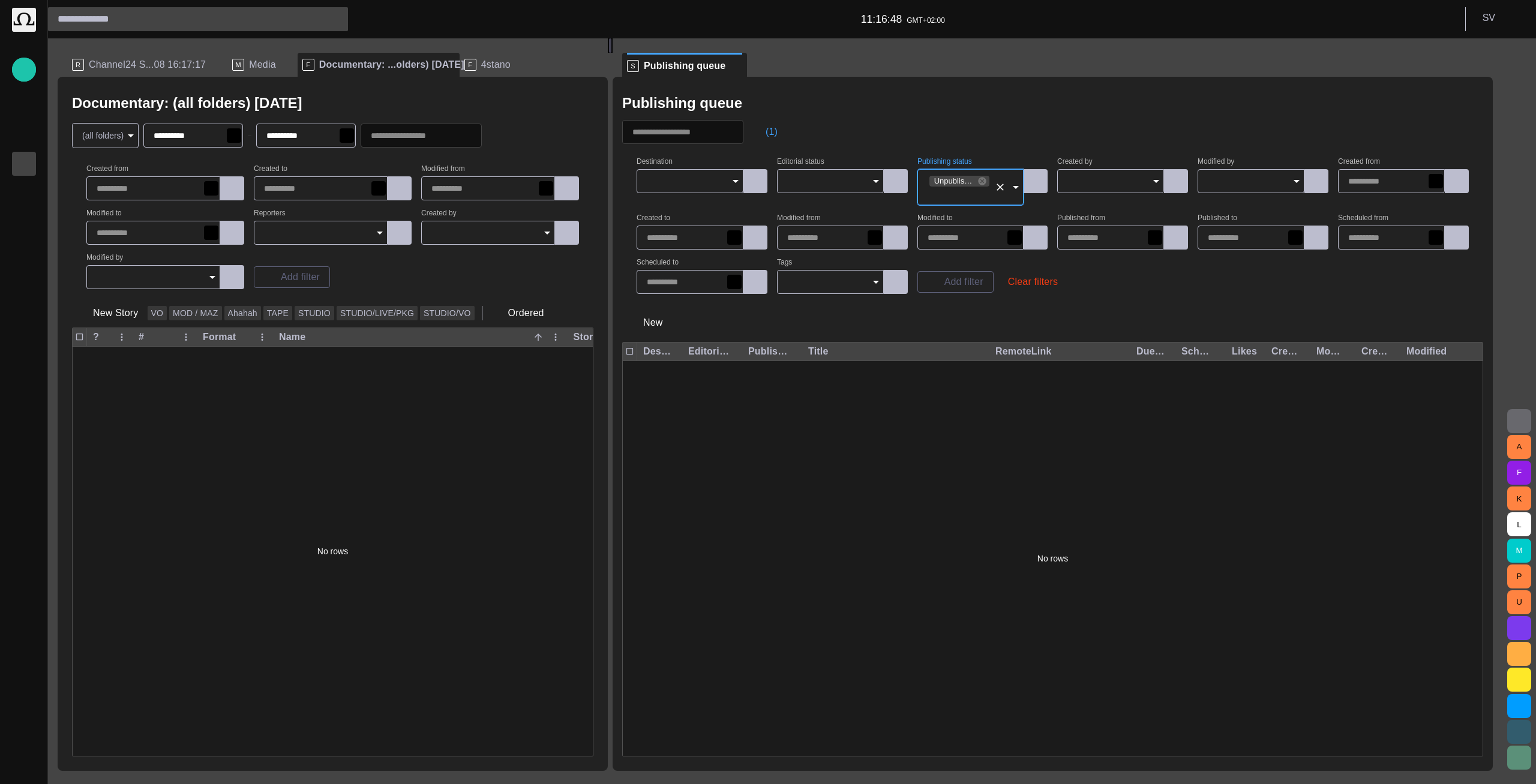
click at [989, 109] on div "Publishing queue" at bounding box center [1053, 103] width 861 height 24
click at [986, 180] on icon at bounding box center [982, 181] width 8 height 8
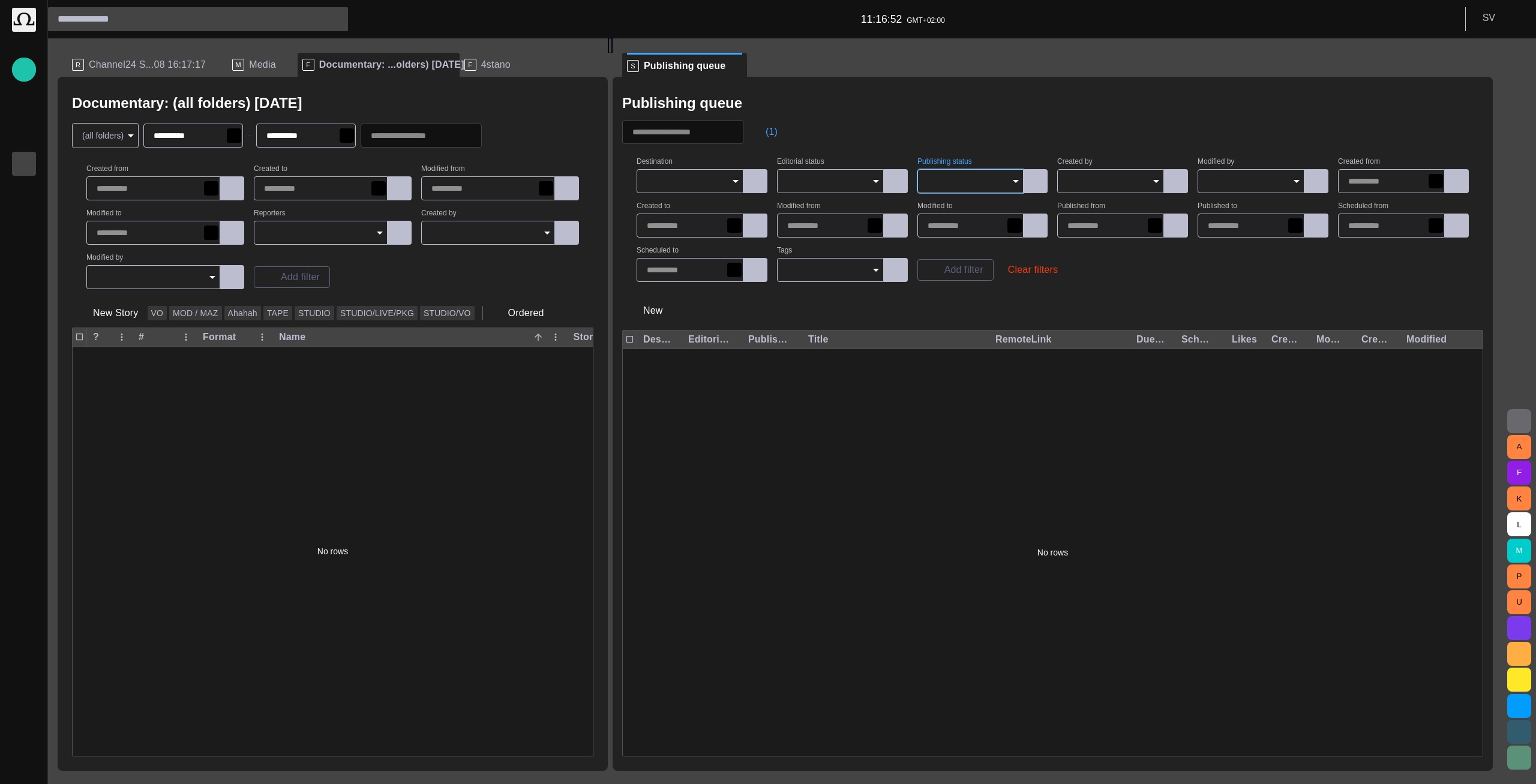
click at [988, 183] on input "Publishing status" at bounding box center [966, 180] width 78 height 12
click at [990, 290] on span "Un-publish and delete" at bounding box center [984, 292] width 93 height 14
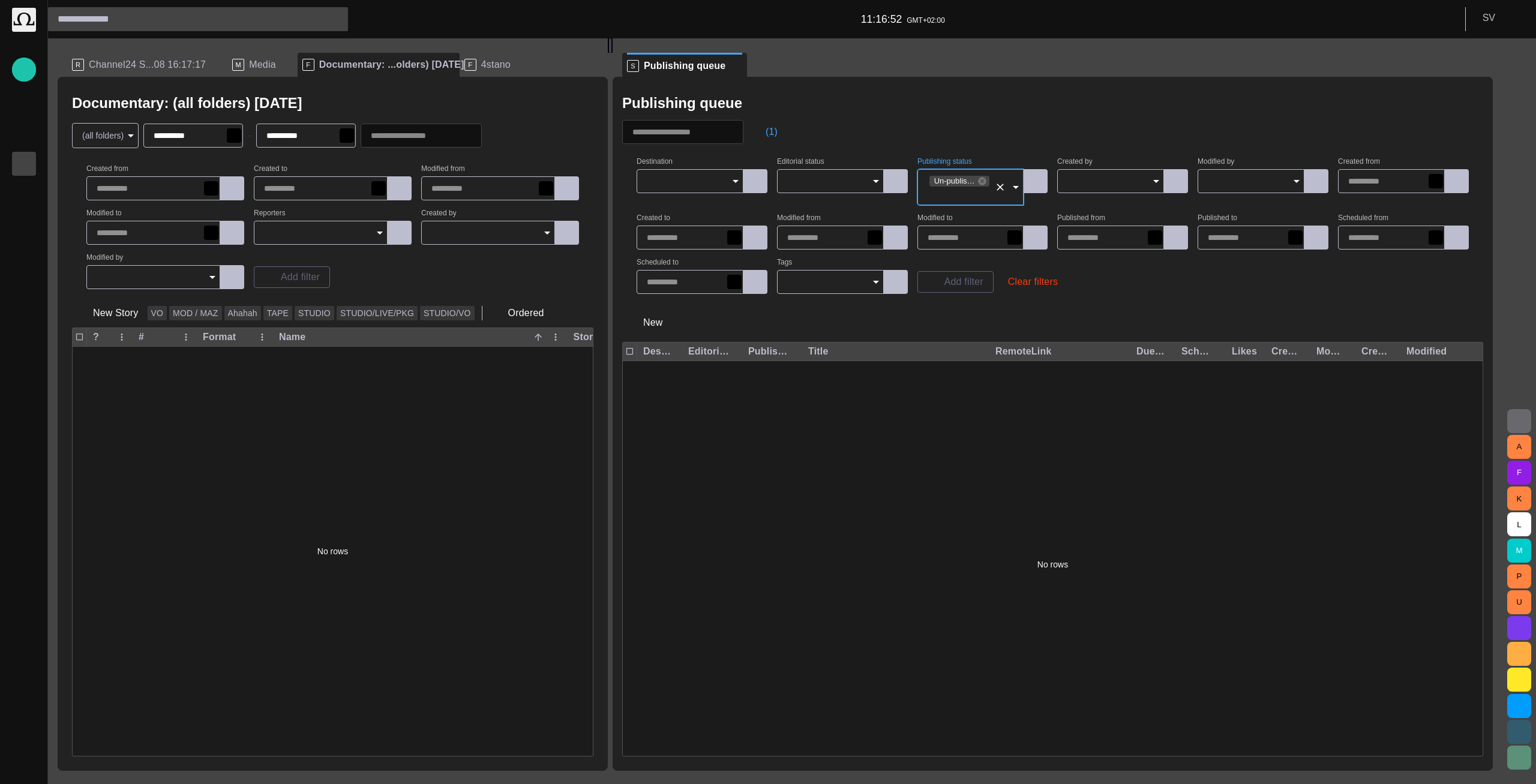
click at [985, 93] on div "Publishing queue" at bounding box center [1053, 103] width 861 height 24
click at [986, 183] on icon at bounding box center [982, 181] width 8 height 8
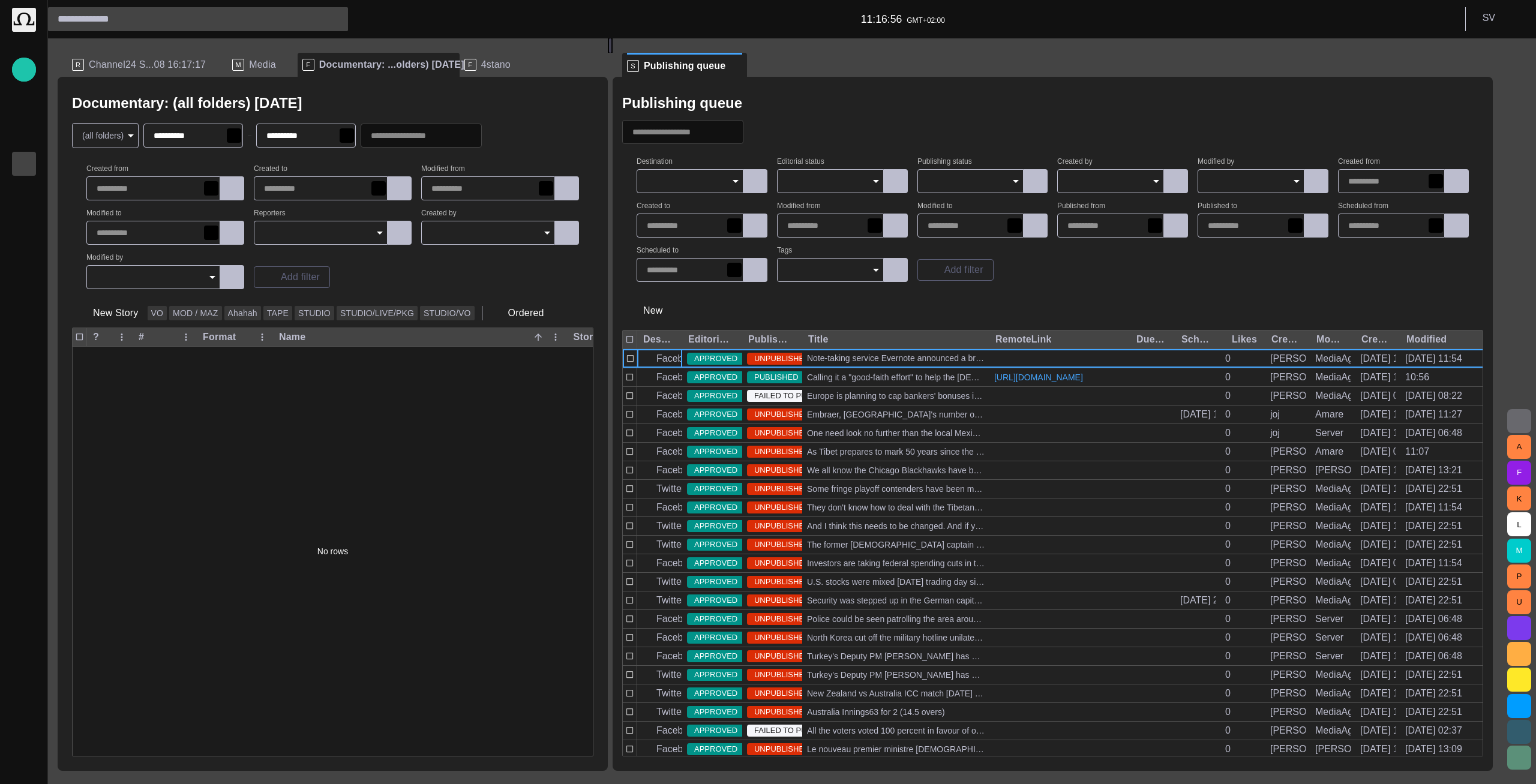
click at [980, 176] on input "Publishing status" at bounding box center [966, 180] width 78 height 12
click at [984, 113] on div "Publishing queue" at bounding box center [1053, 103] width 861 height 24
click at [650, 317] on button "New" at bounding box center [653, 311] width 62 height 22
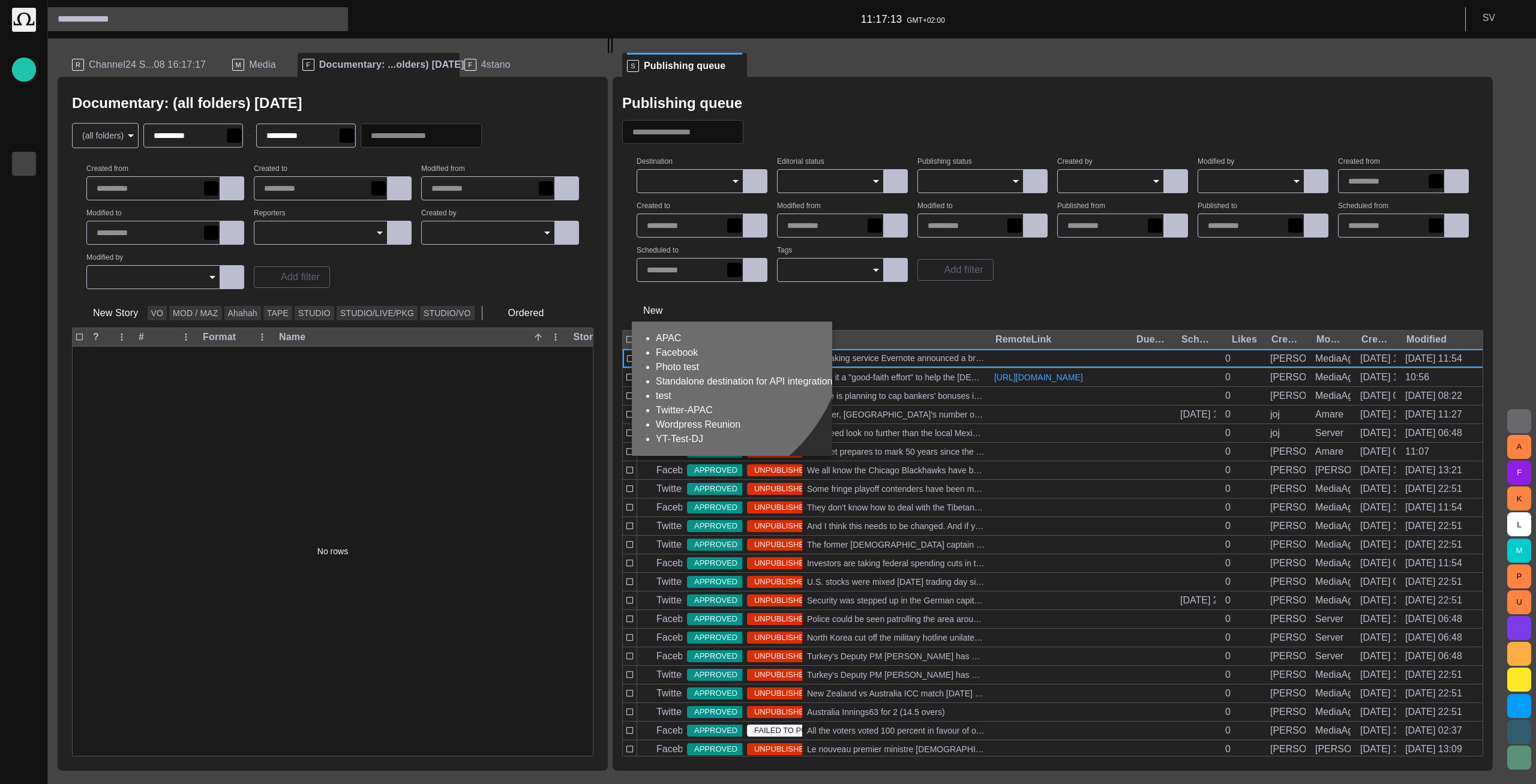
click at [678, 403] on li "test" at bounding box center [744, 396] width 177 height 14
click at [735, 403] on li "test" at bounding box center [744, 396] width 177 height 14
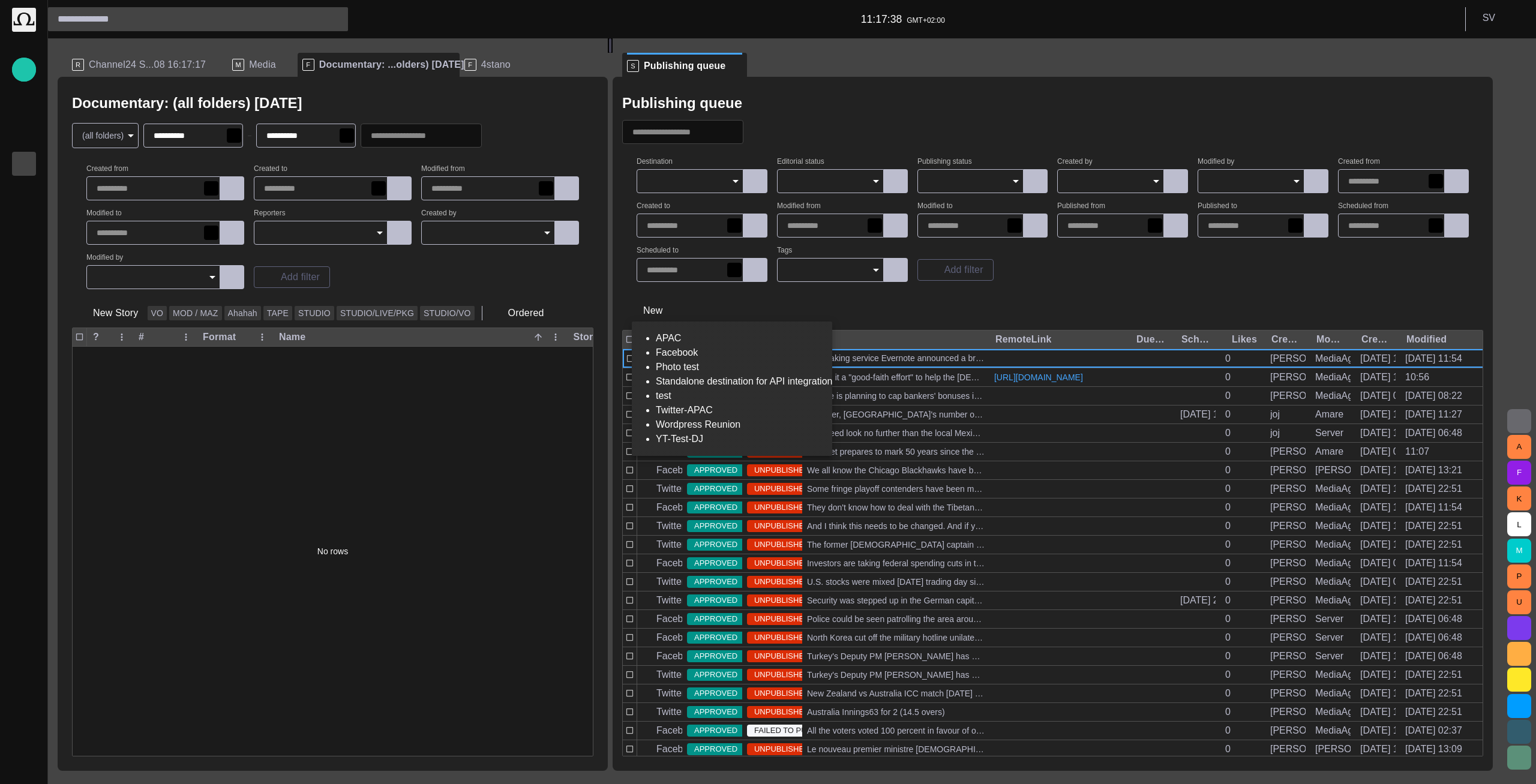
click at [954, 416] on div at bounding box center [768, 392] width 1536 height 784
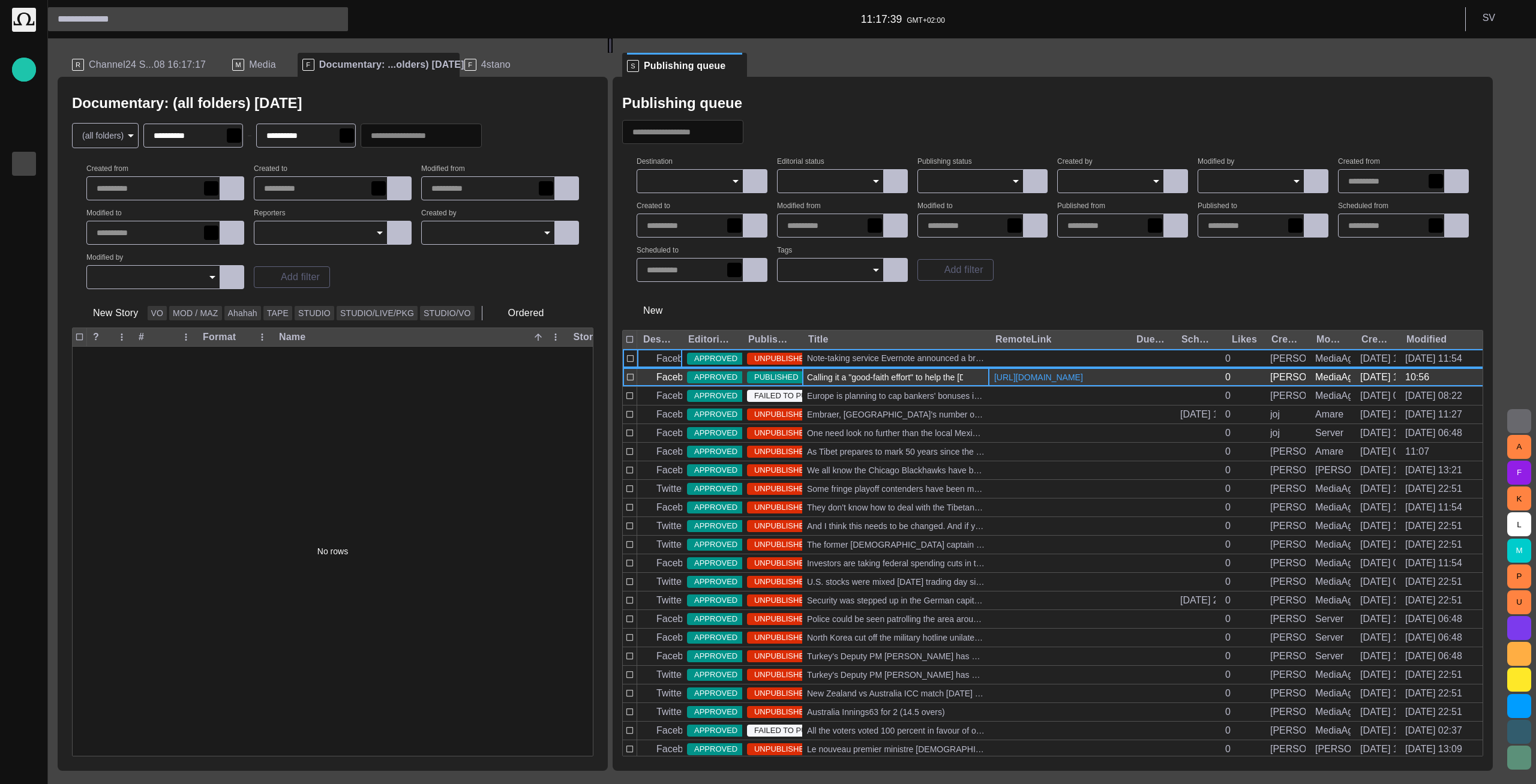
click at [942, 387] on div "Calling it a "good-faith effort" to help the Egyptian people, U.S. Secretary of…" at bounding box center [896, 377] width 187 height 18
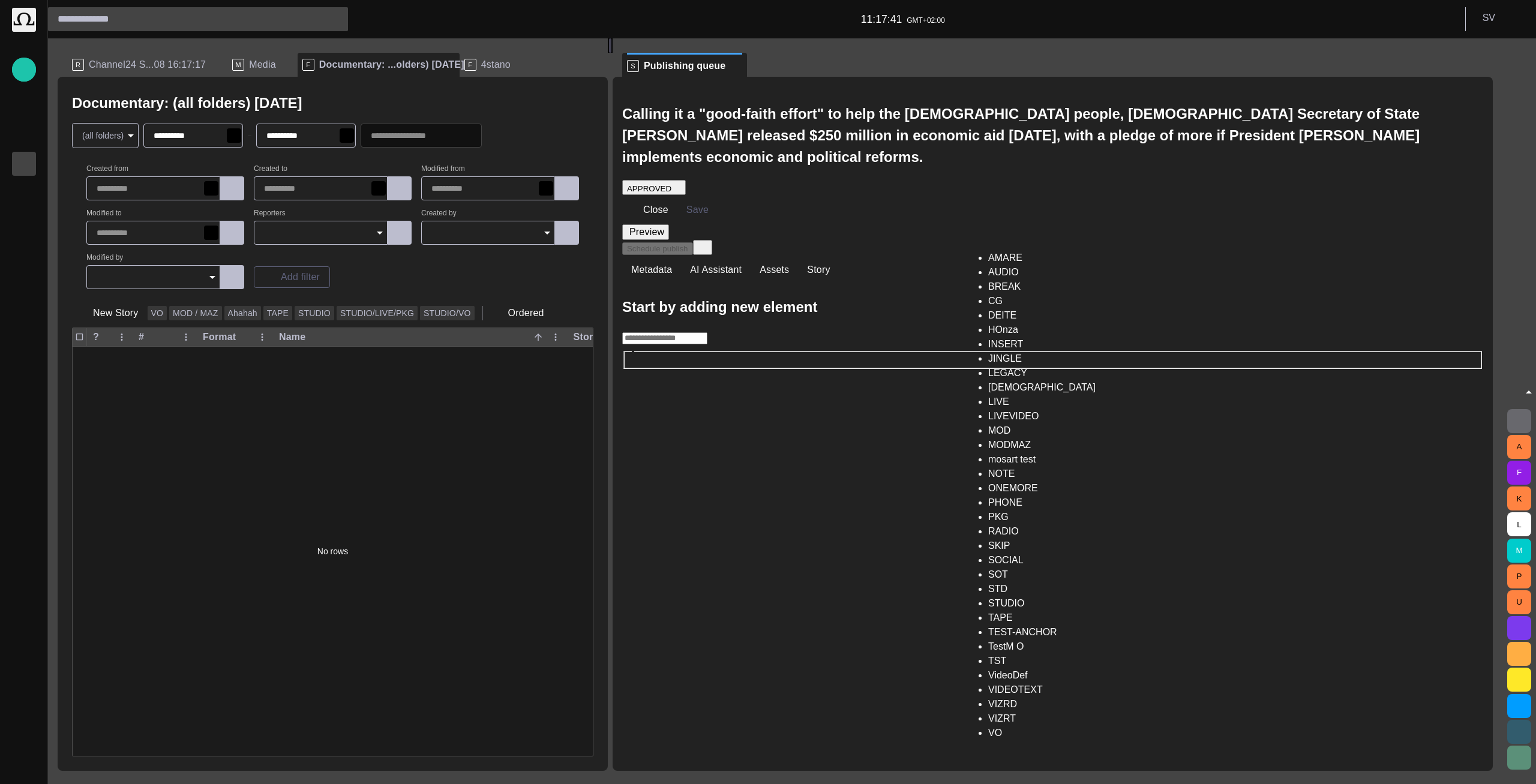
click at [708, 332] on input "text" at bounding box center [664, 338] width 86 height 12
click at [604, 430] on div "**********" at bounding box center [333, 423] width 551 height 694
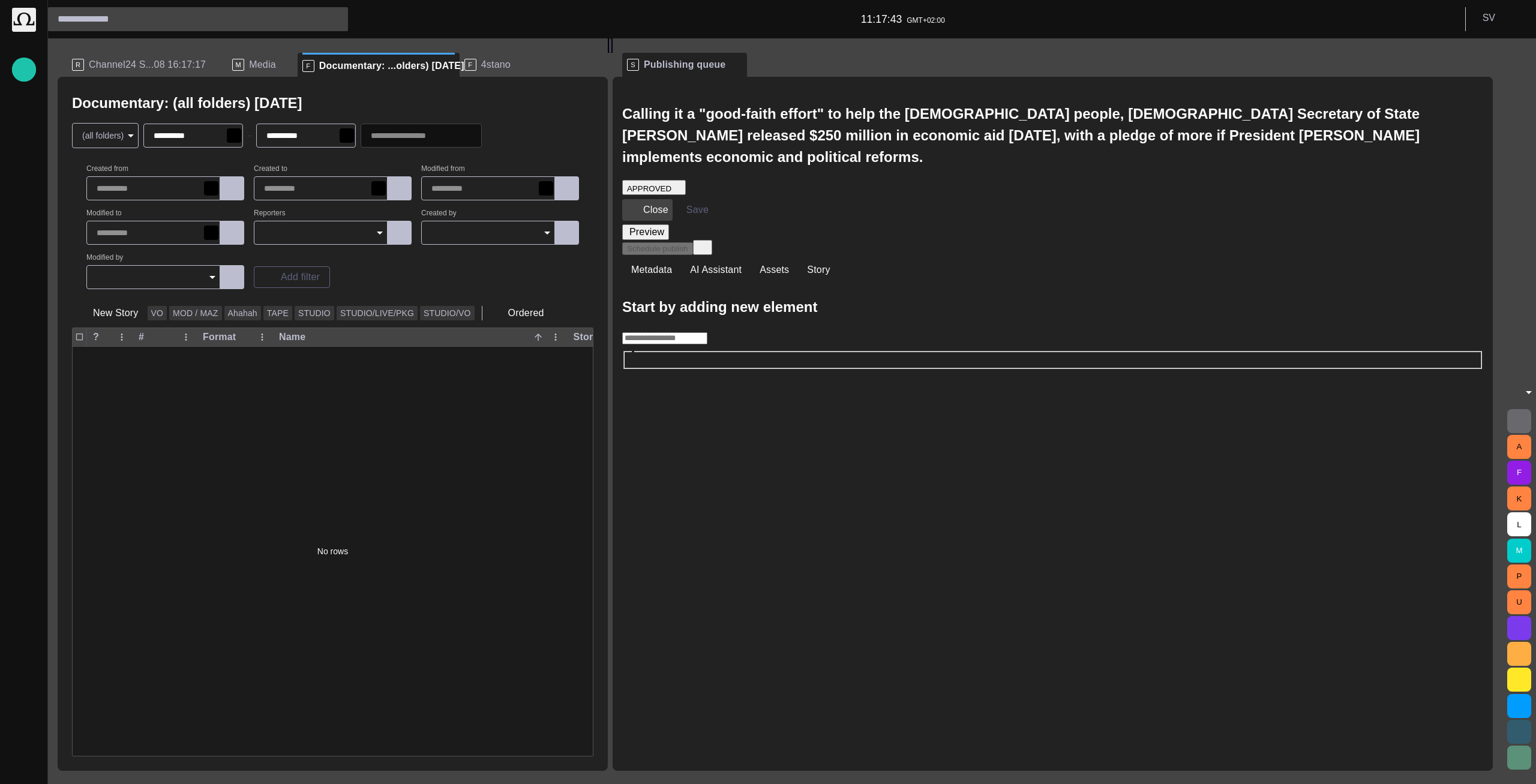
click at [673, 199] on button "Close" at bounding box center [647, 210] width 50 height 22
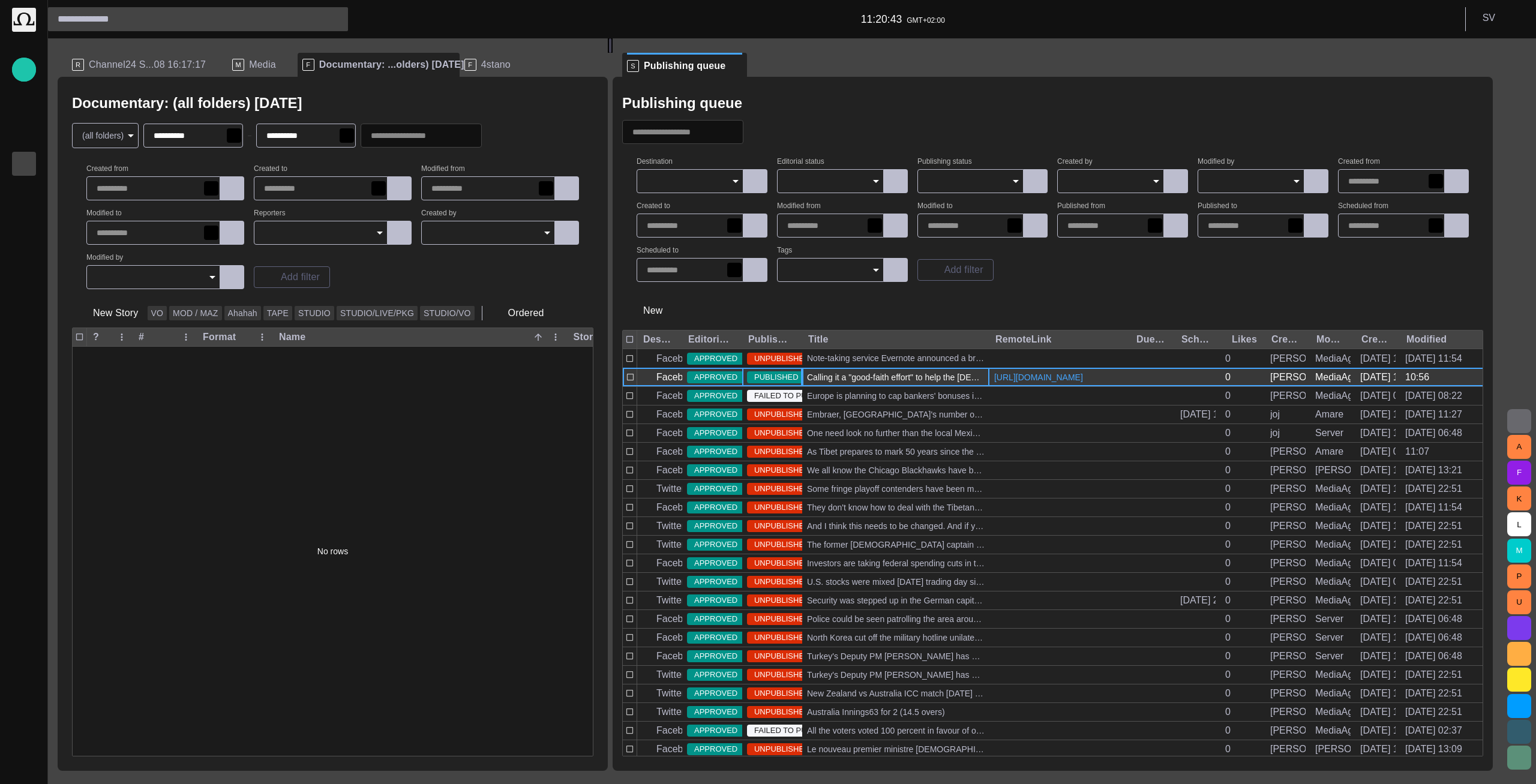
click at [788, 383] on span "PUBLISHED" at bounding box center [776, 377] width 59 height 12
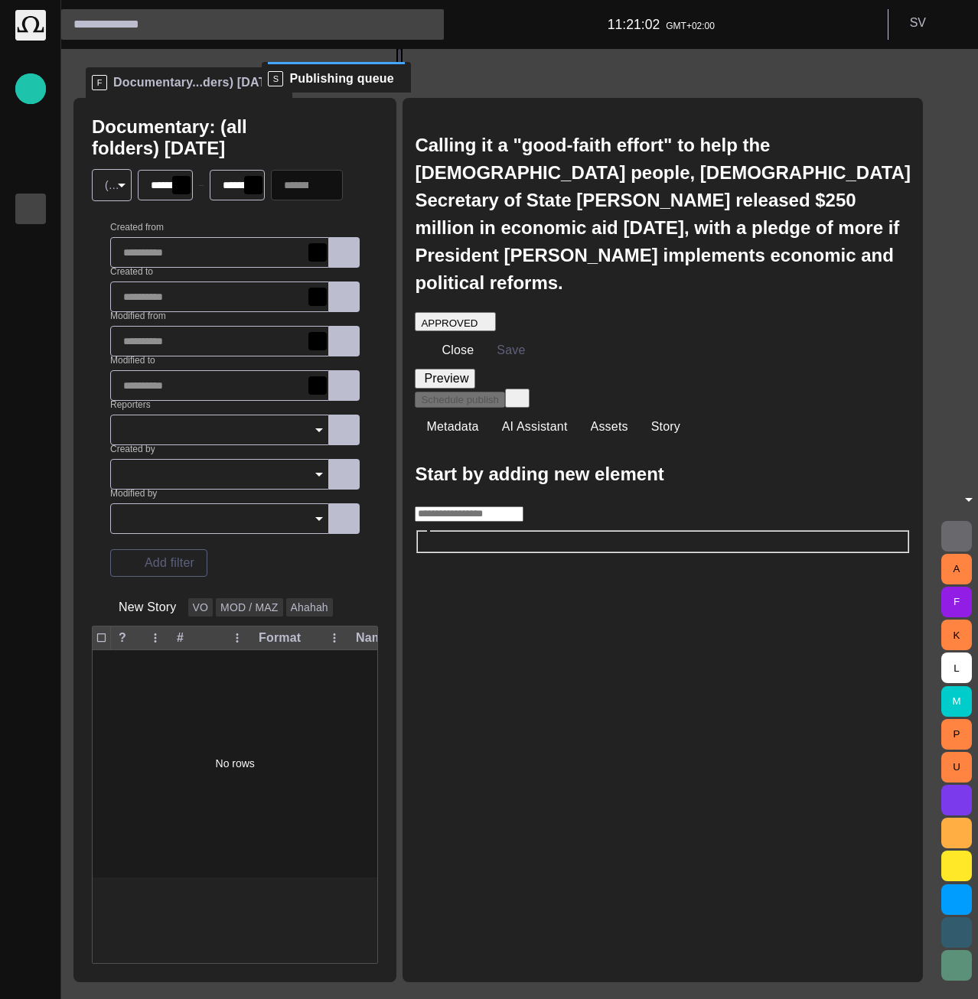
drag, startPoint x: 485, startPoint y: 86, endPoint x: 312, endPoint y: 81, distance: 173.0
click at [312, 81] on div "**********" at bounding box center [503, 515] width 861 height 933
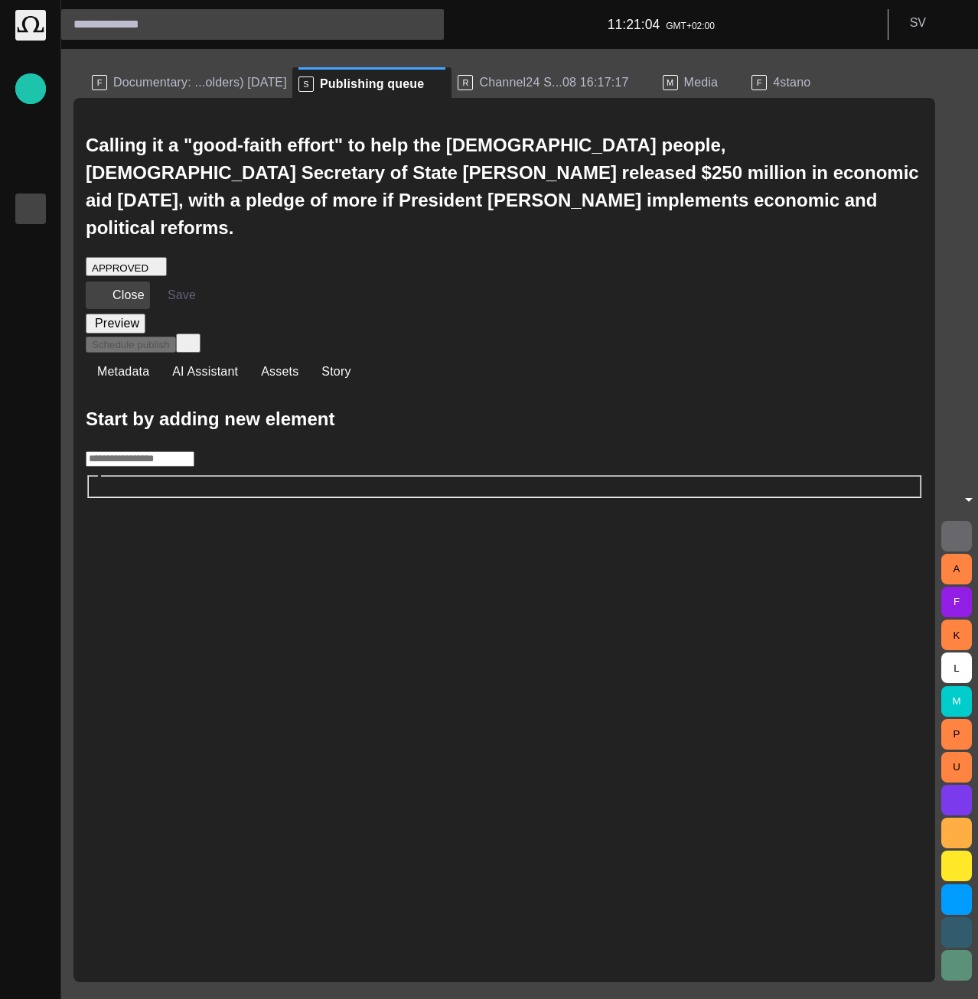
click at [132, 282] on button "Close" at bounding box center [118, 296] width 64 height 28
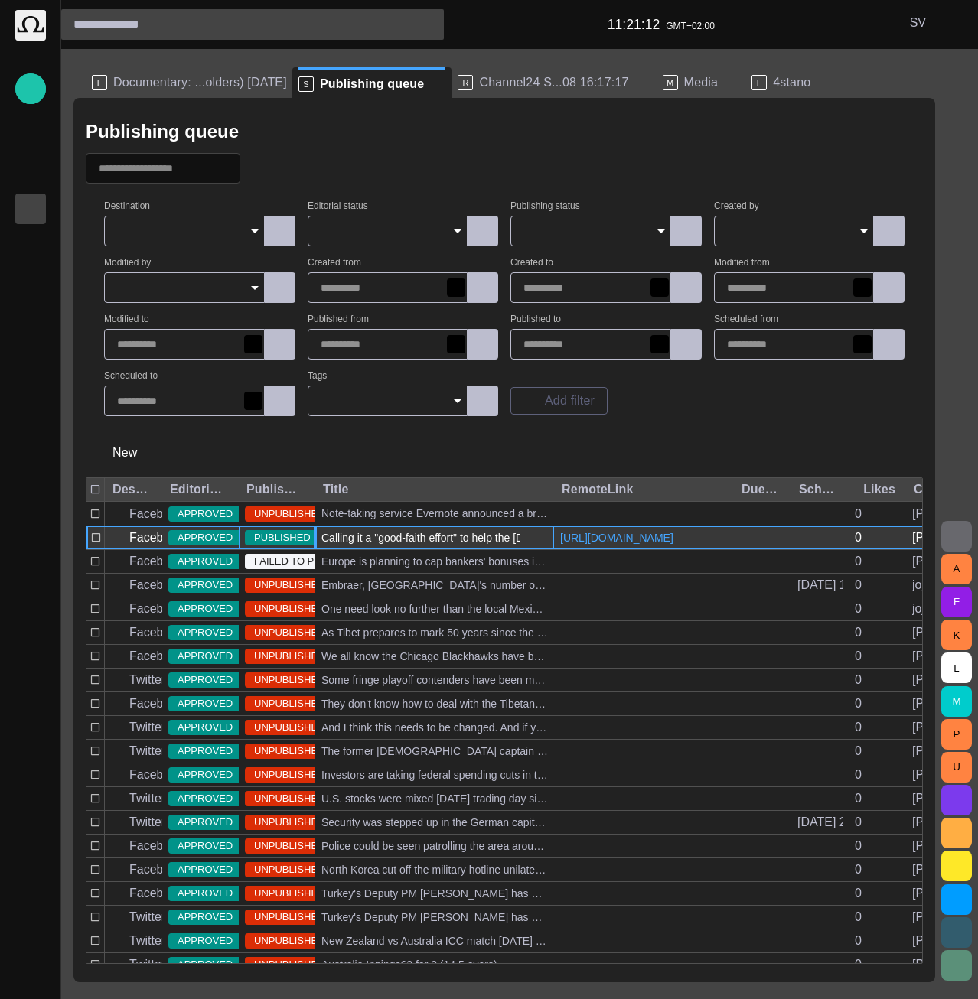
click at [414, 549] on div "Calling it a "good-faith effort" to help the Egyptian people, U.S. Secretary of…" at bounding box center [434, 537] width 239 height 23
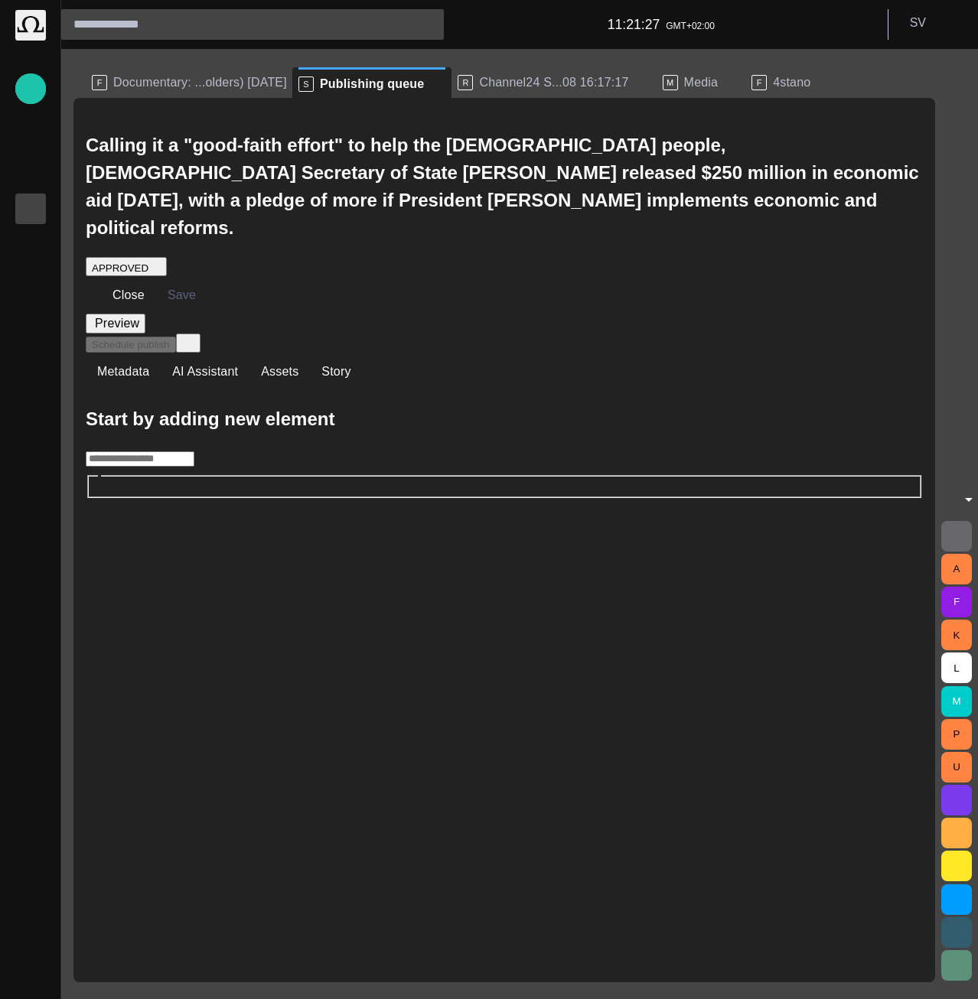
click at [200, 334] on button "select publish option" at bounding box center [188, 343] width 24 height 19
click at [513, 200] on ul "Schedule publish Publish now Cancel schedule" at bounding box center [479, 218] width 124 height 55
click at [547, 195] on div "Calling it a "good-faith effort" to help the Egyptian people, U.S. Secretary of…" at bounding box center [504, 315] width 837 height 366
click at [129, 282] on button "Close" at bounding box center [118, 296] width 64 height 28
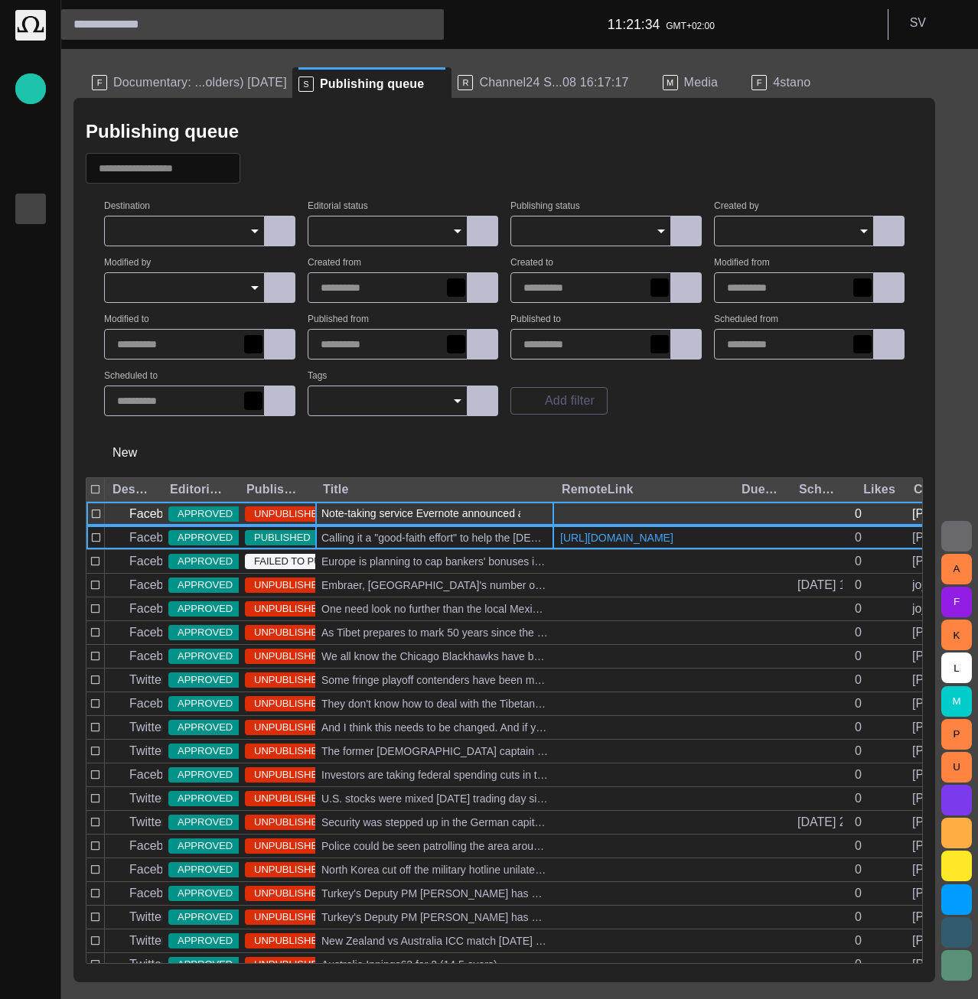
click at [371, 516] on span "Note-taking service Evernote announced a breach on their network [DATE], and ha…" at bounding box center [434, 513] width 226 height 15
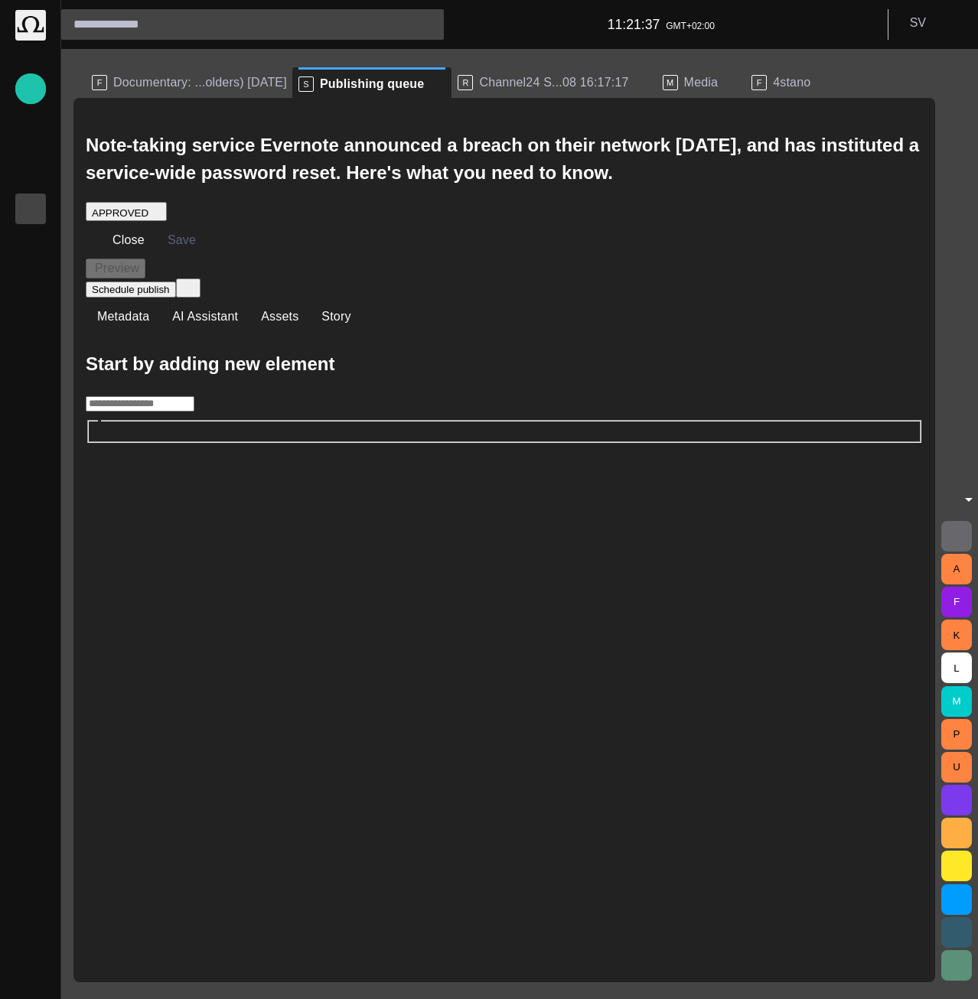
click at [200, 278] on button "select publish option" at bounding box center [188, 287] width 24 height 19
click at [500, 194] on li "Schedule publish" at bounding box center [494, 200] width 93 height 18
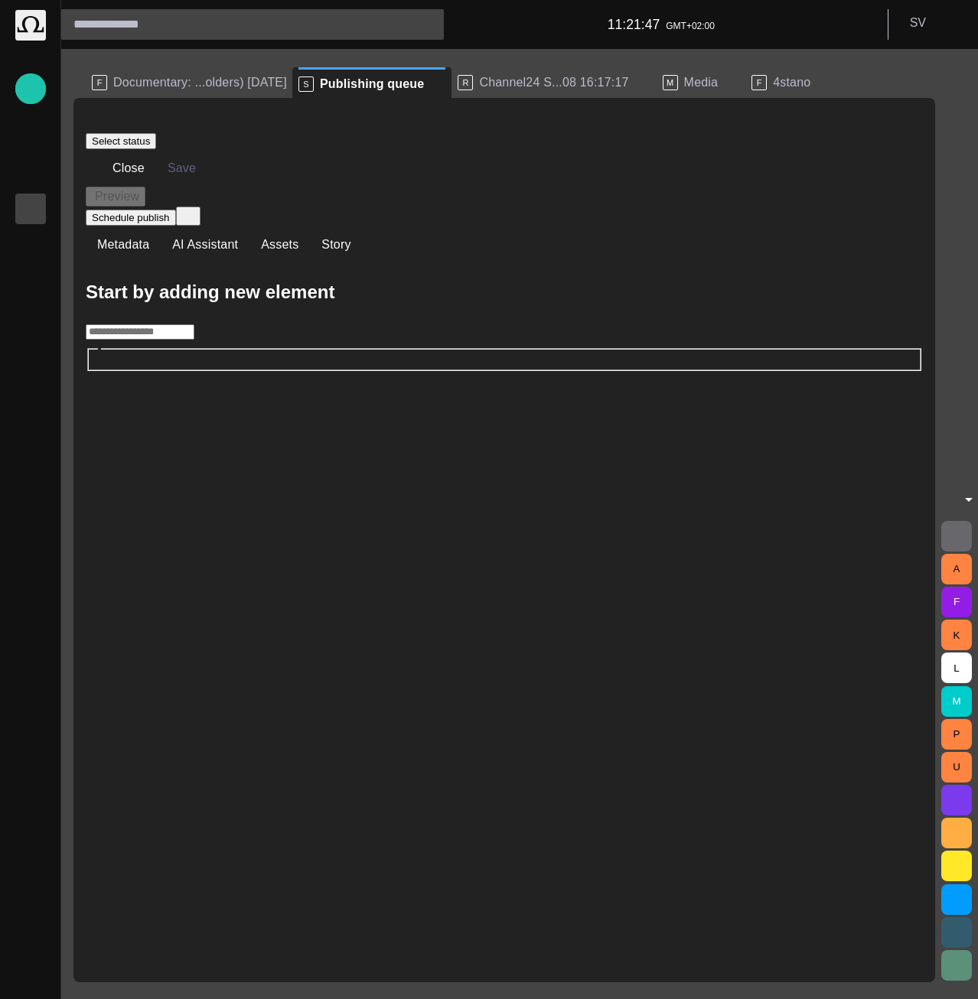
click at [150, 135] on div "Select status" at bounding box center [121, 140] width 58 height 11
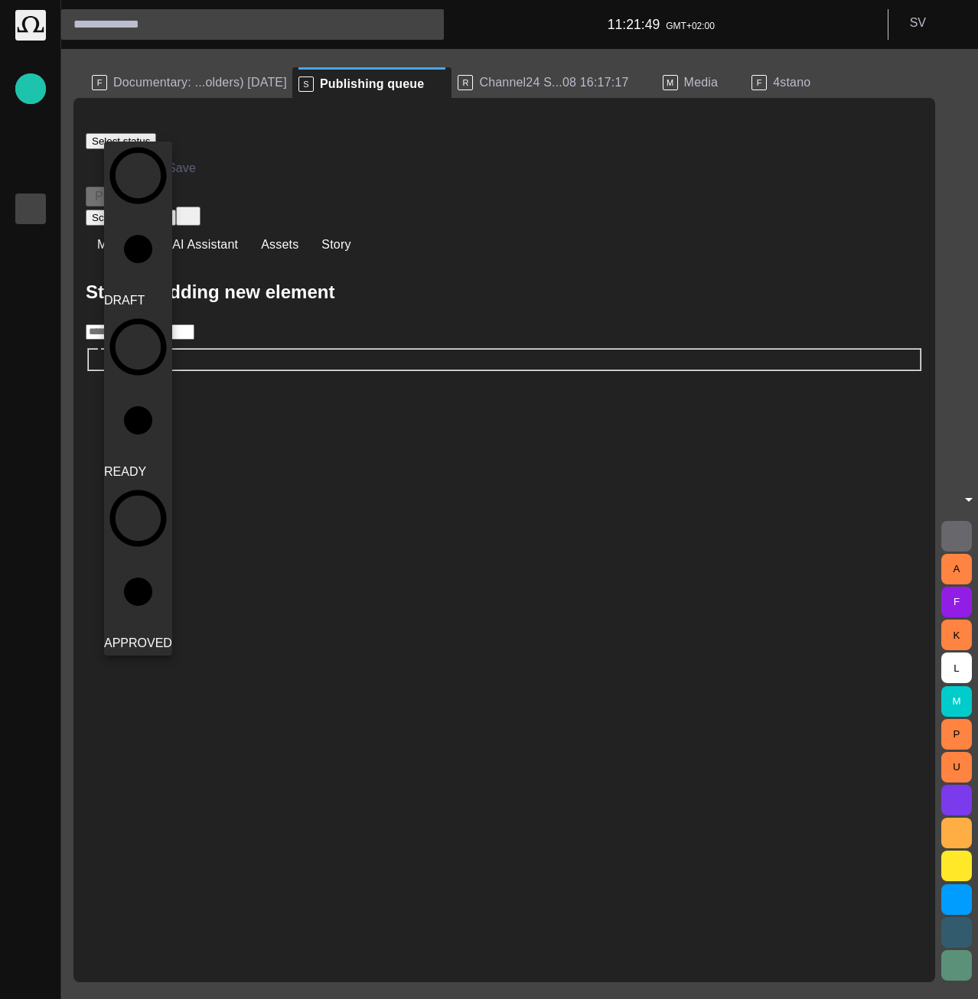
click at [189, 250] on div at bounding box center [489, 499] width 978 height 999
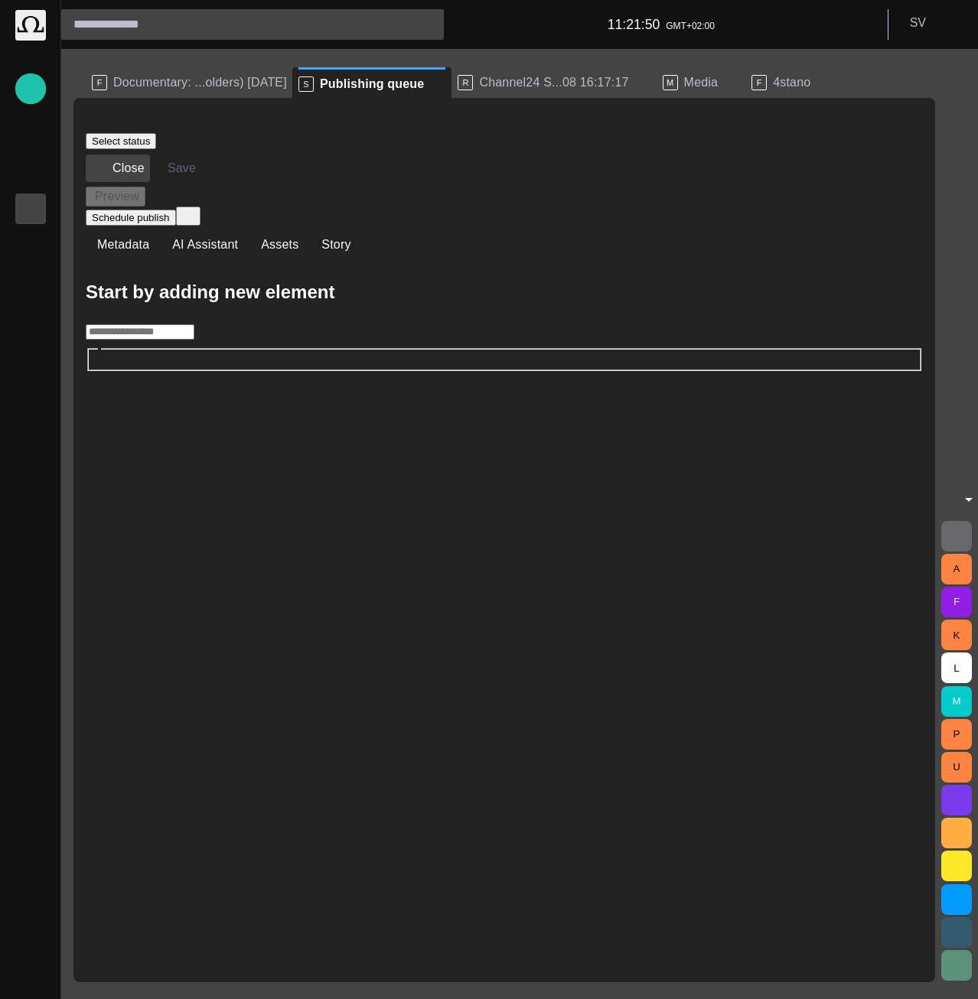
click at [141, 158] on button "Close" at bounding box center [118, 169] width 64 height 28
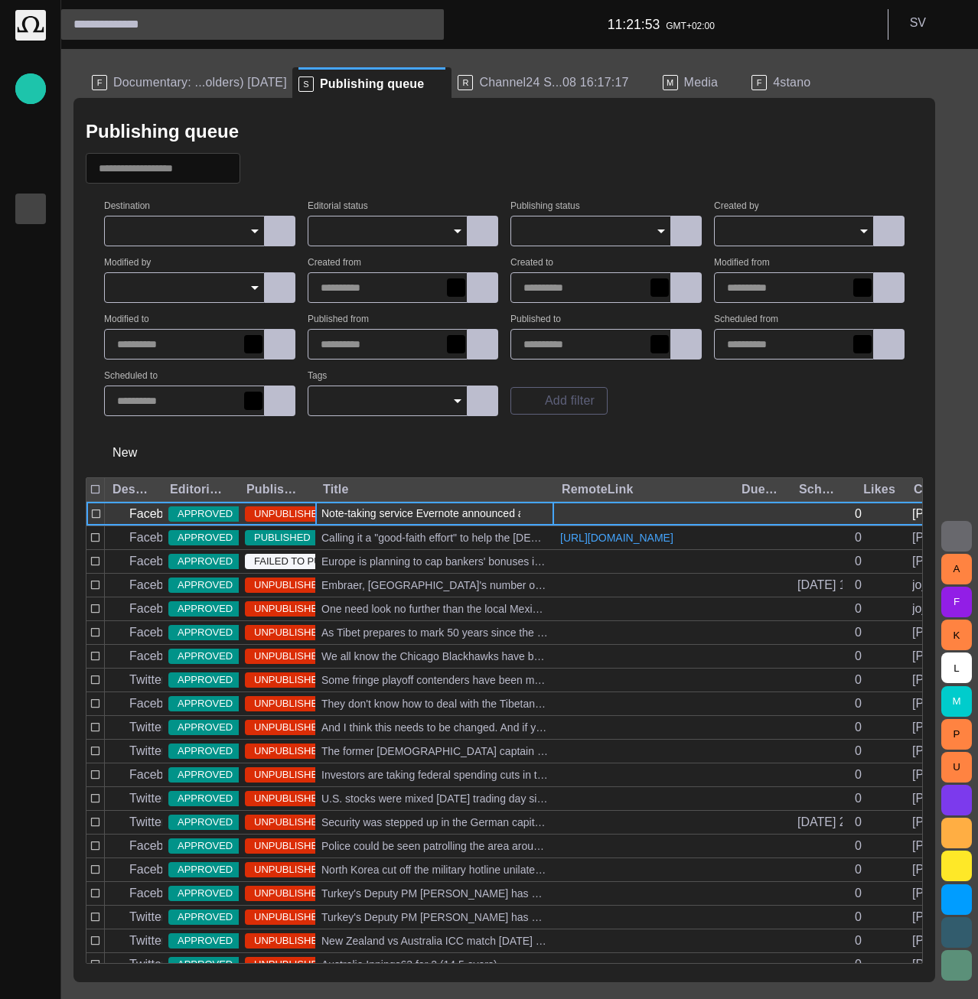
click at [376, 508] on span "Note-taking service Evernote announced a breach on their network [DATE], and ha…" at bounding box center [434, 513] width 226 height 15
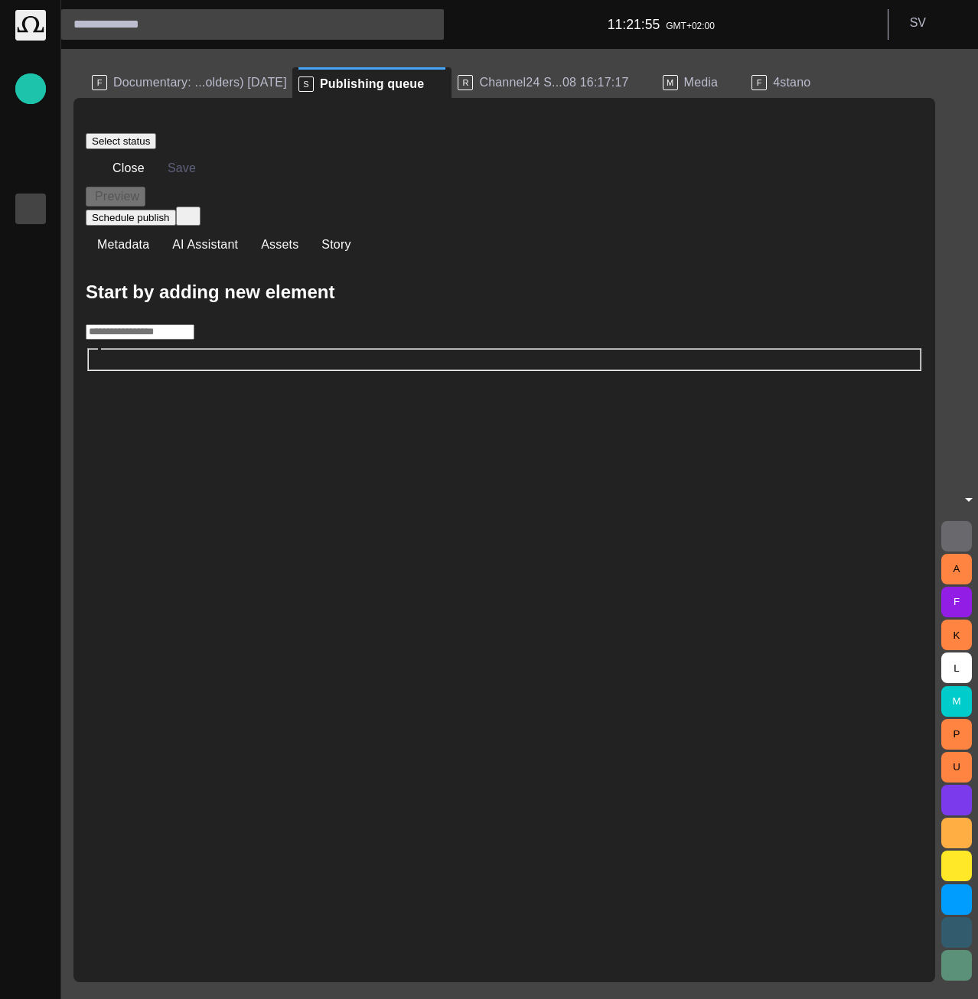
click at [200, 207] on button "select publish option" at bounding box center [188, 216] width 24 height 19
click at [507, 202] on li "Schedule publish" at bounding box center [494, 200] width 93 height 18
click at [138, 164] on button "Close" at bounding box center [118, 169] width 64 height 28
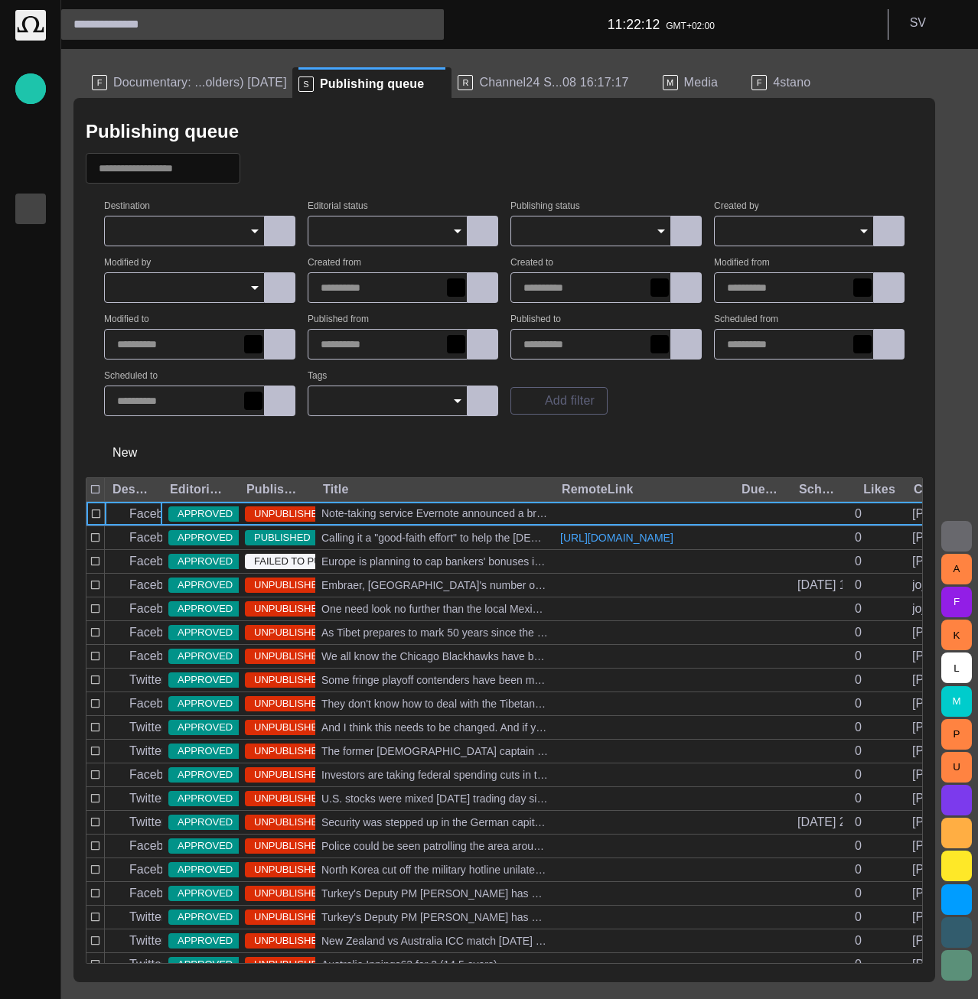
click at [269, 170] on span "button" at bounding box center [260, 168] width 15 height 15
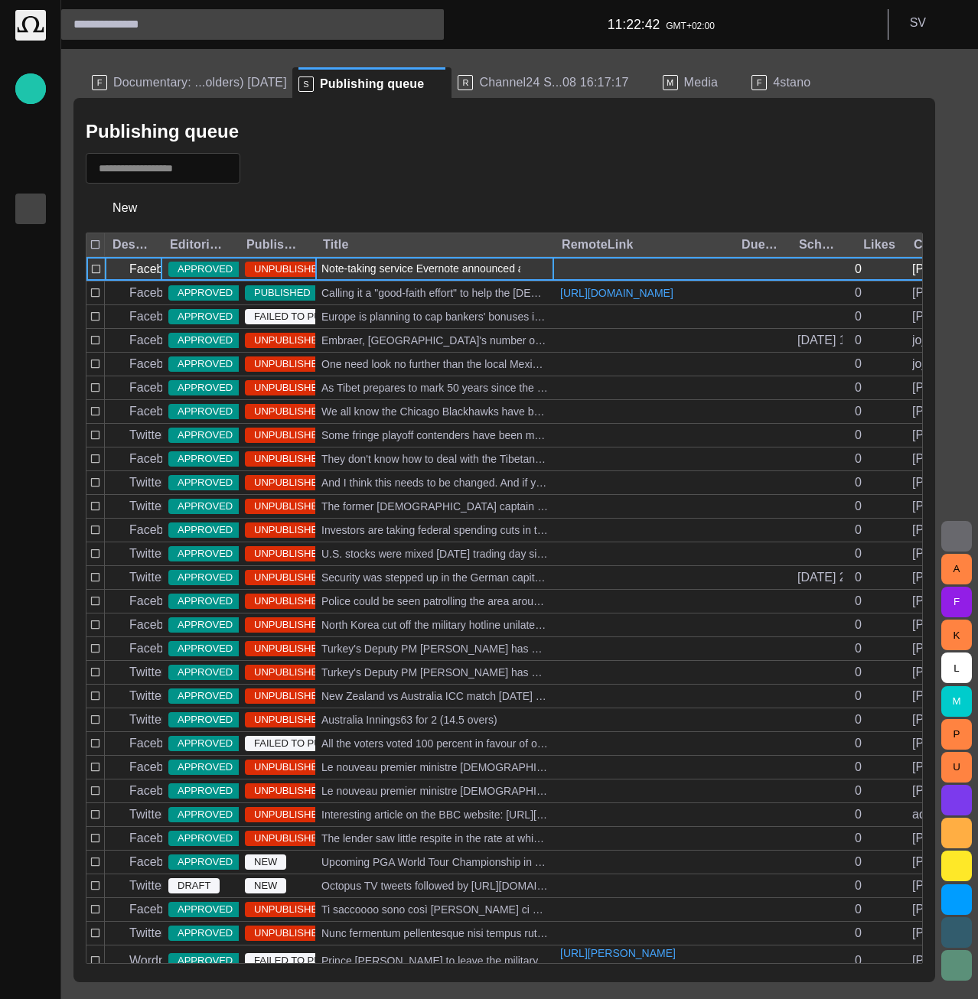
click at [379, 272] on span "Note-taking service Evernote announced a breach on their network [DATE], and ha…" at bounding box center [434, 268] width 226 height 15
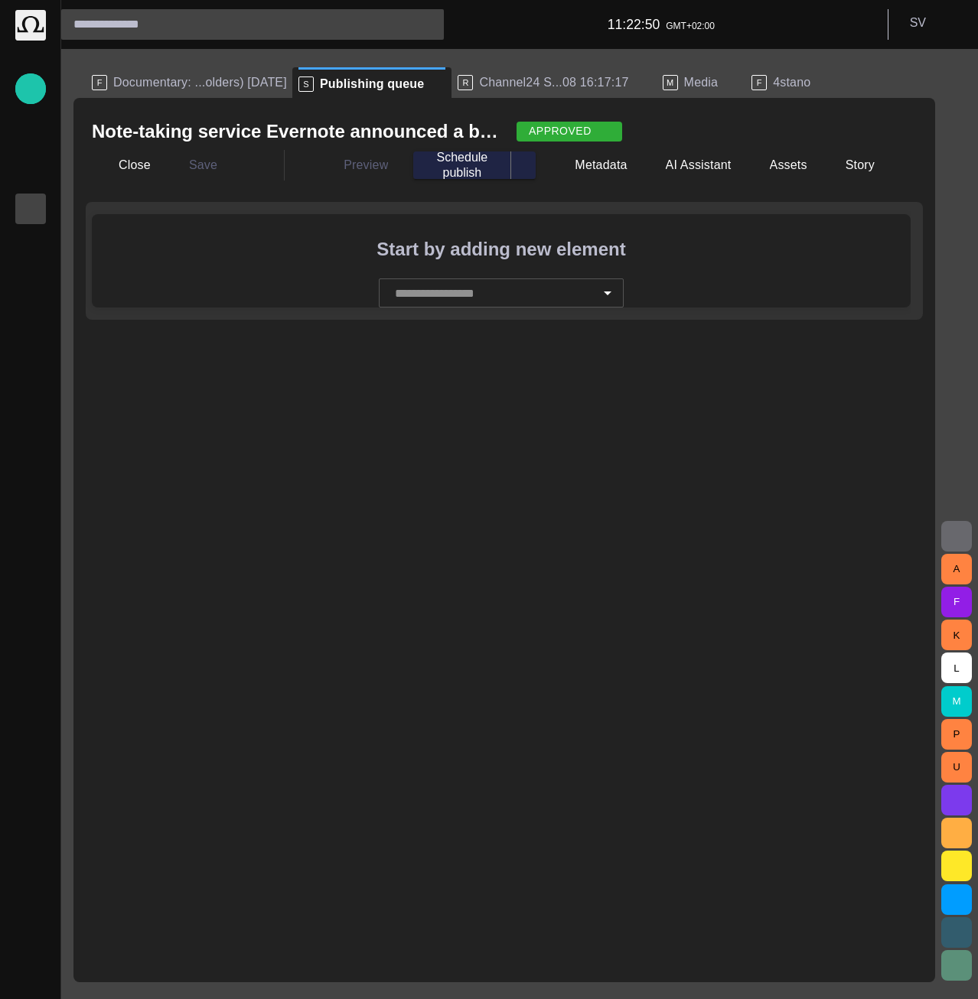
click at [593, 424] on div "Note-taking service Evernote announced a breach on their network today, and has…" at bounding box center [503, 540] width 861 height 884
click at [580, 129] on div "APPROVED" at bounding box center [569, 132] width 106 height 20
click at [561, 158] on span "DRAFT" at bounding box center [579, 156] width 69 height 18
click at [581, 129] on div "DRAFT" at bounding box center [556, 132] width 80 height 20
click at [109, 167] on span "button" at bounding box center [104, 165] width 15 height 15
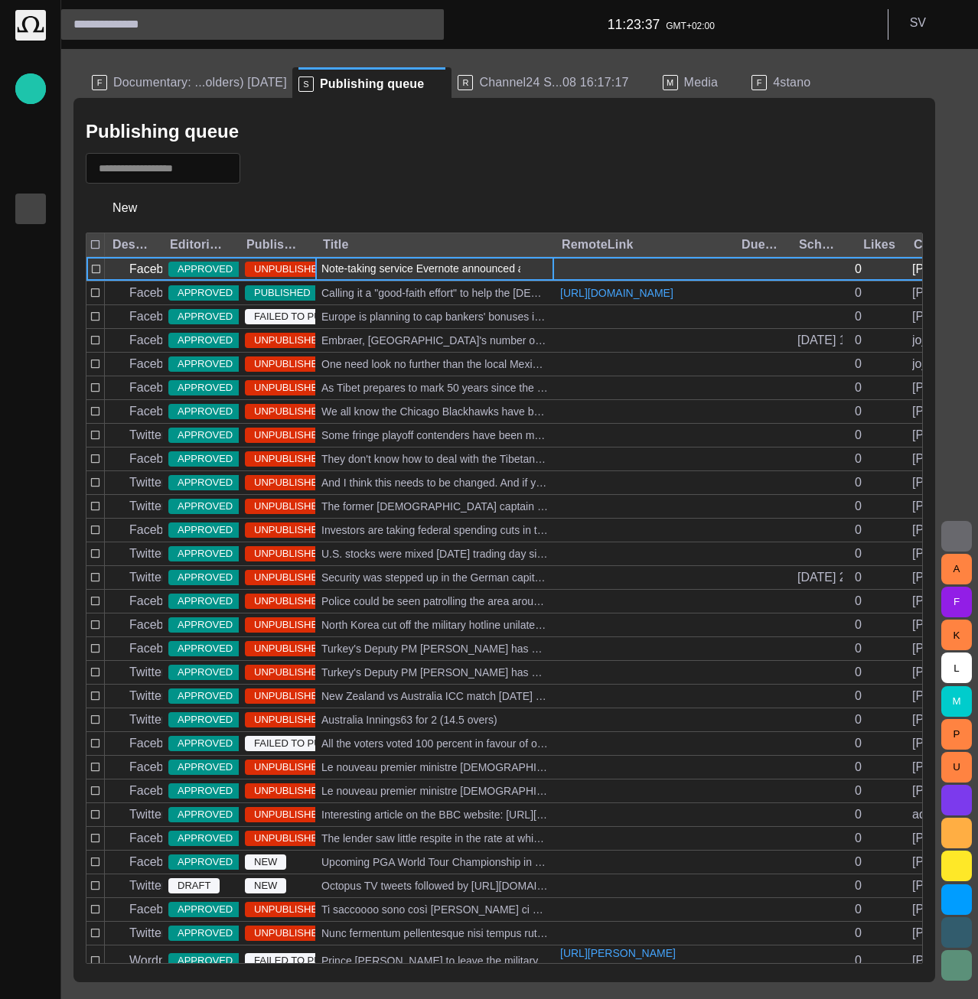
click at [404, 277] on div "Note-taking service Evernote announced a breach on their network [DATE], and ha…" at bounding box center [434, 269] width 239 height 24
